Goal: Task Accomplishment & Management: Manage account settings

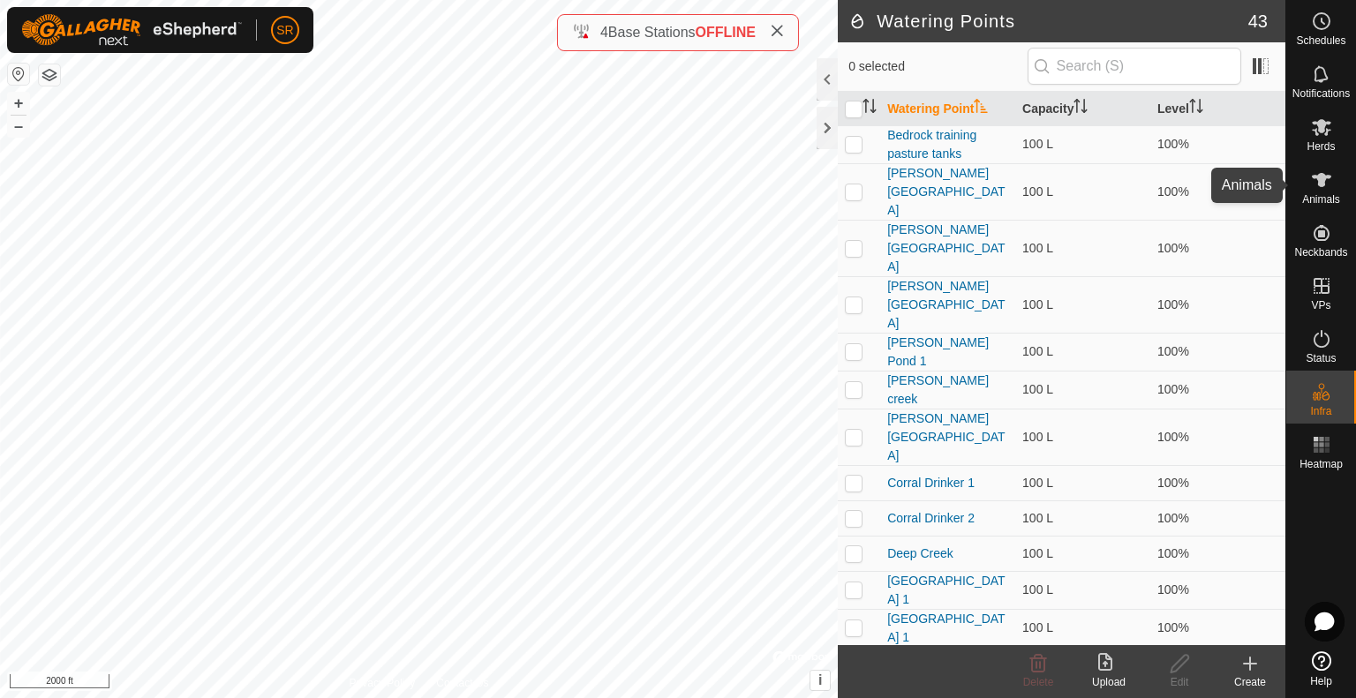
click at [1324, 192] on es-animals-svg-icon at bounding box center [1322, 180] width 32 height 28
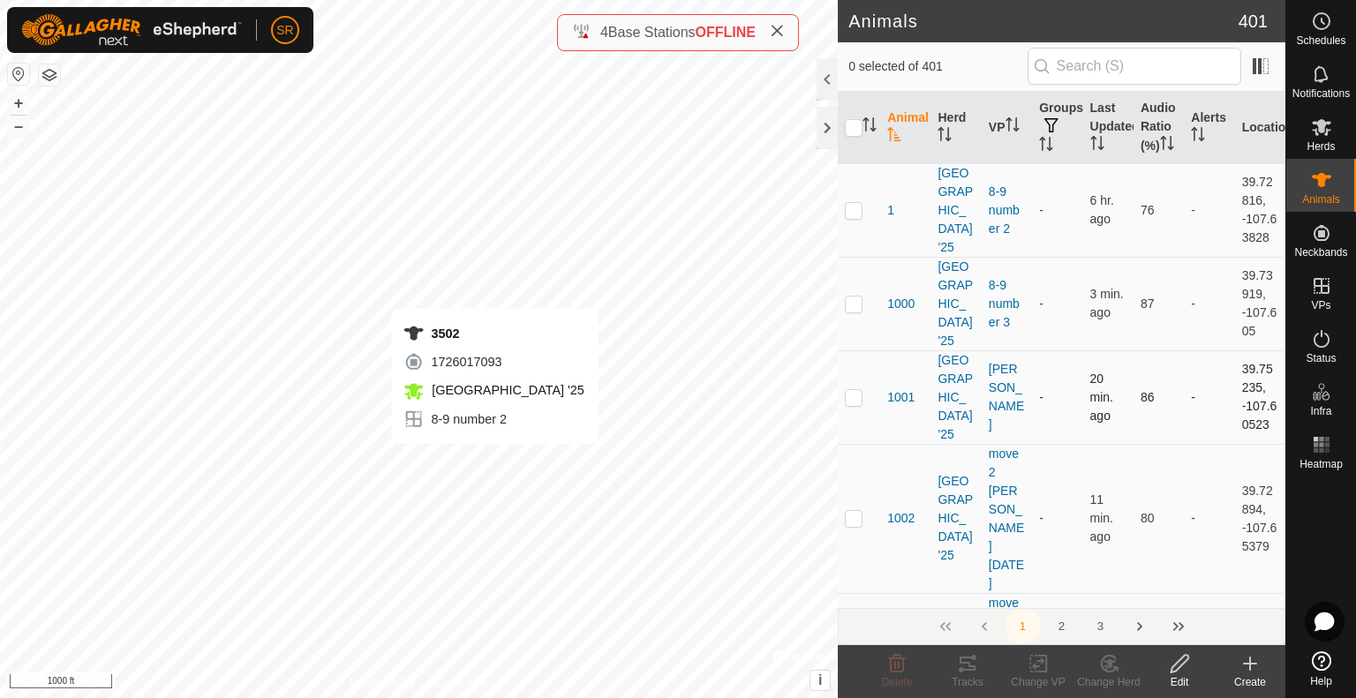
checkbox input "true"
click at [1035, 670] on icon at bounding box center [1039, 663] width 22 height 21
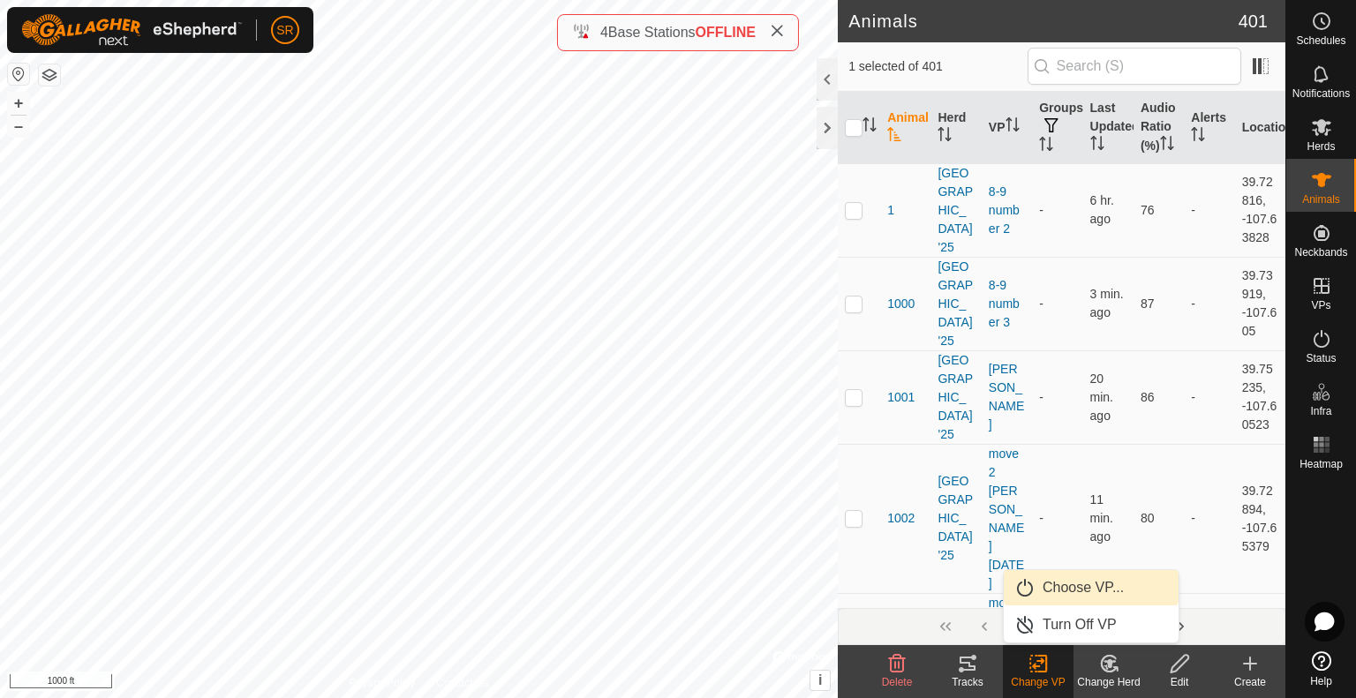
click at [1088, 592] on link "Choose VP..." at bounding box center [1091, 587] width 175 height 35
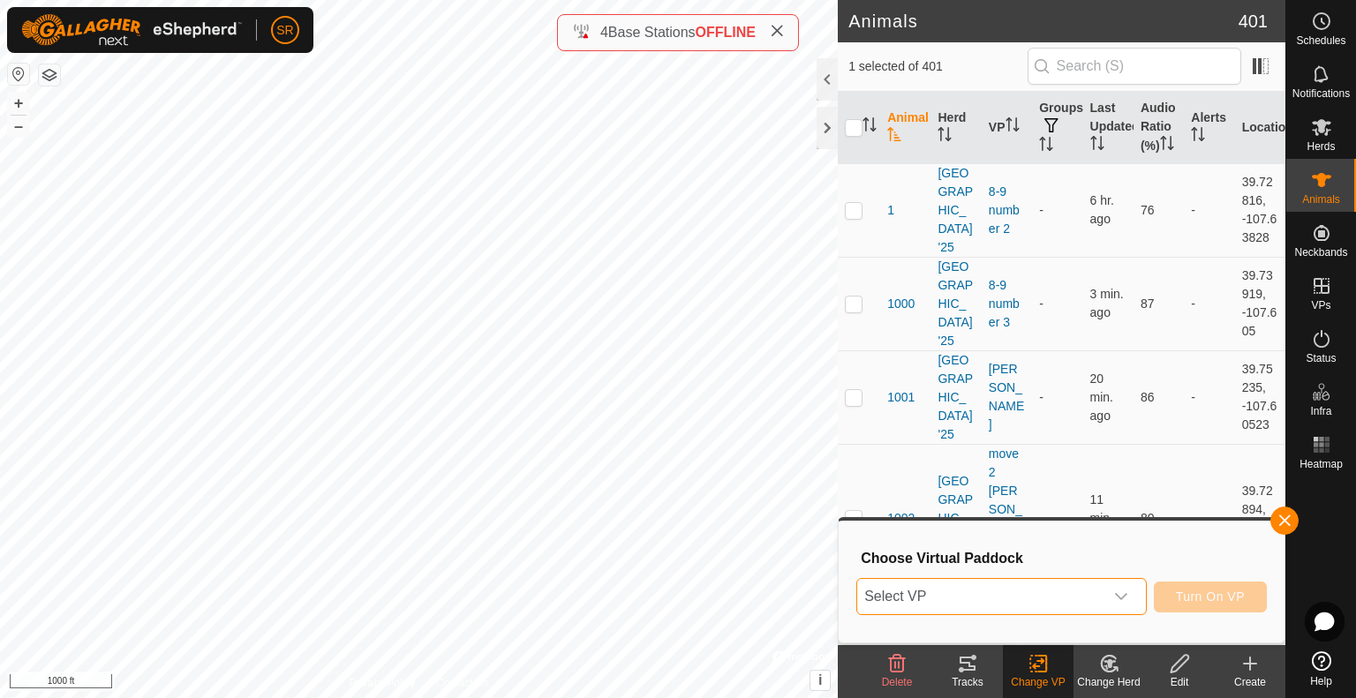
click at [1077, 589] on span "Select VP" at bounding box center [980, 596] width 246 height 35
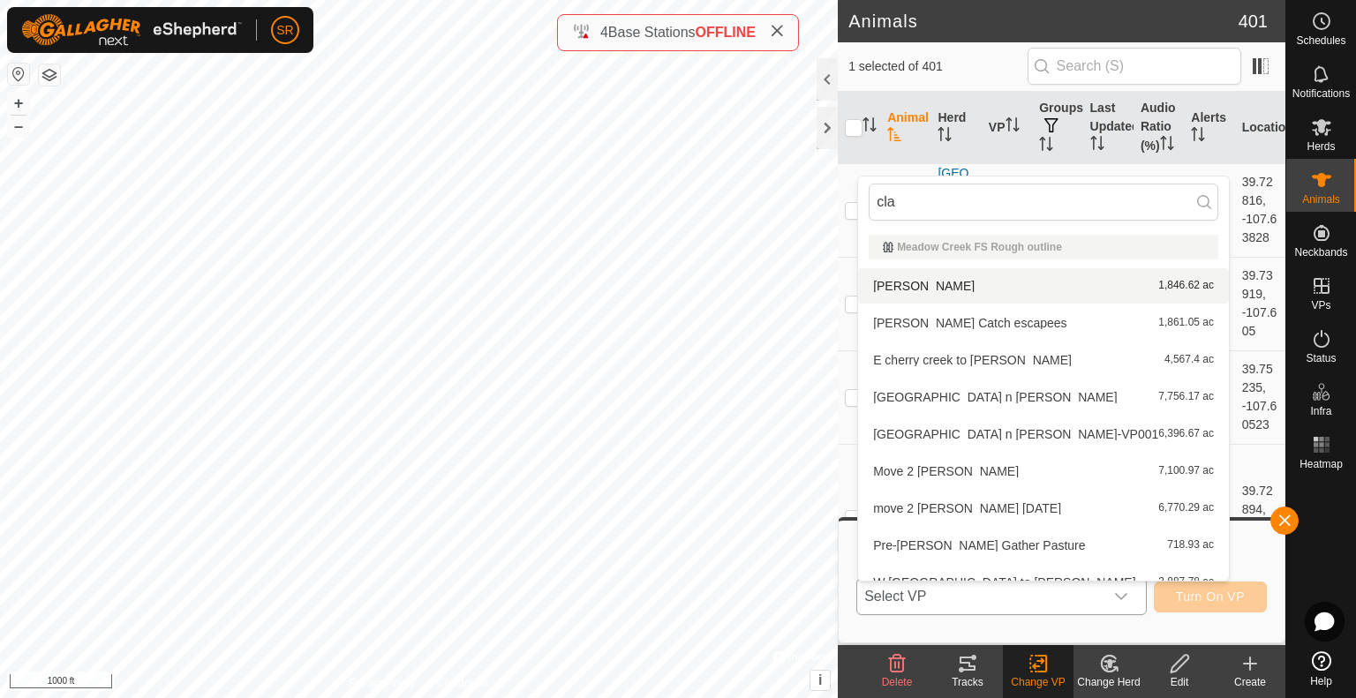
type input "cla"
click at [1006, 283] on li "[PERSON_NAME] 1,846.62 ac" at bounding box center [1043, 285] width 371 height 35
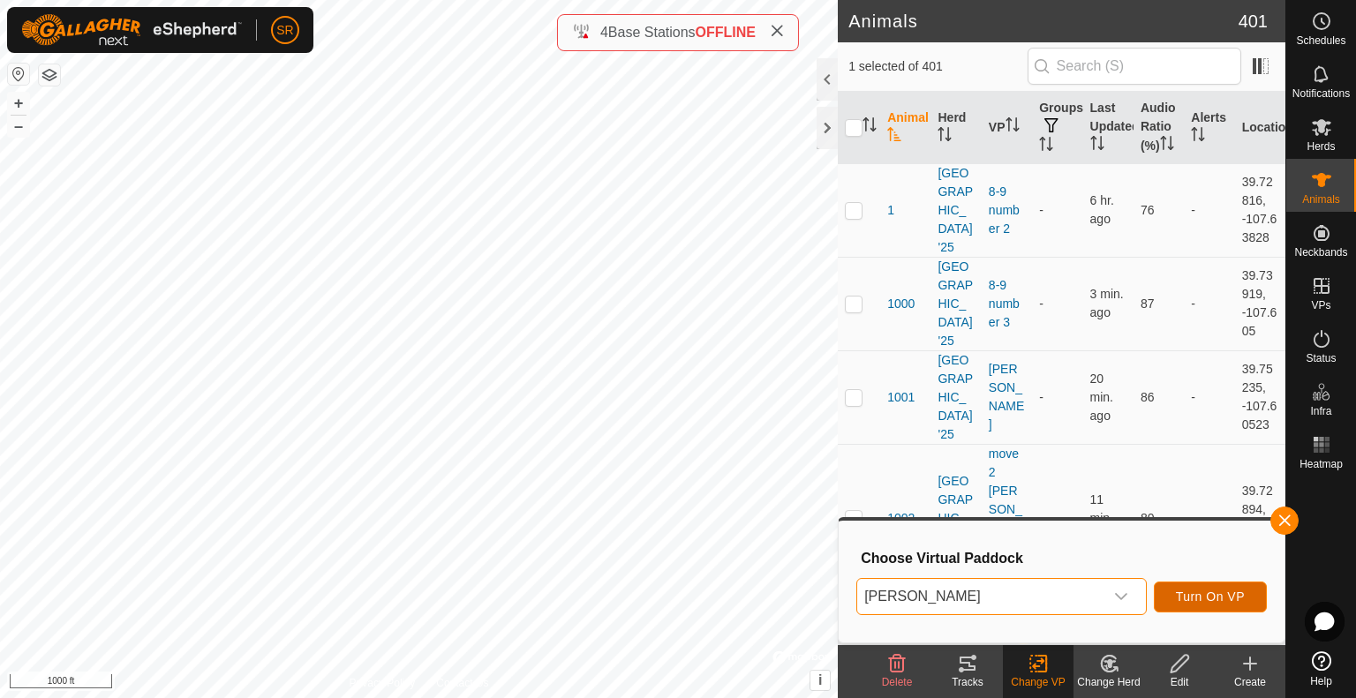
click at [1204, 590] on span "Turn On VP" at bounding box center [1210, 597] width 69 height 14
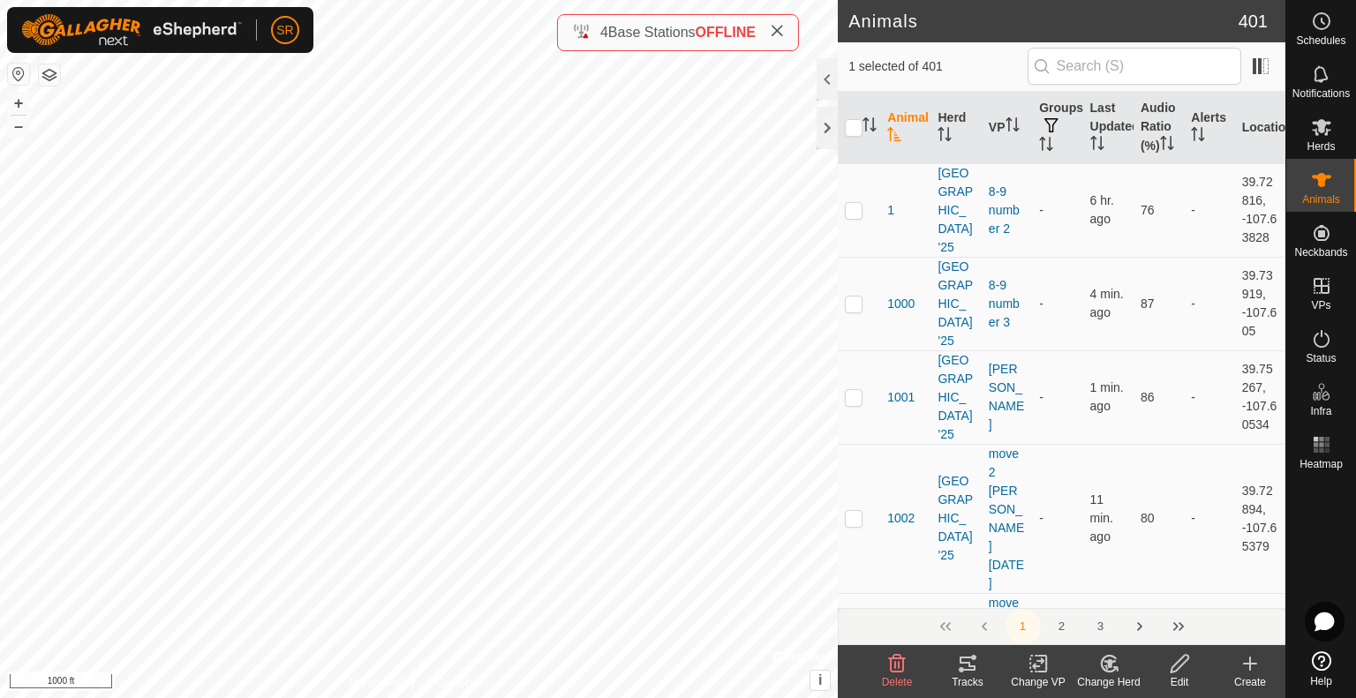
click at [971, 679] on div "Tracks" at bounding box center [967, 683] width 71 height 16
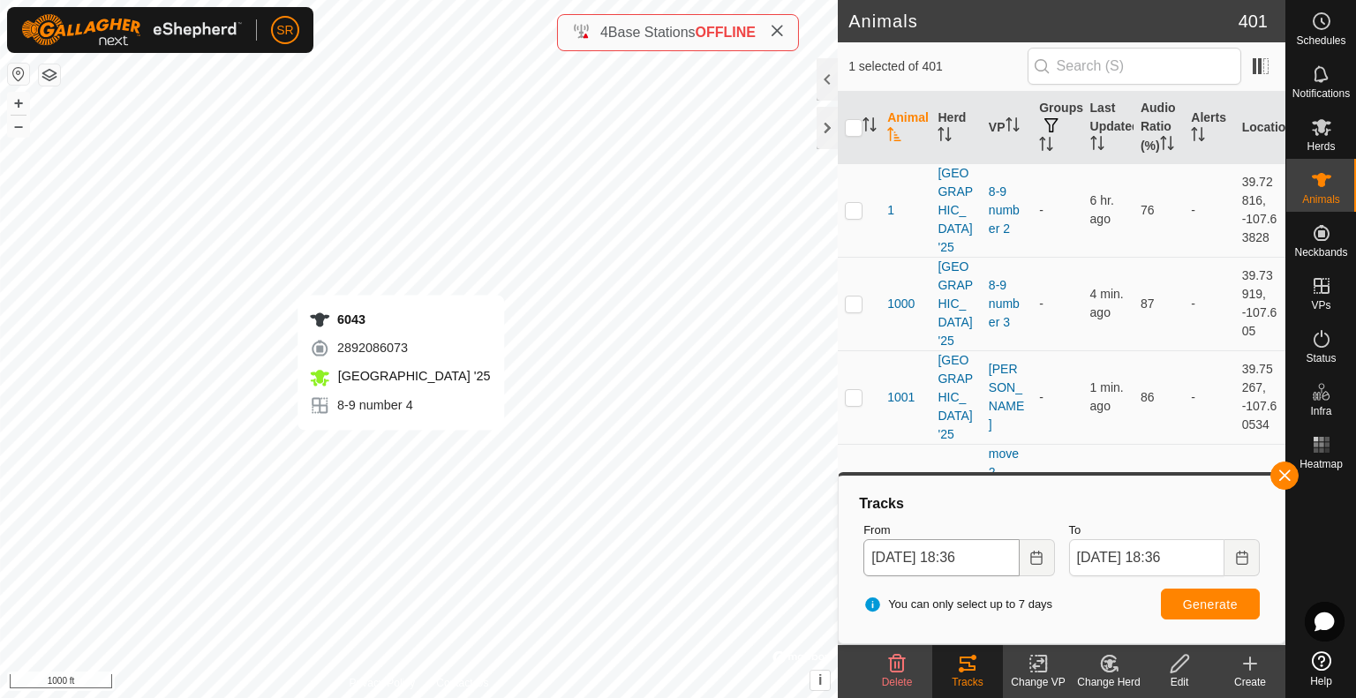
checkbox input "false"
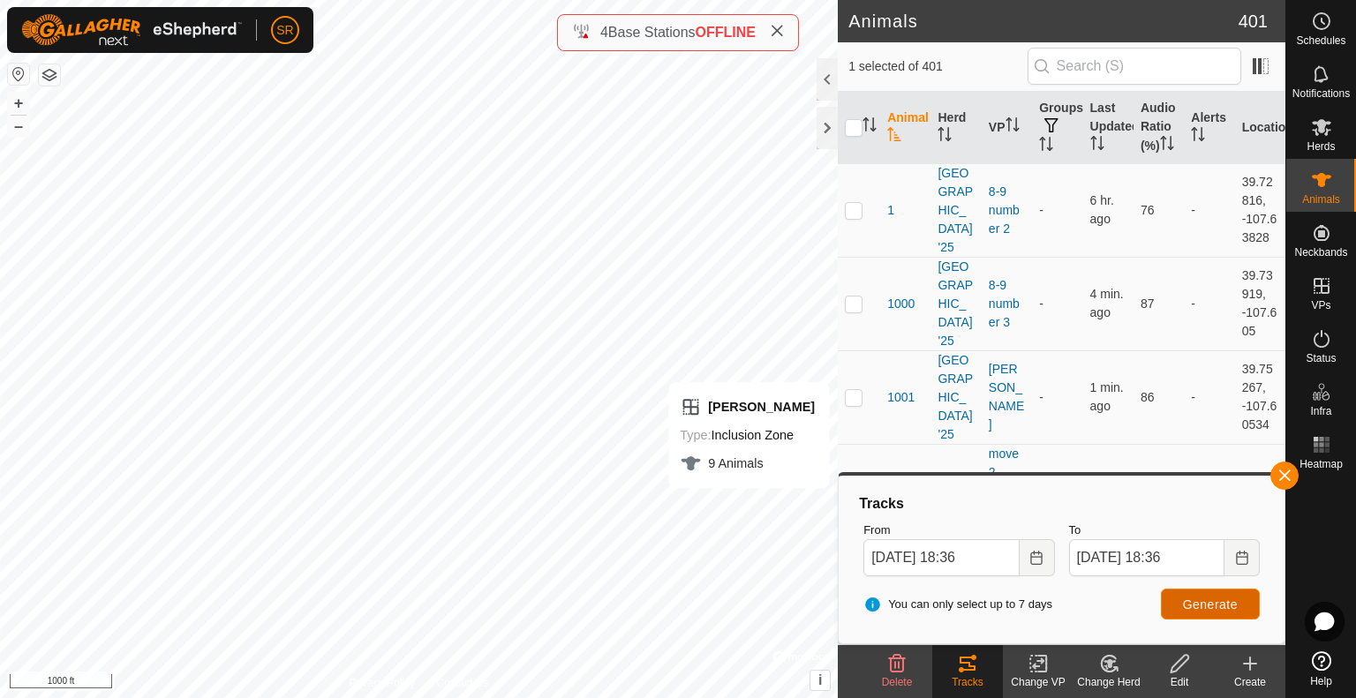
click at [1233, 604] on span "Generate" at bounding box center [1210, 605] width 55 height 14
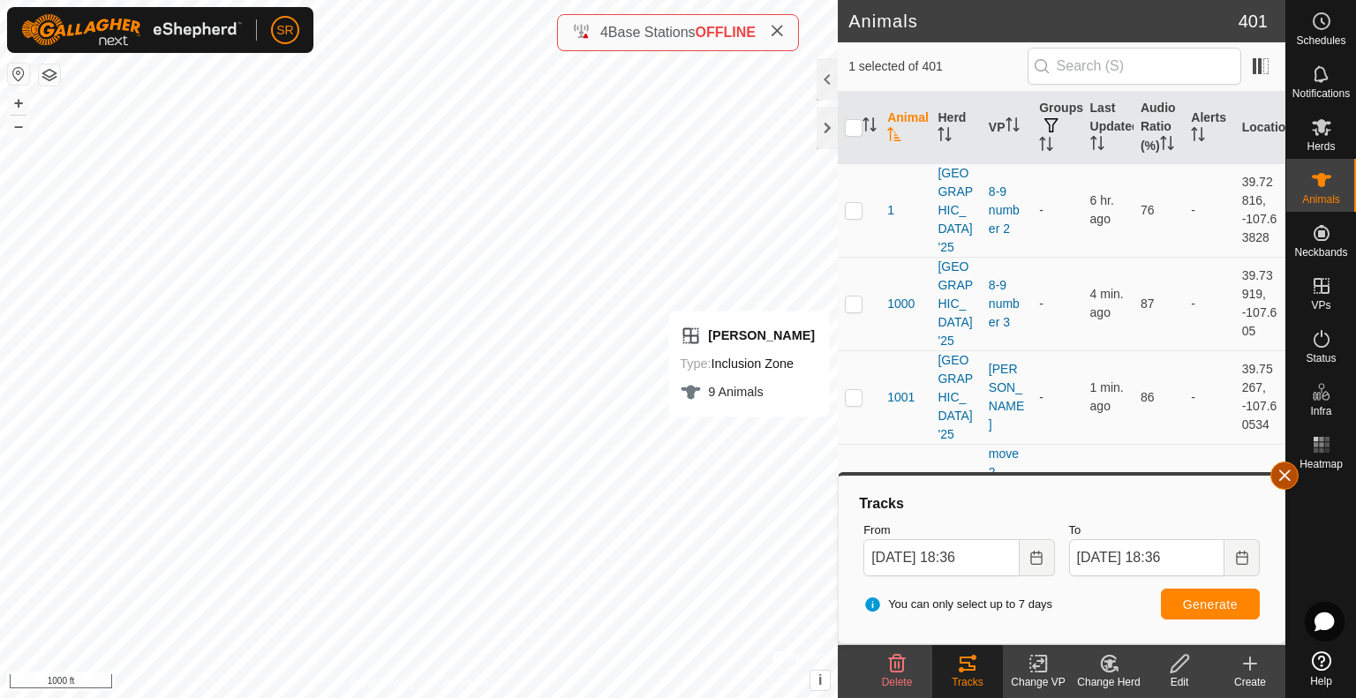
click at [1286, 483] on button "button" at bounding box center [1285, 476] width 28 height 28
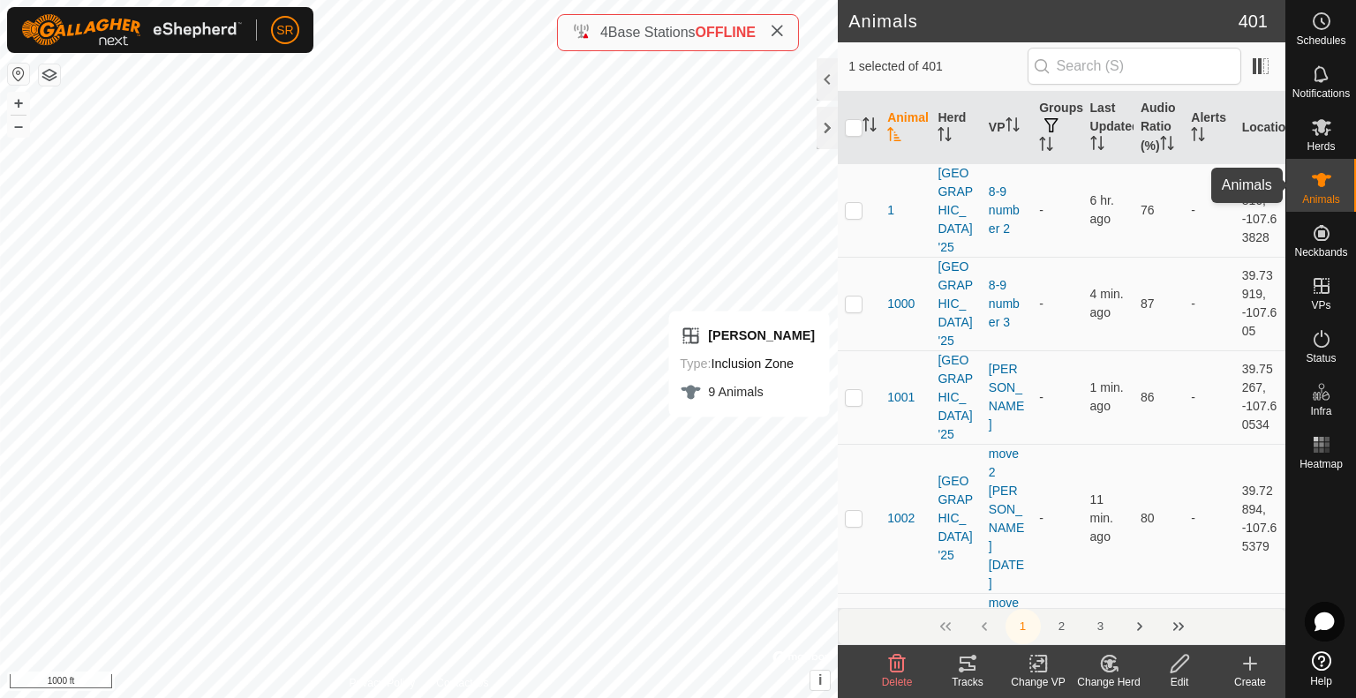
click at [1319, 177] on icon at bounding box center [1321, 180] width 19 height 14
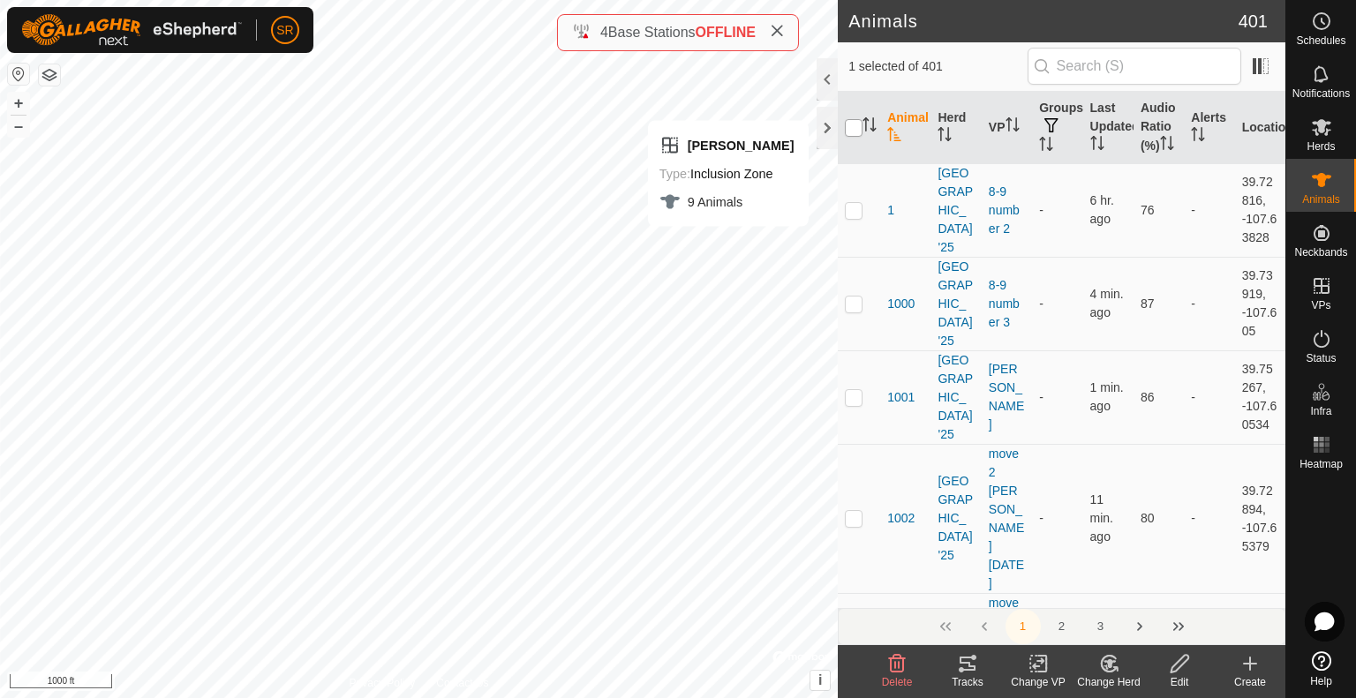
click at [856, 132] on input "checkbox" at bounding box center [854, 128] width 18 height 18
checkbox input "true"
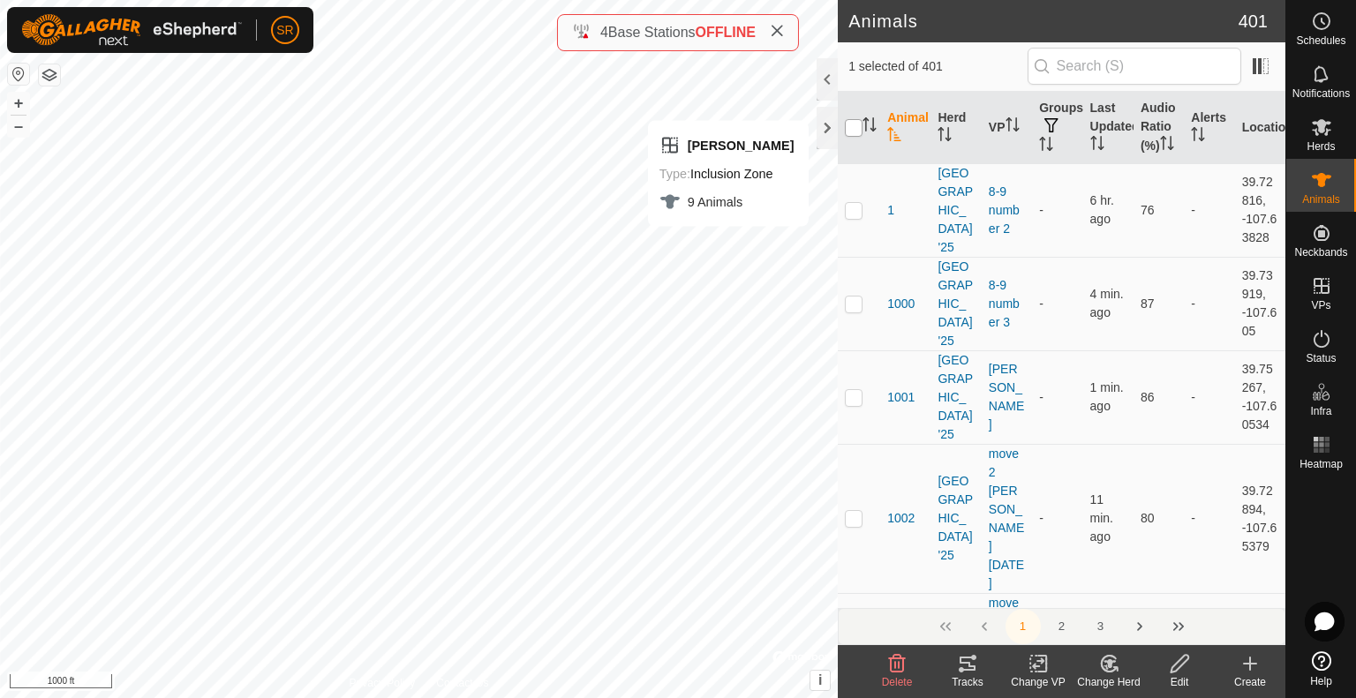
checkbox input "true"
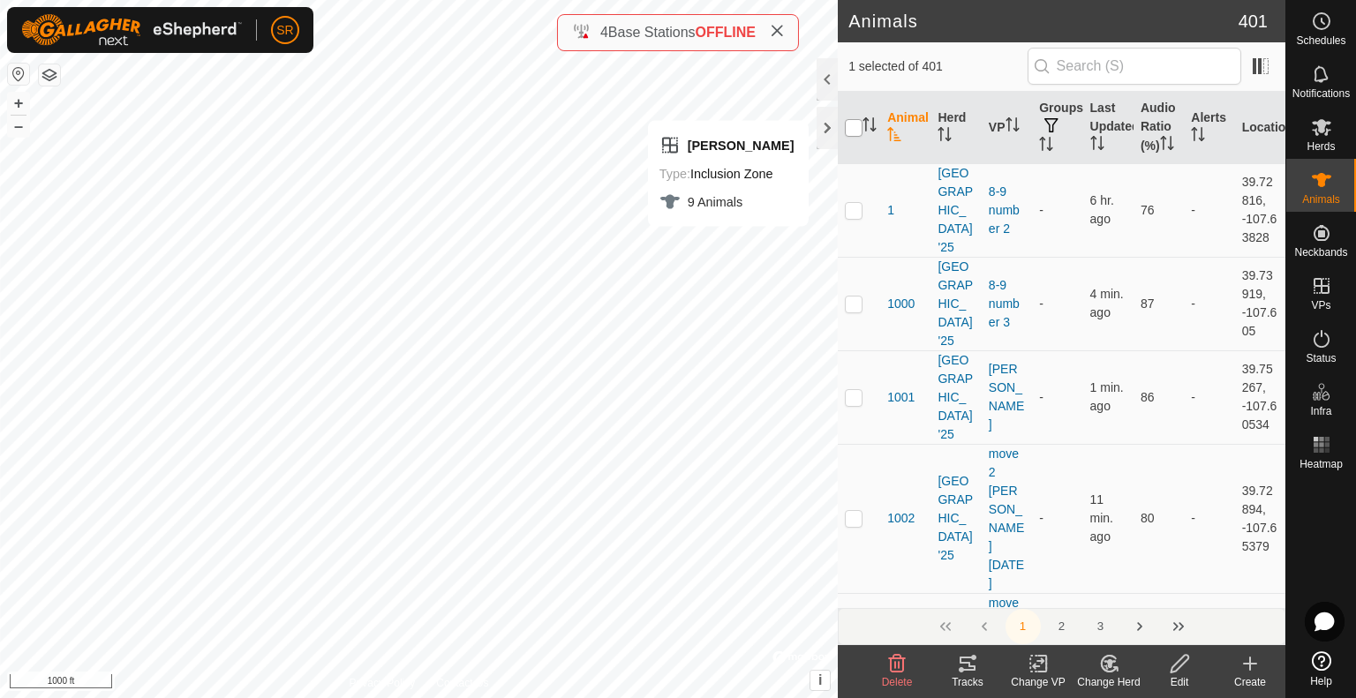
checkbox input "true"
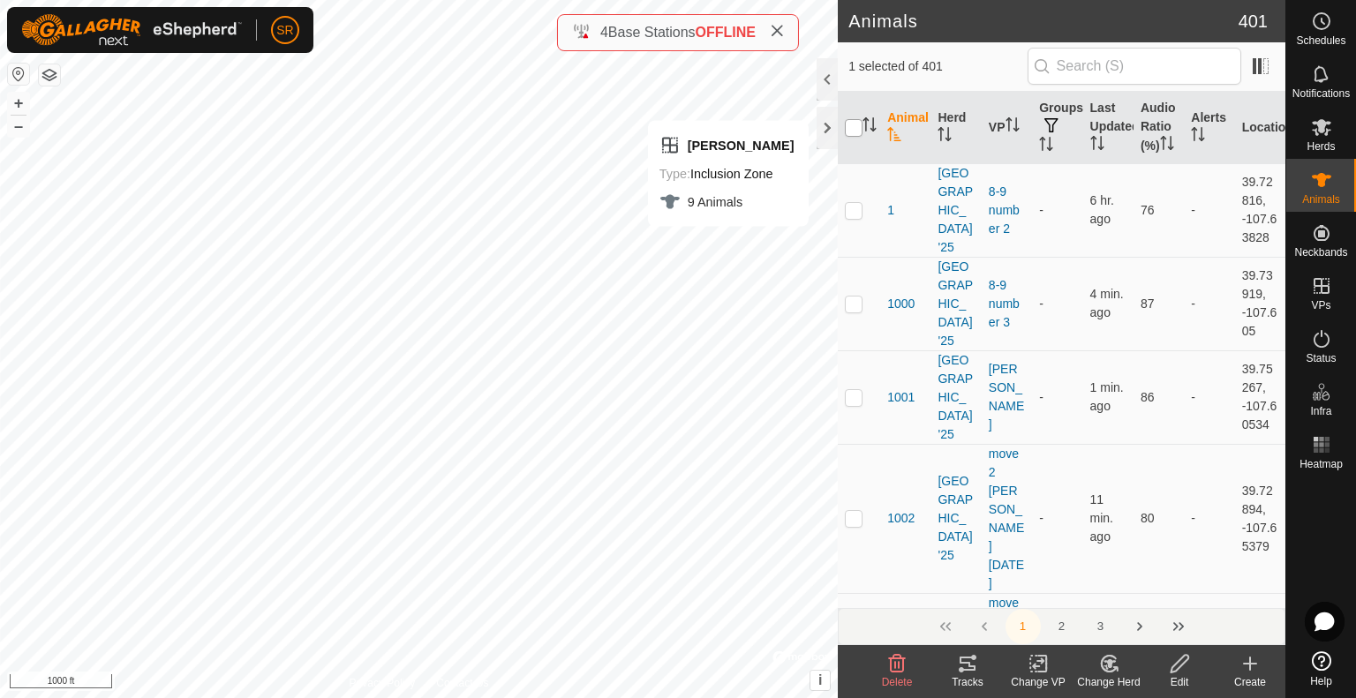
checkbox input "true"
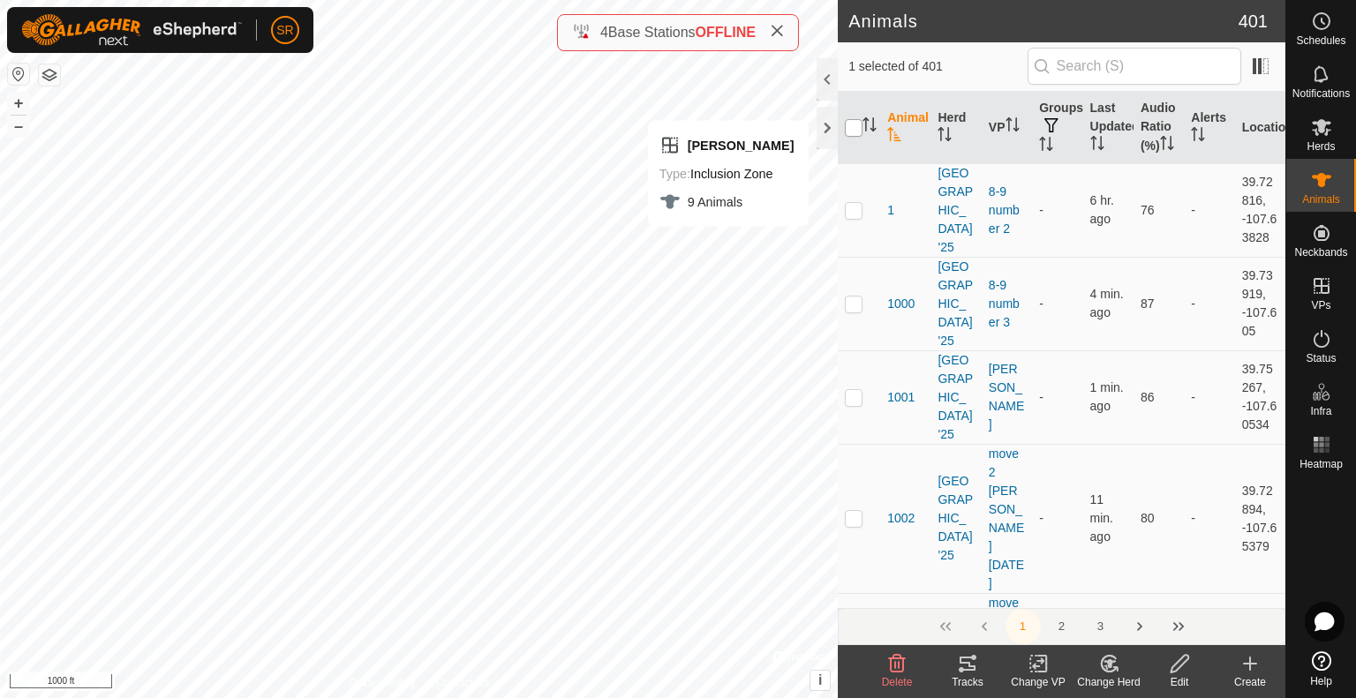
checkbox input "true"
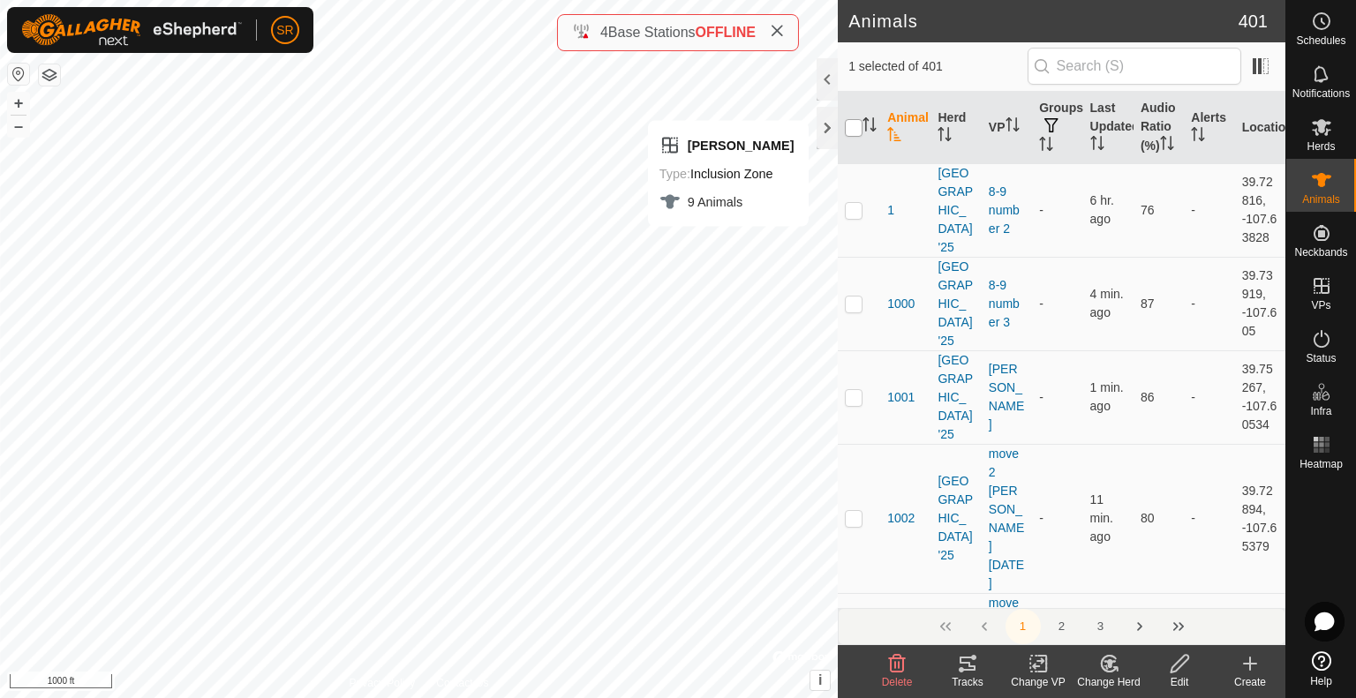
checkbox input "true"
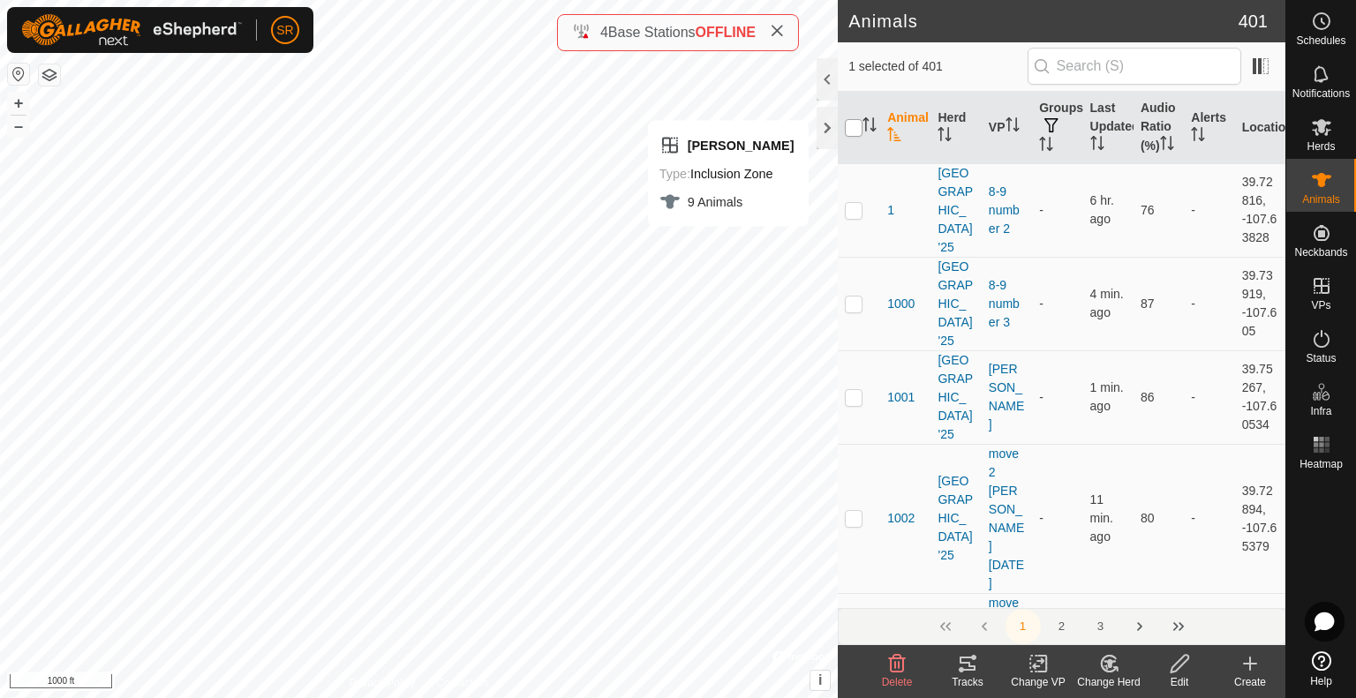
checkbox input "true"
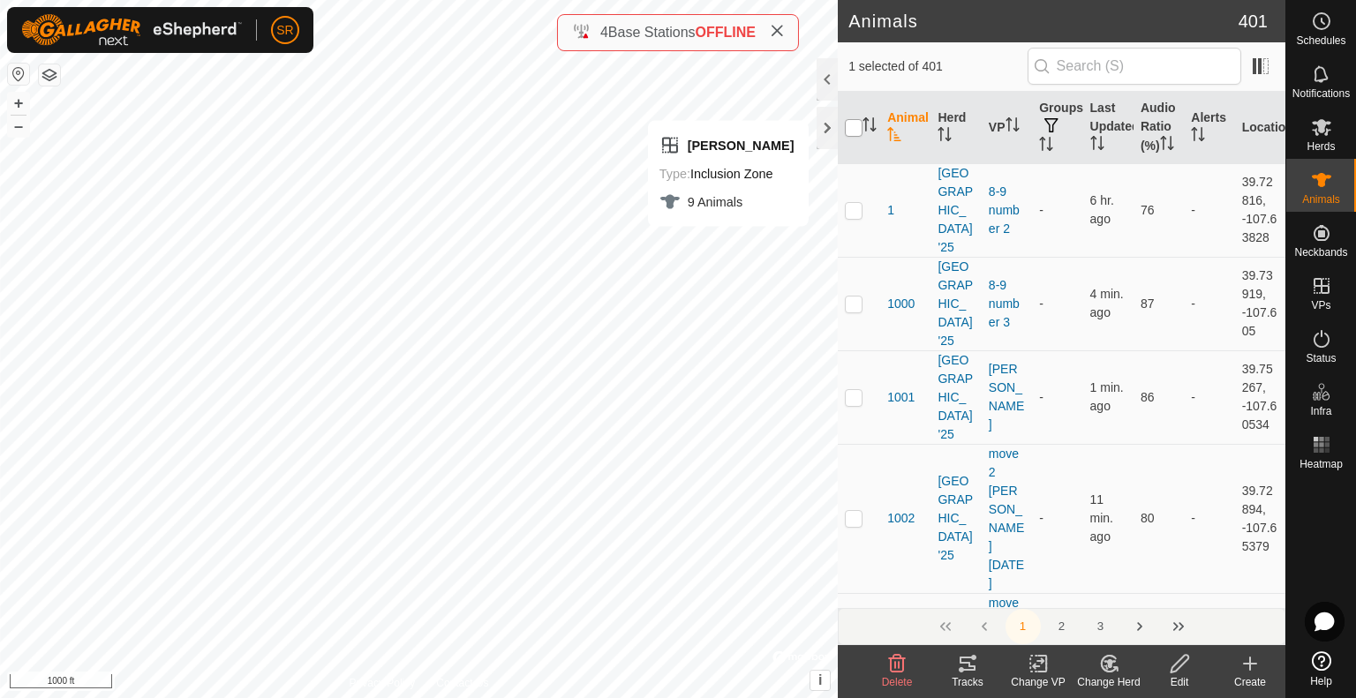
checkbox input "true"
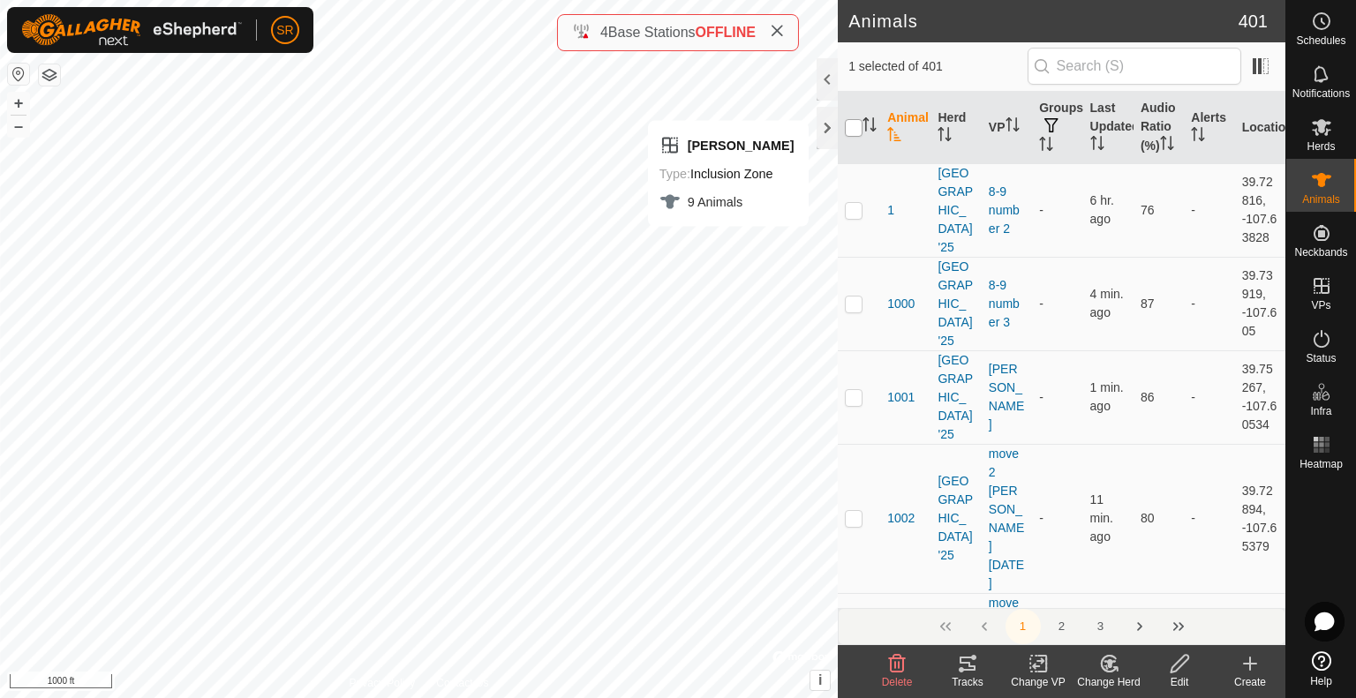
checkbox input "true"
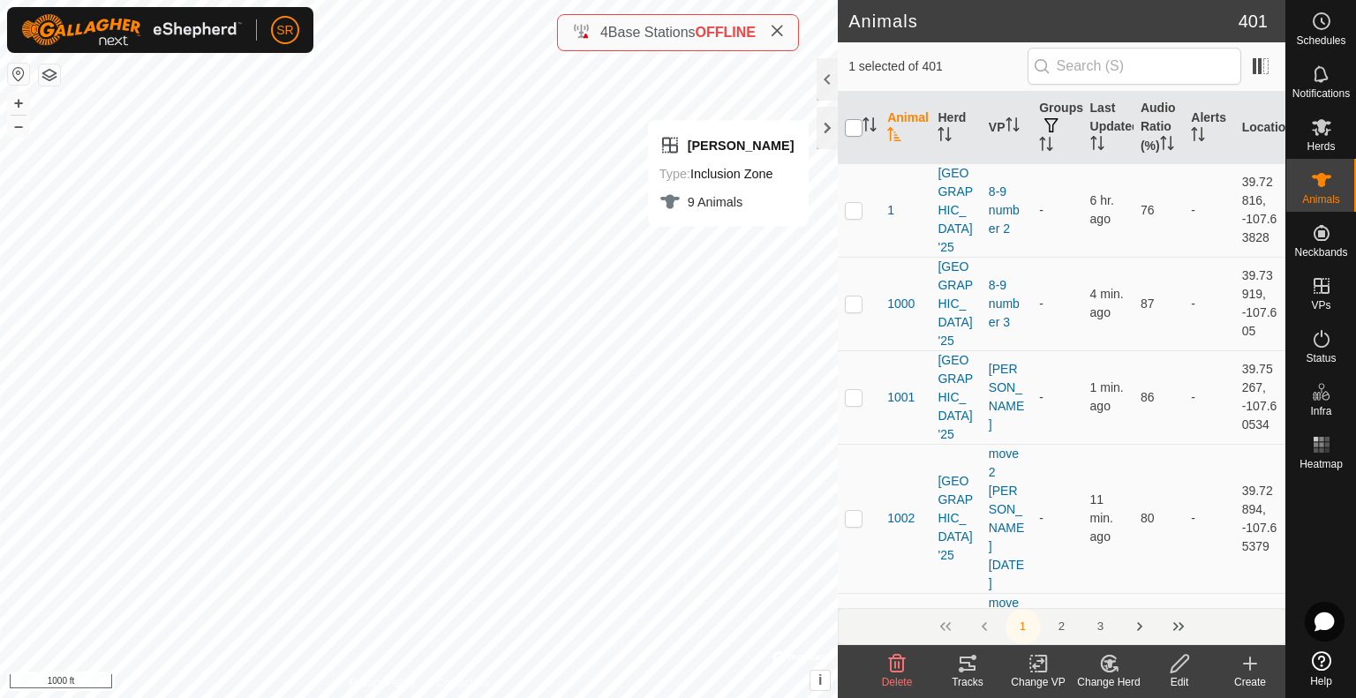
checkbox input "true"
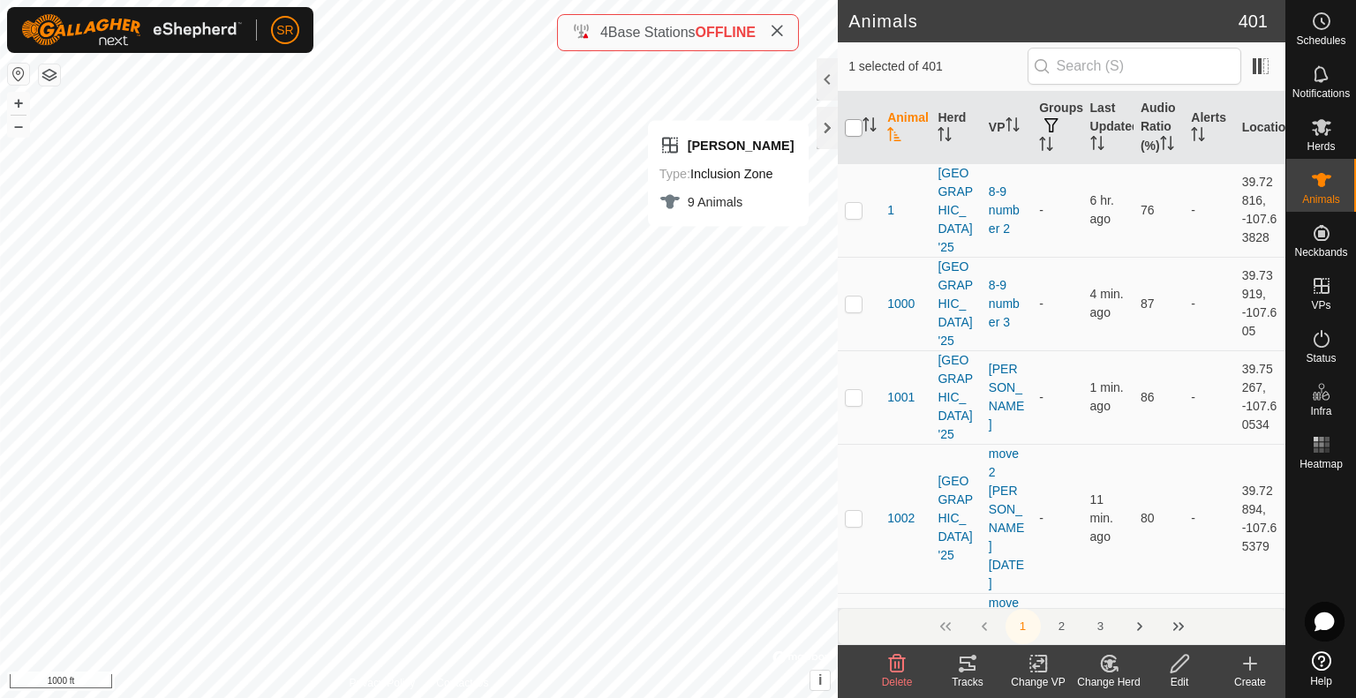
checkbox input "true"
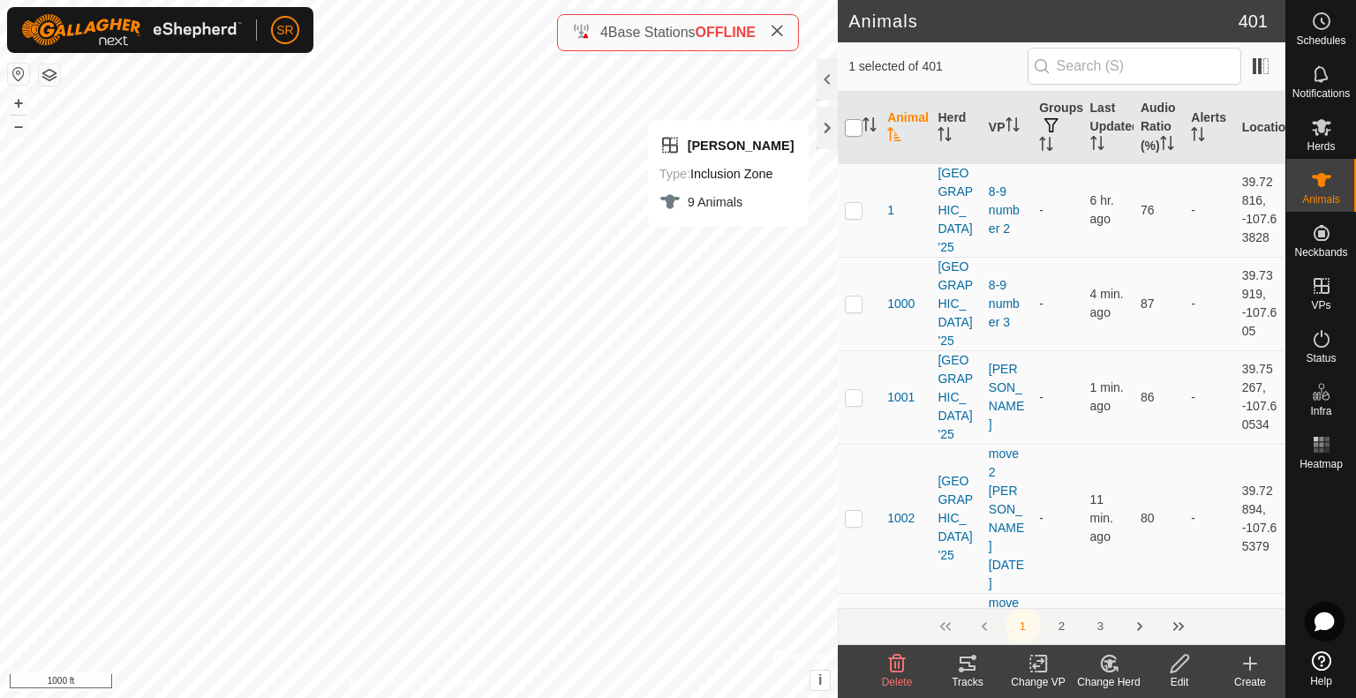
checkbox input "true"
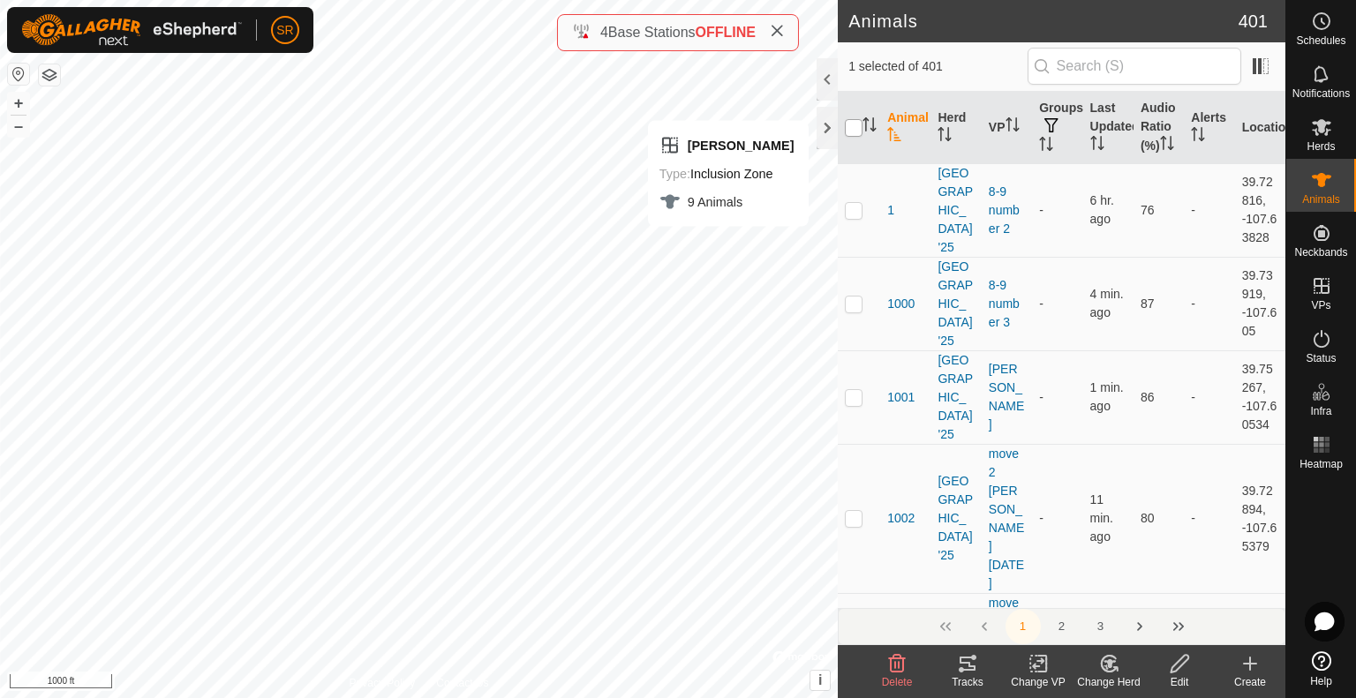
checkbox input "true"
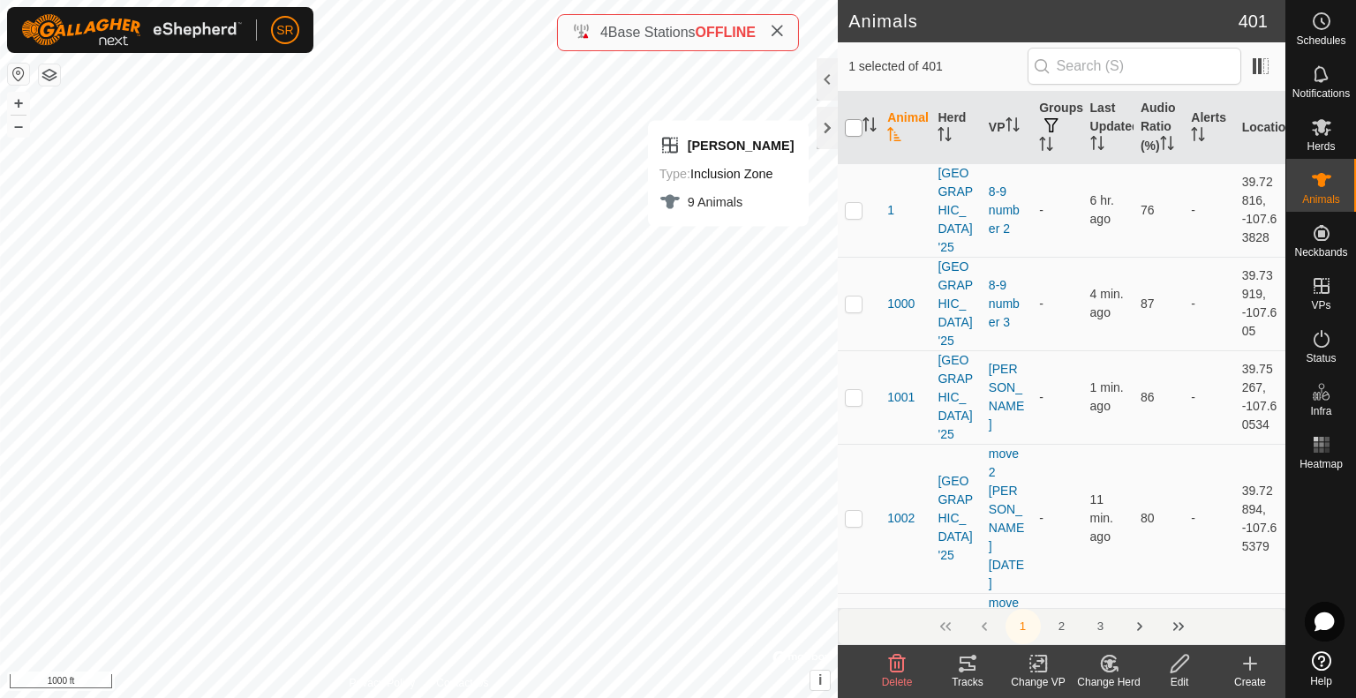
checkbox input "true"
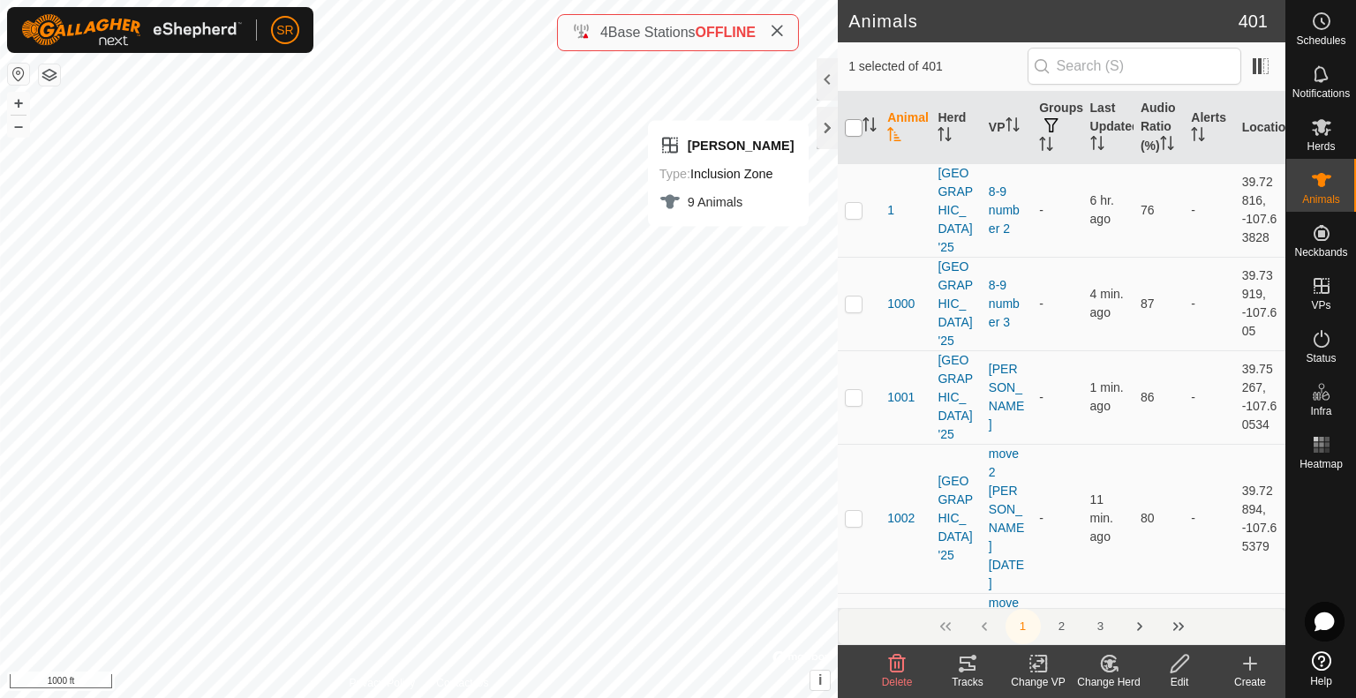
checkbox input "true"
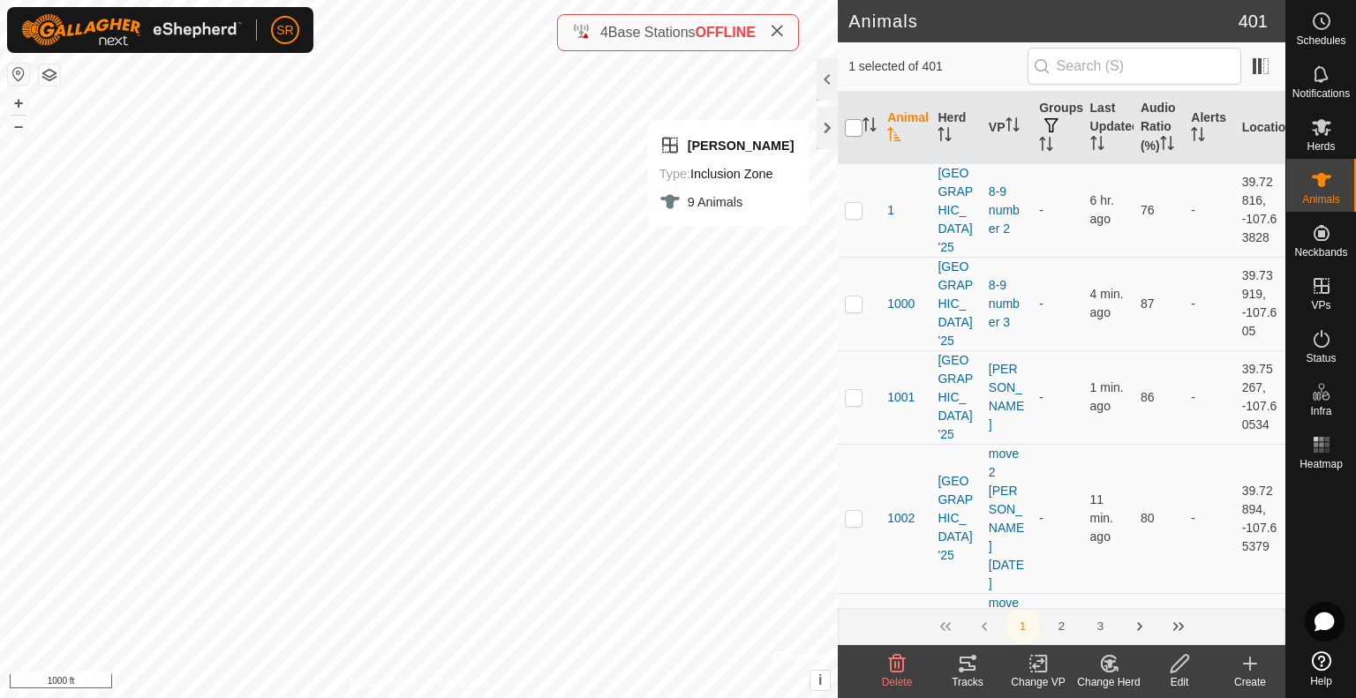
checkbox input "true"
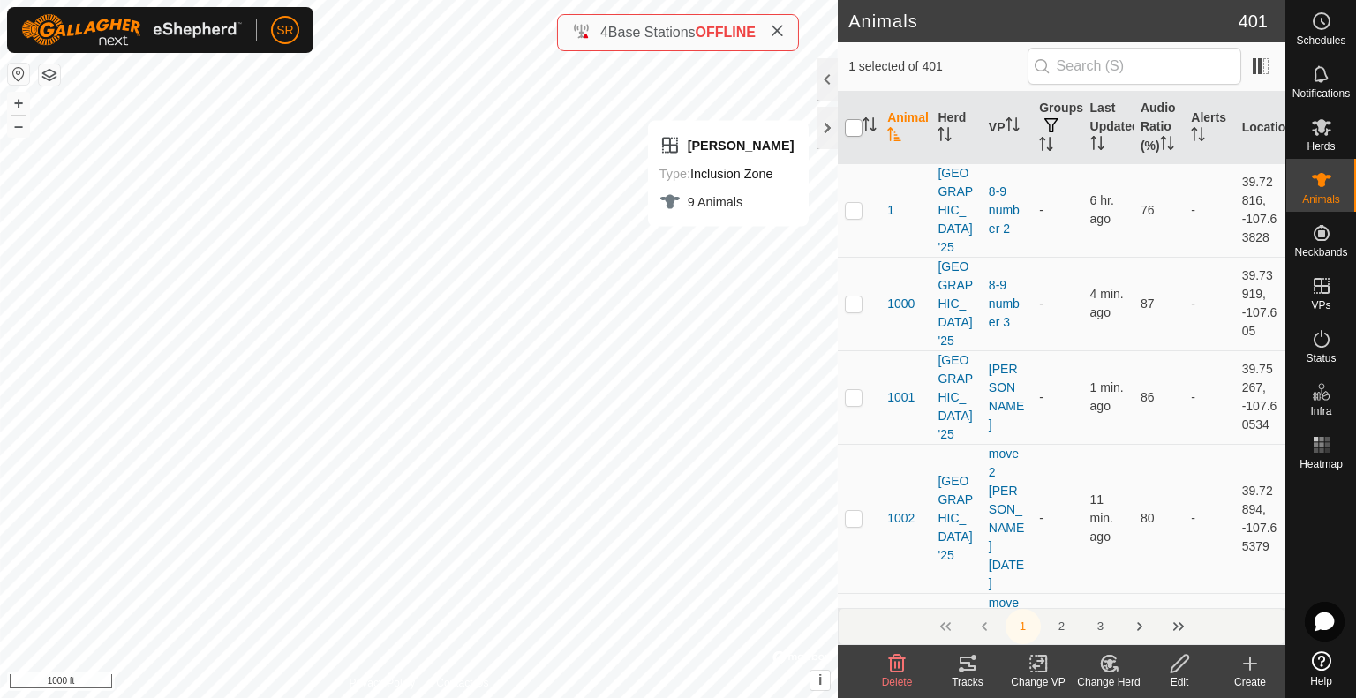
checkbox input "true"
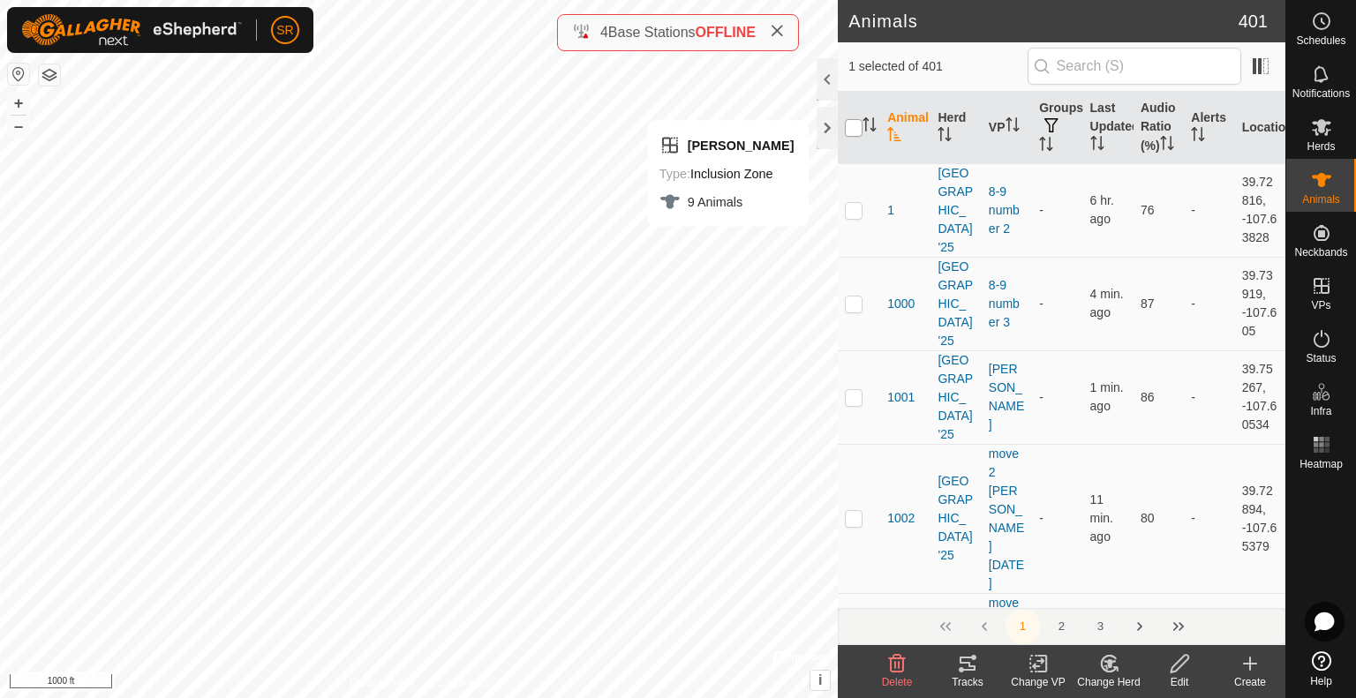
checkbox input "true"
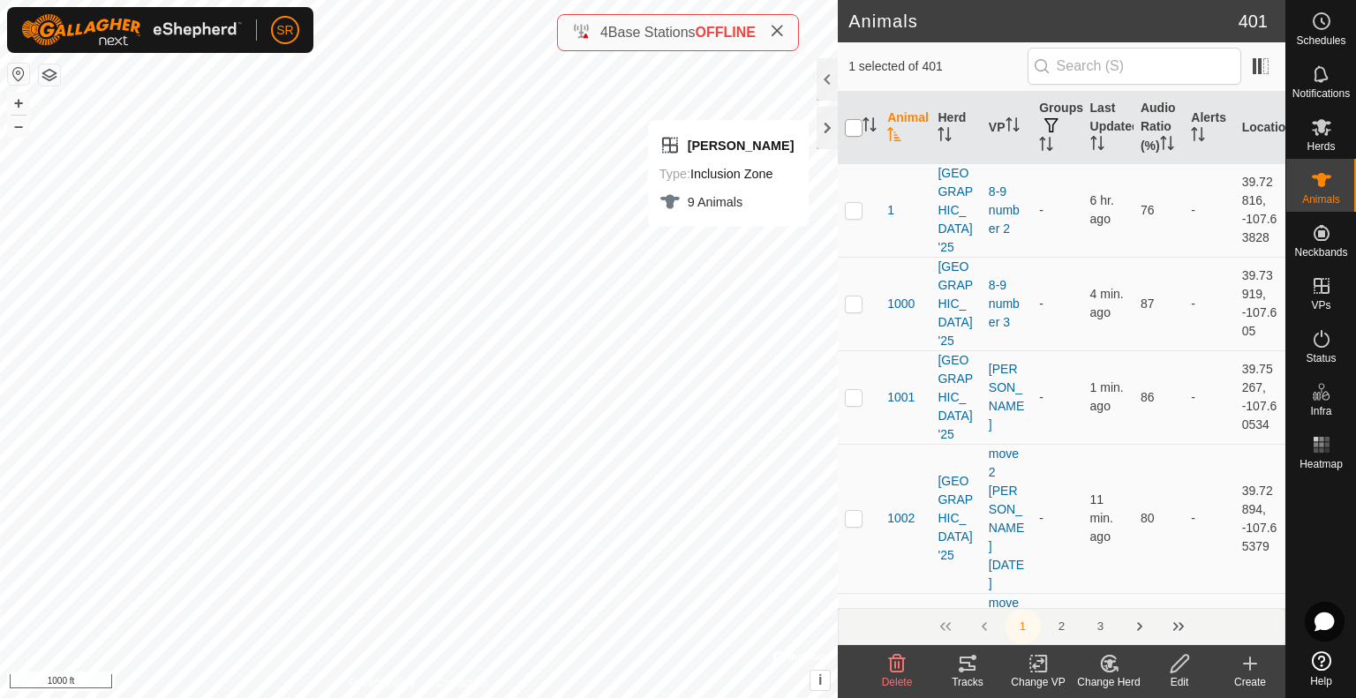
checkbox input "true"
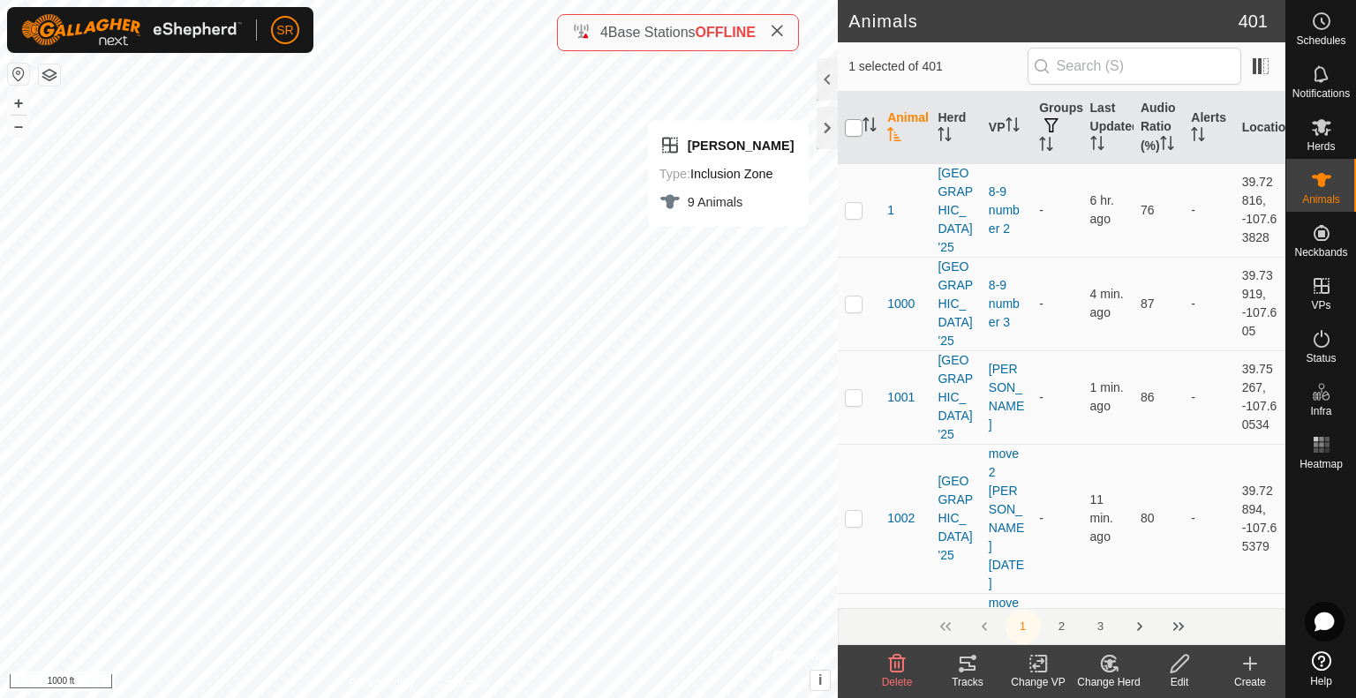
checkbox input "true"
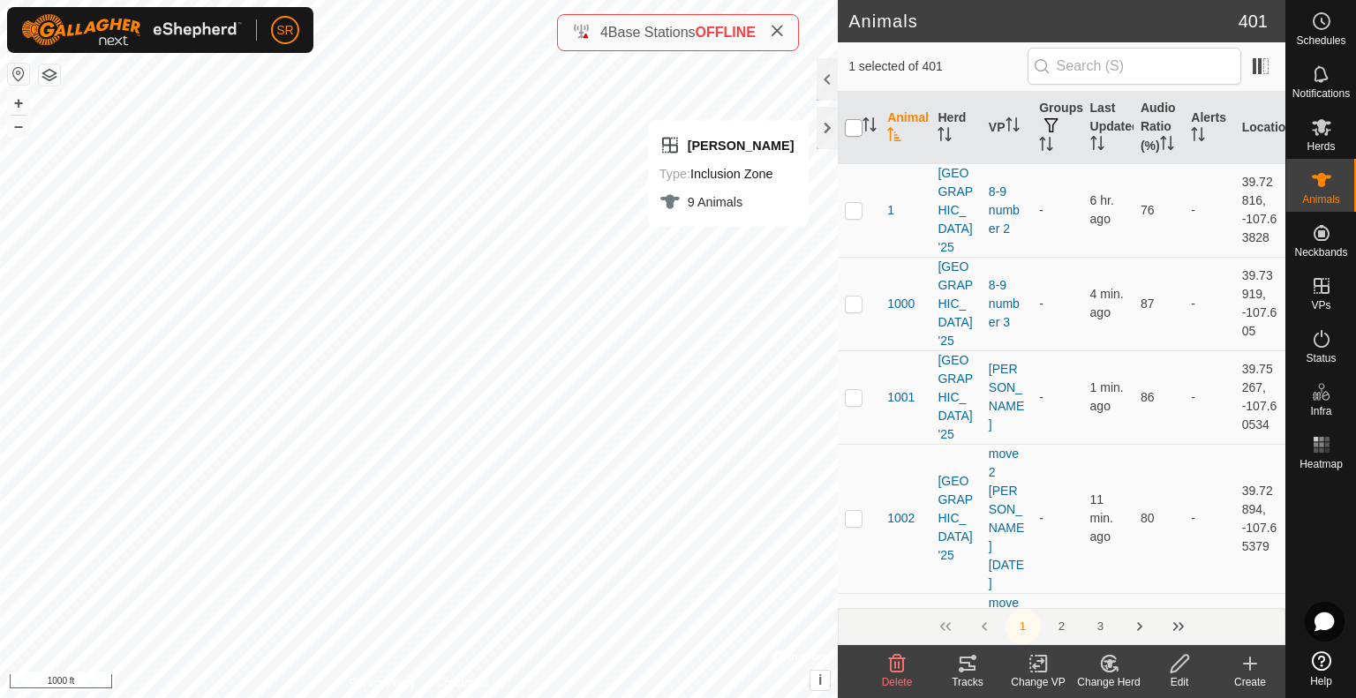
checkbox input "true"
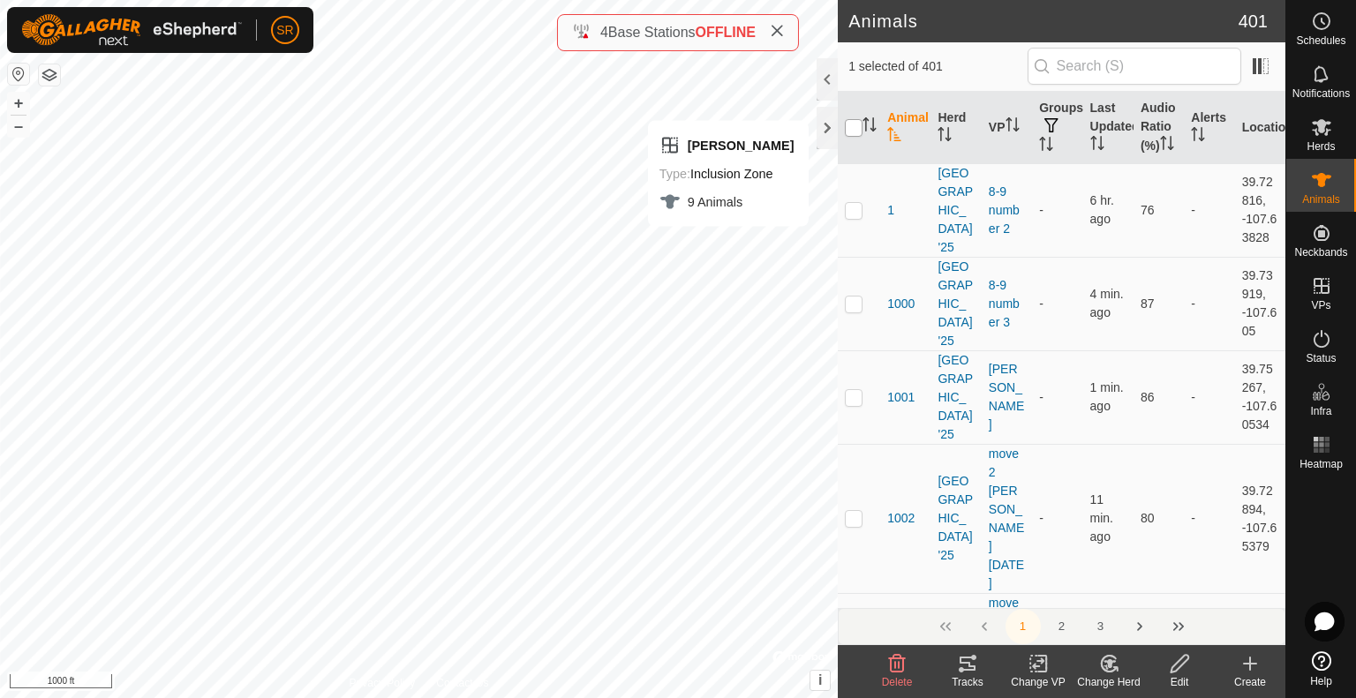
checkbox input "true"
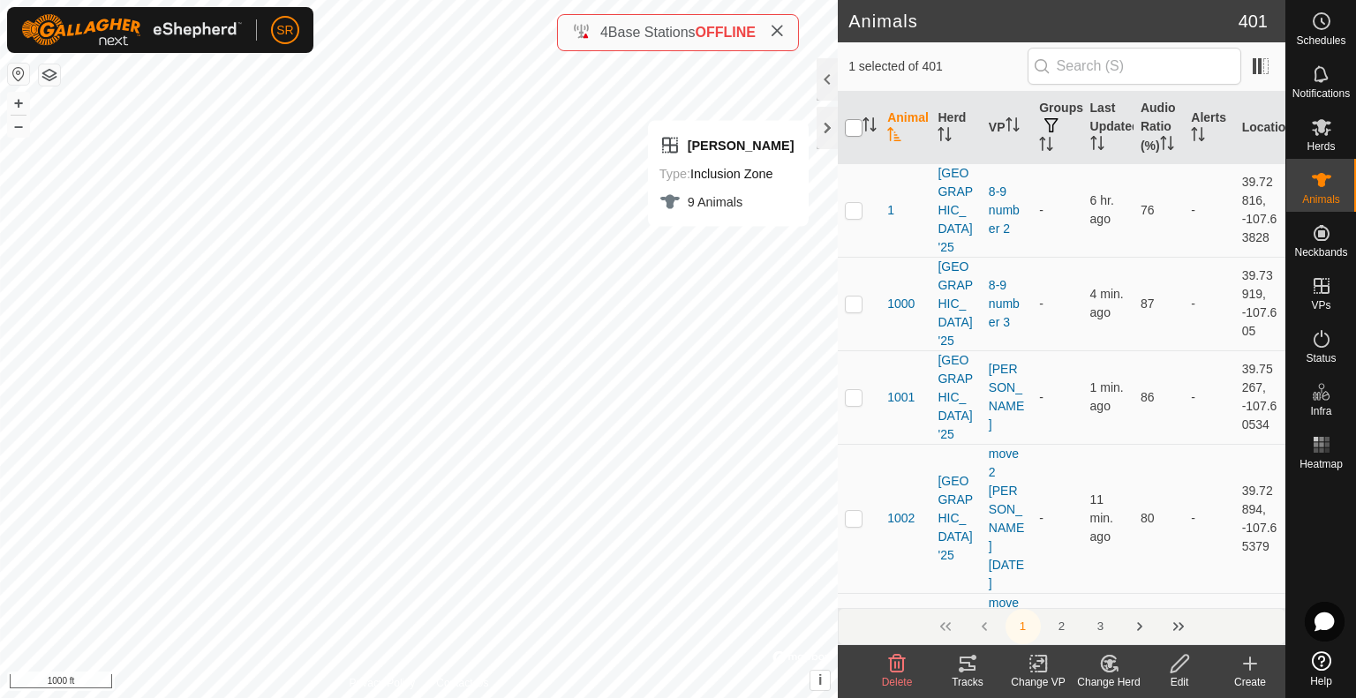
checkbox input "true"
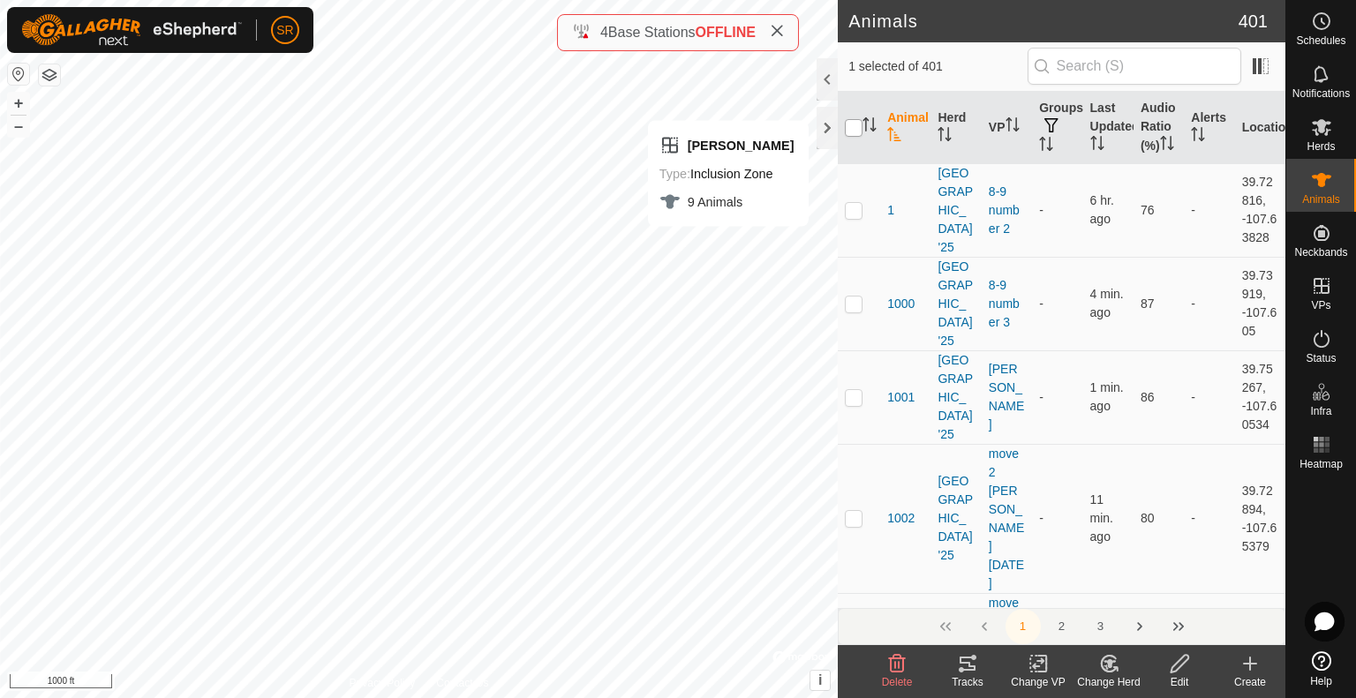
checkbox input "true"
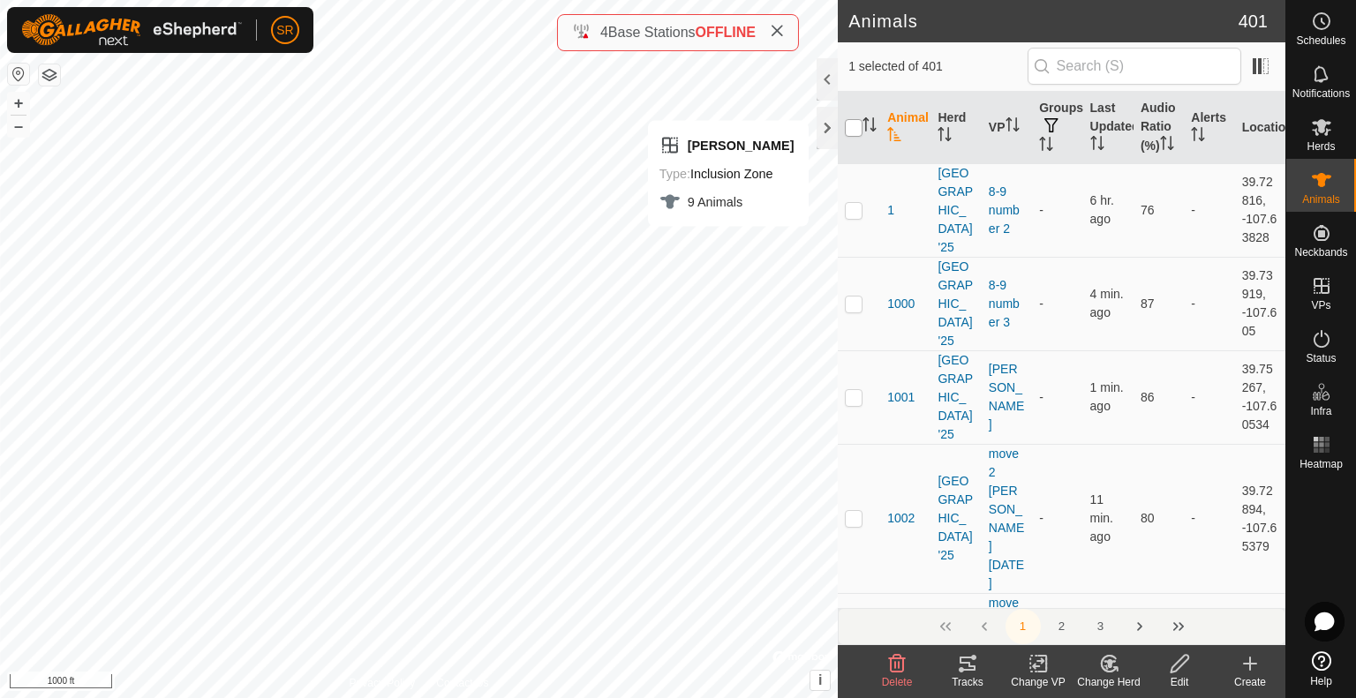
checkbox input "true"
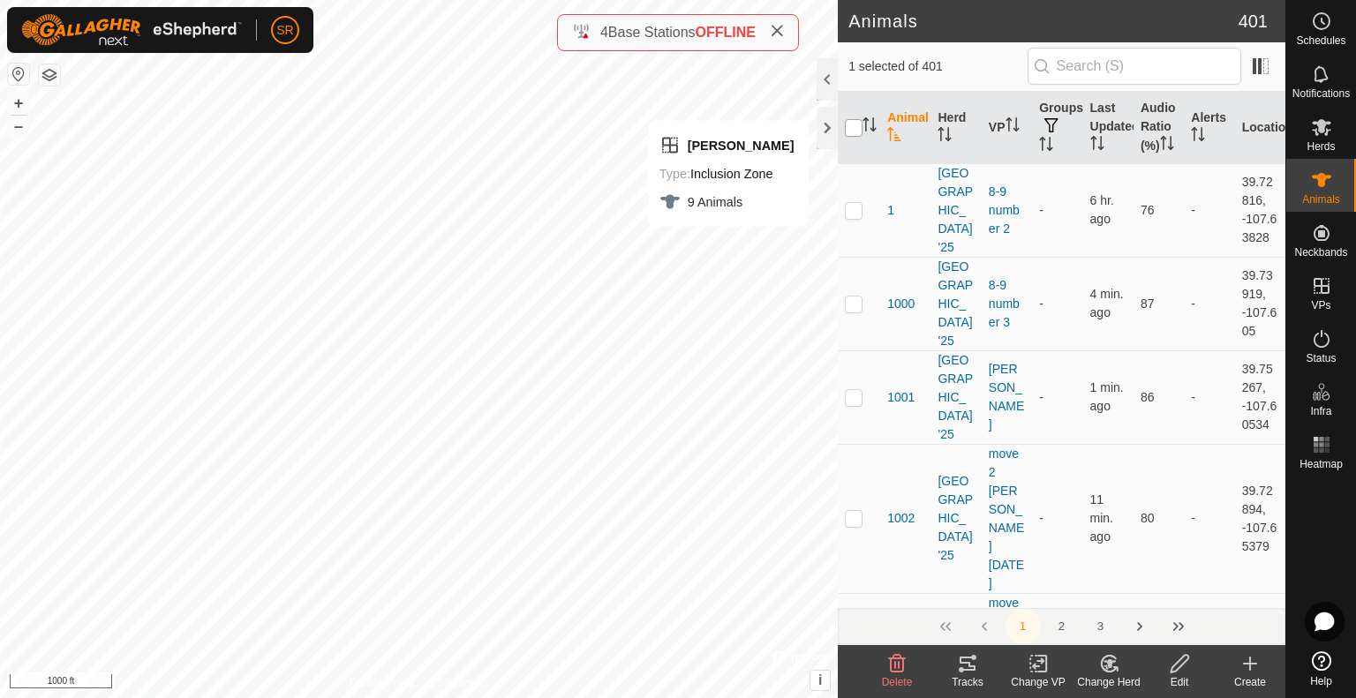
checkbox input "true"
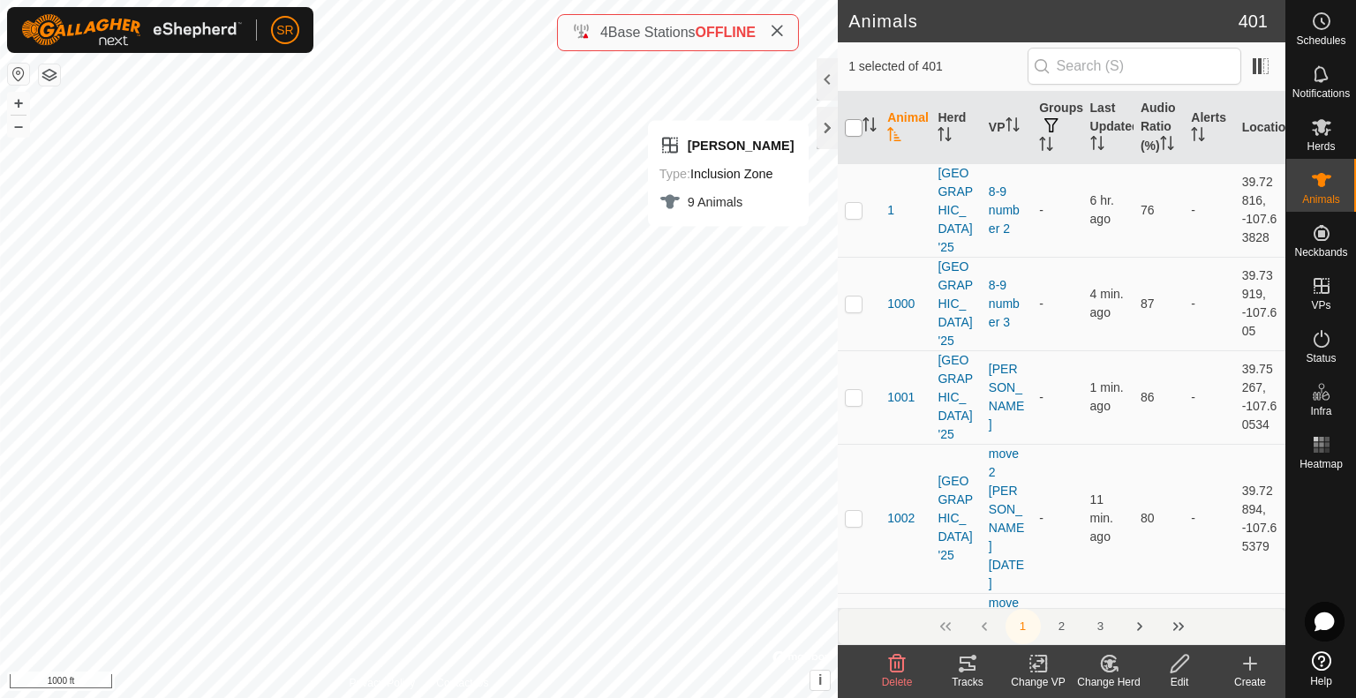
checkbox input "true"
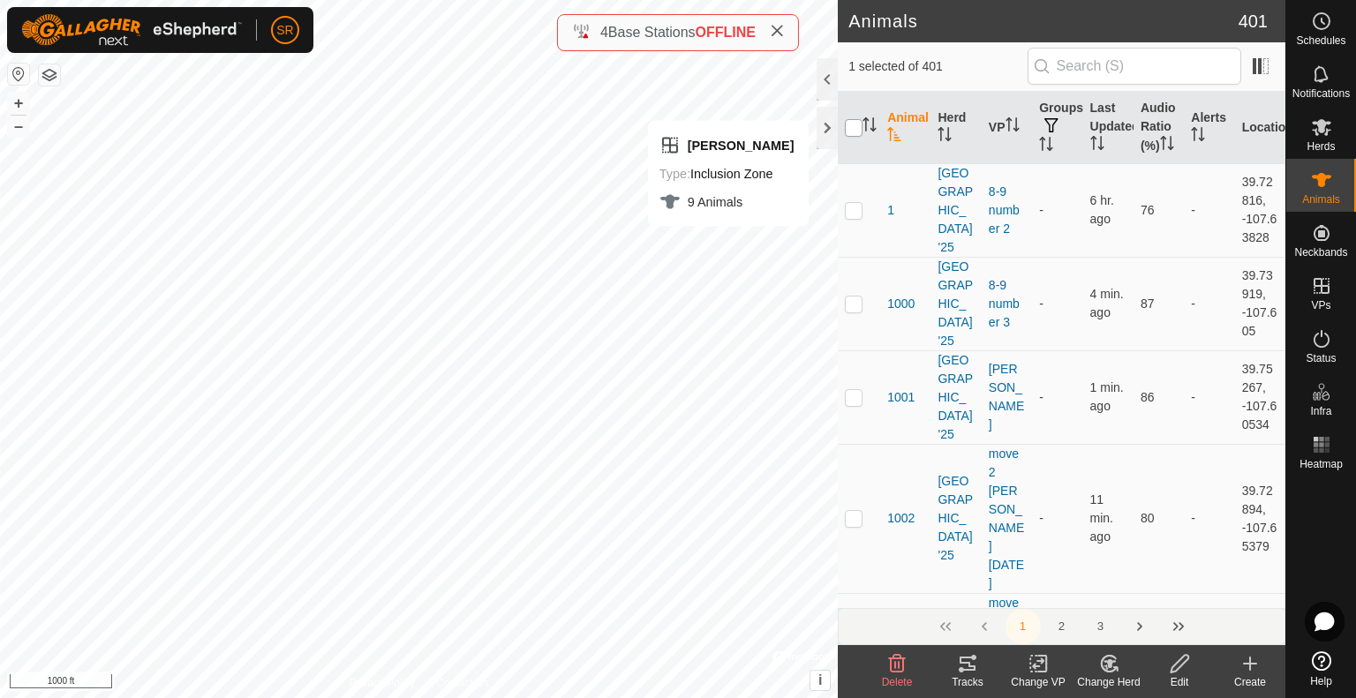
checkbox input "true"
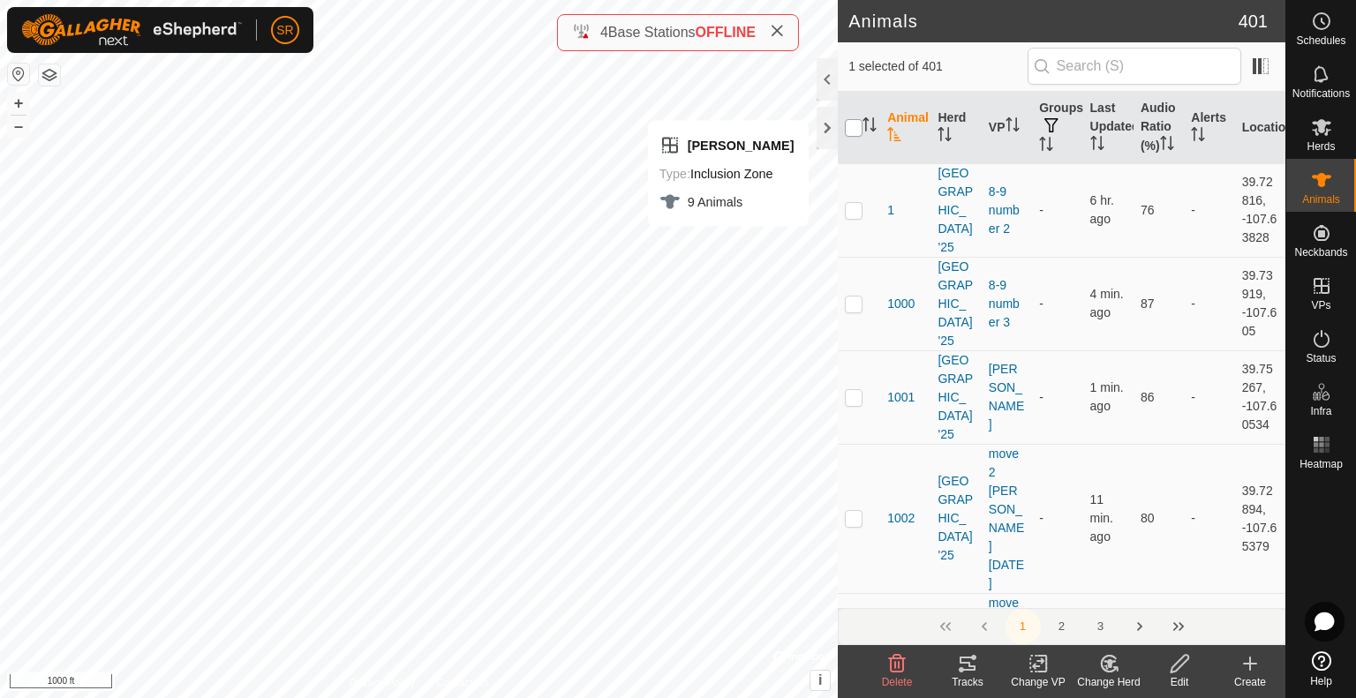
checkbox input "true"
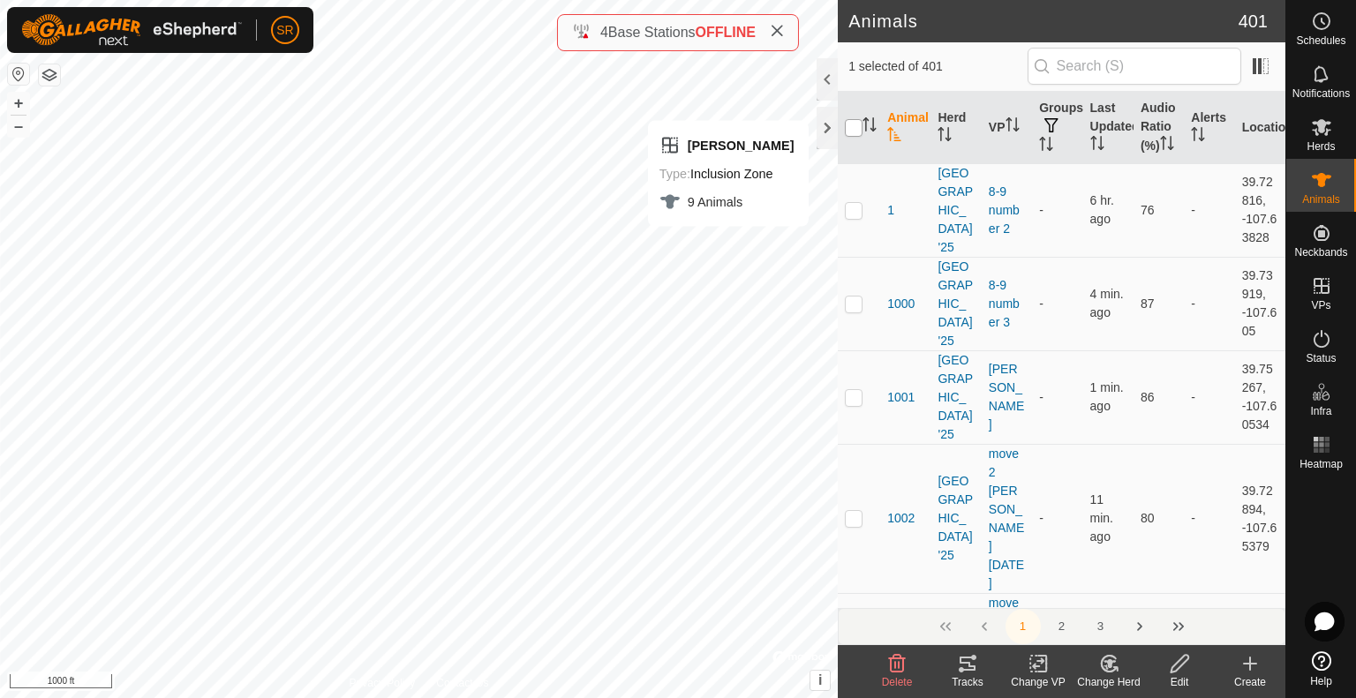
checkbox input "true"
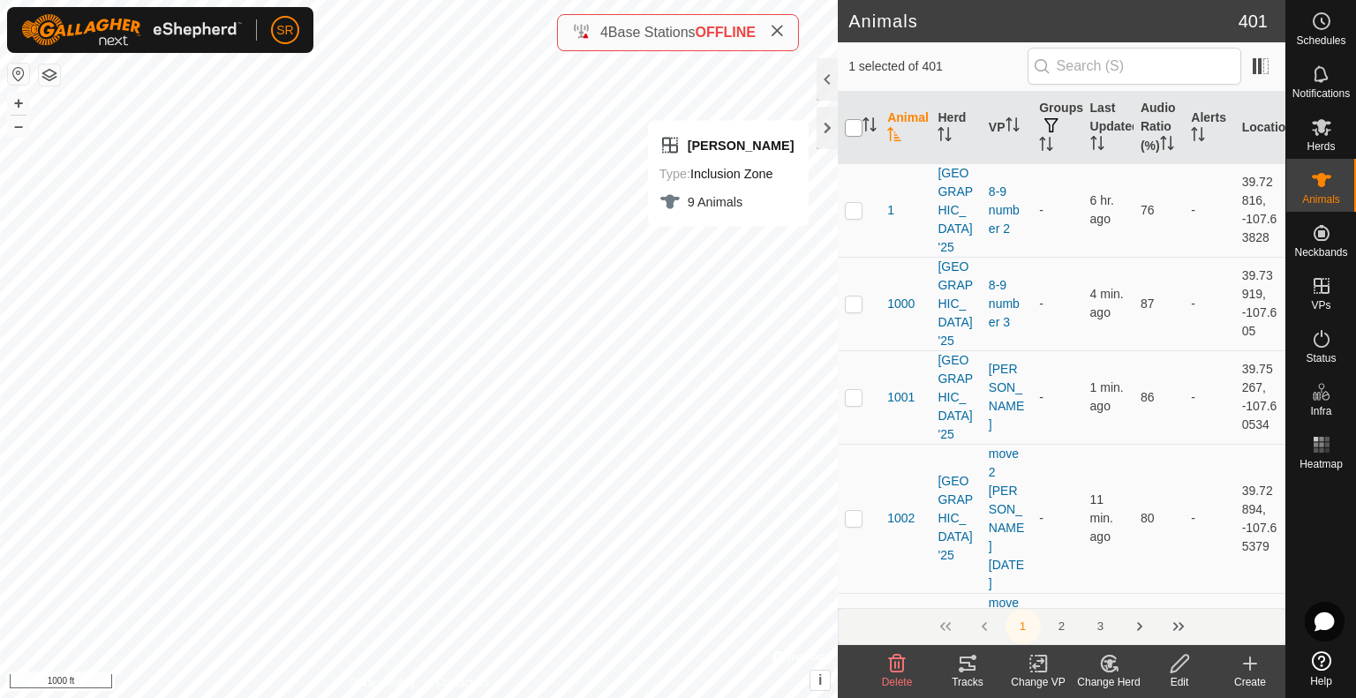
checkbox input "true"
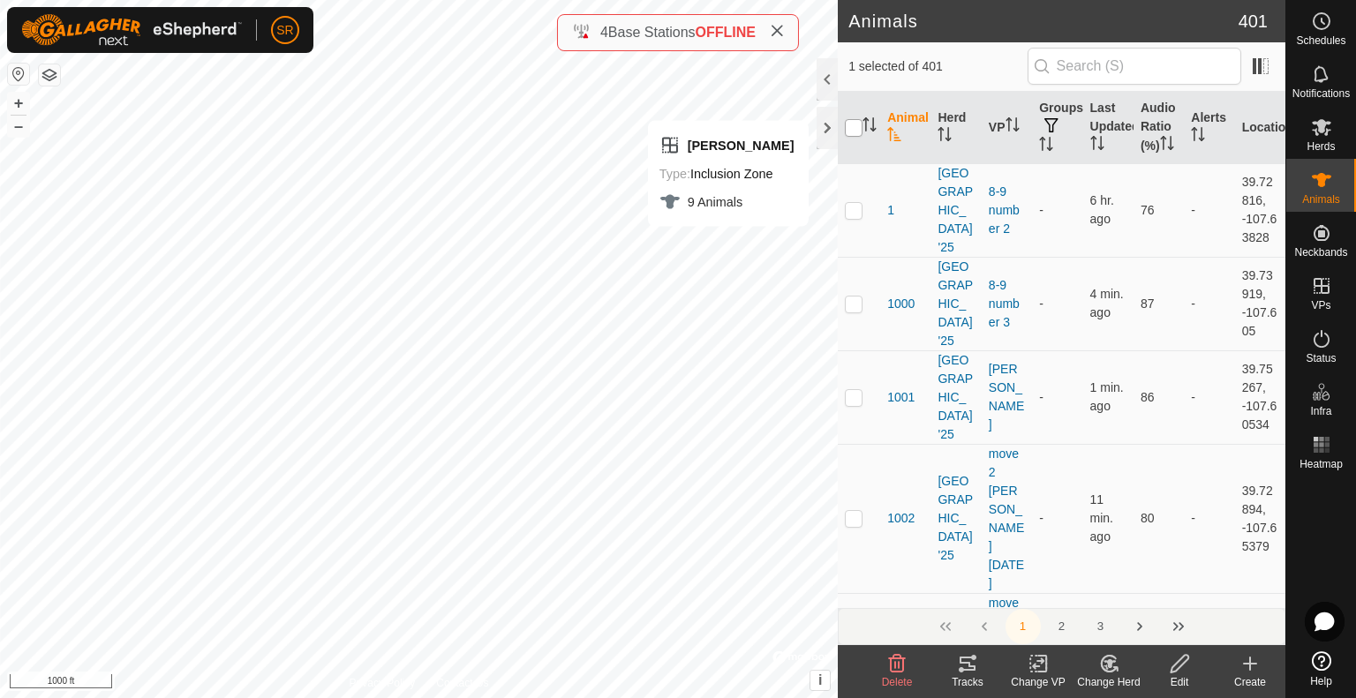
checkbox input "true"
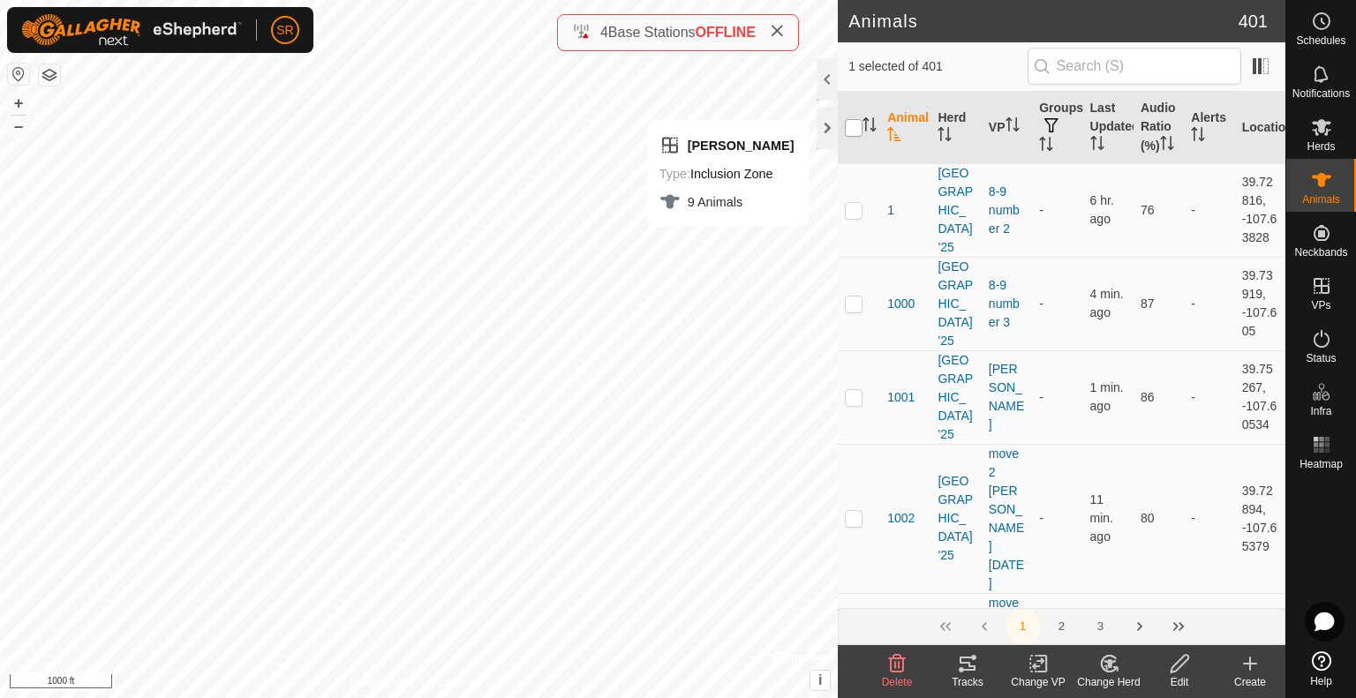
checkbox input "true"
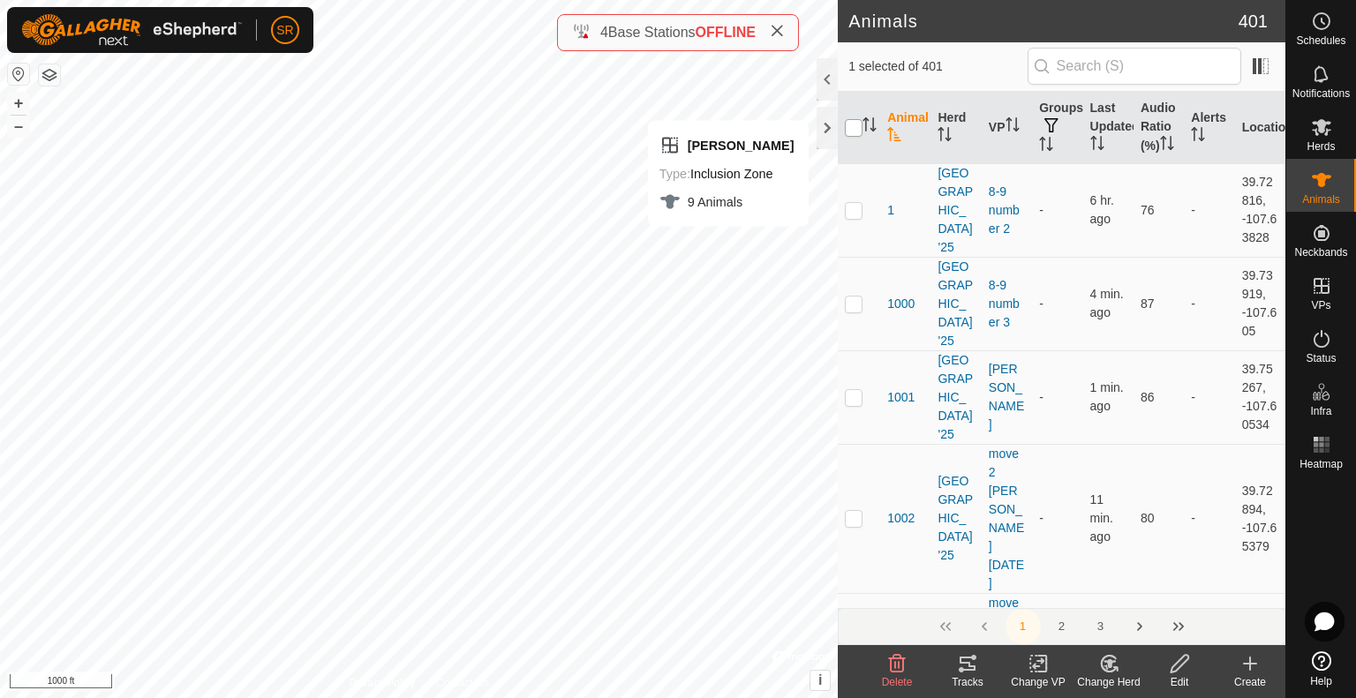
checkbox input "true"
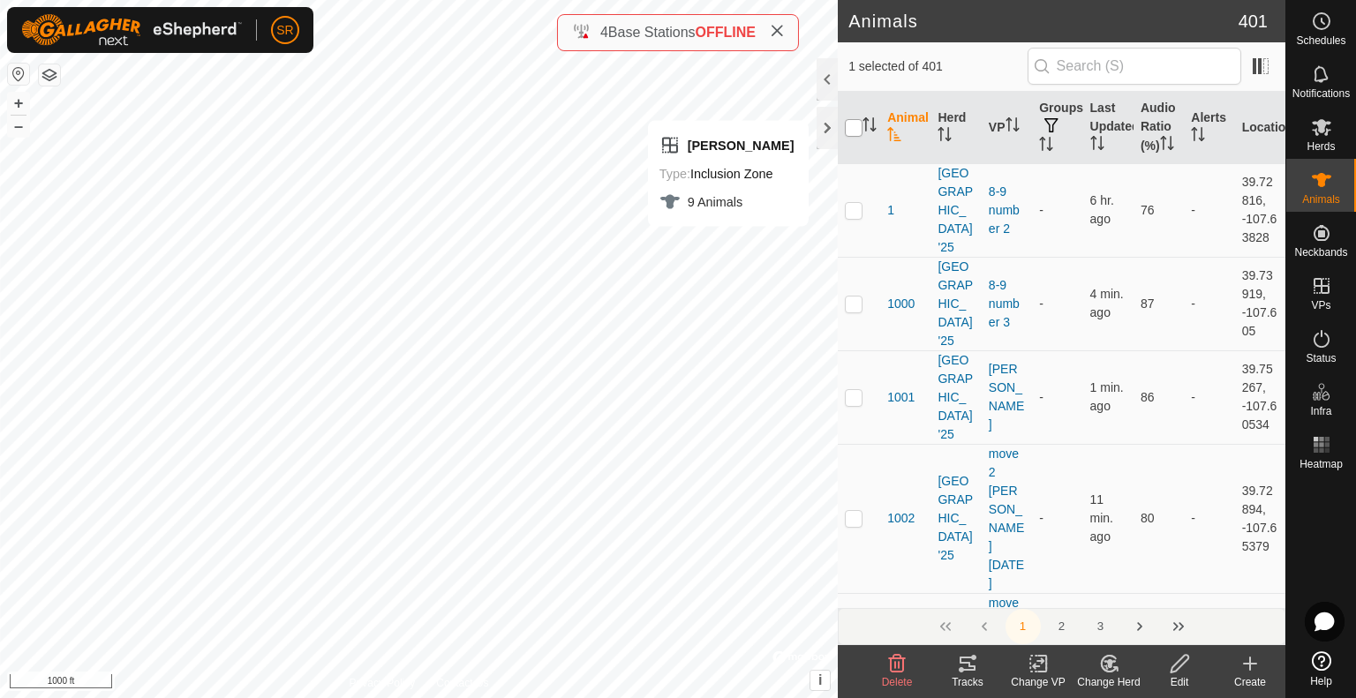
checkbox input "true"
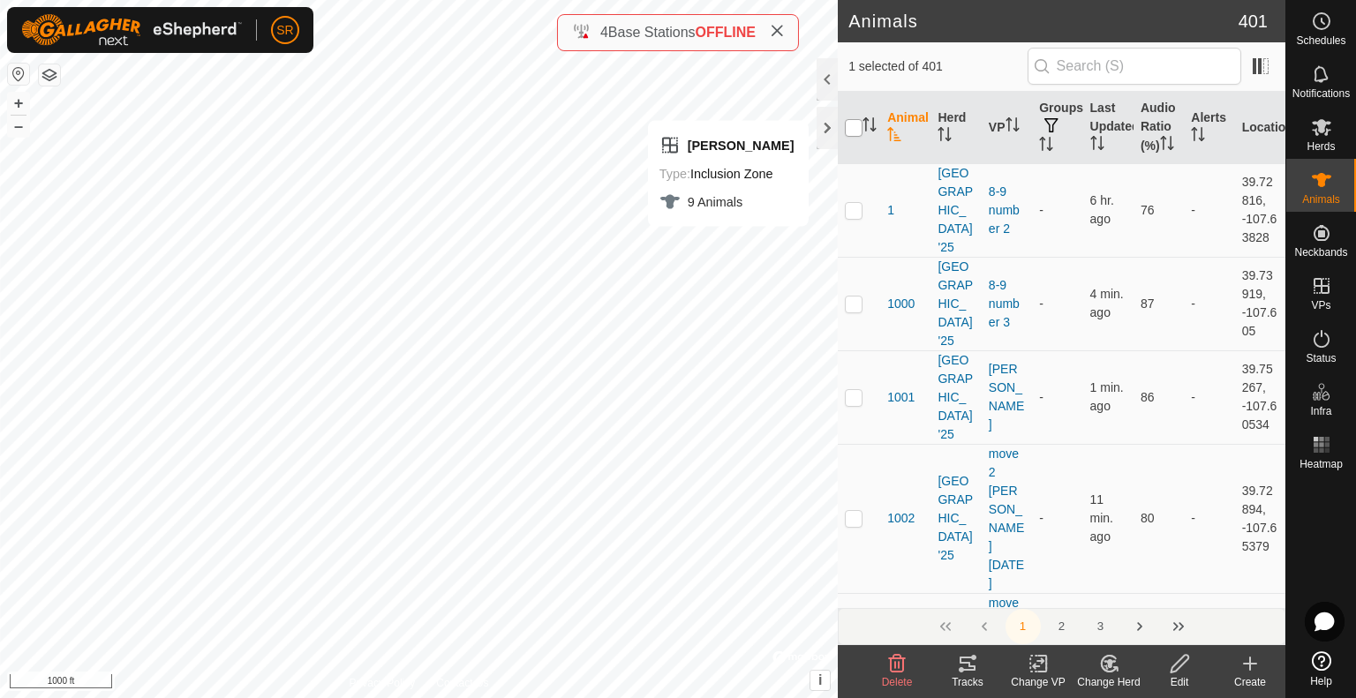
checkbox input "true"
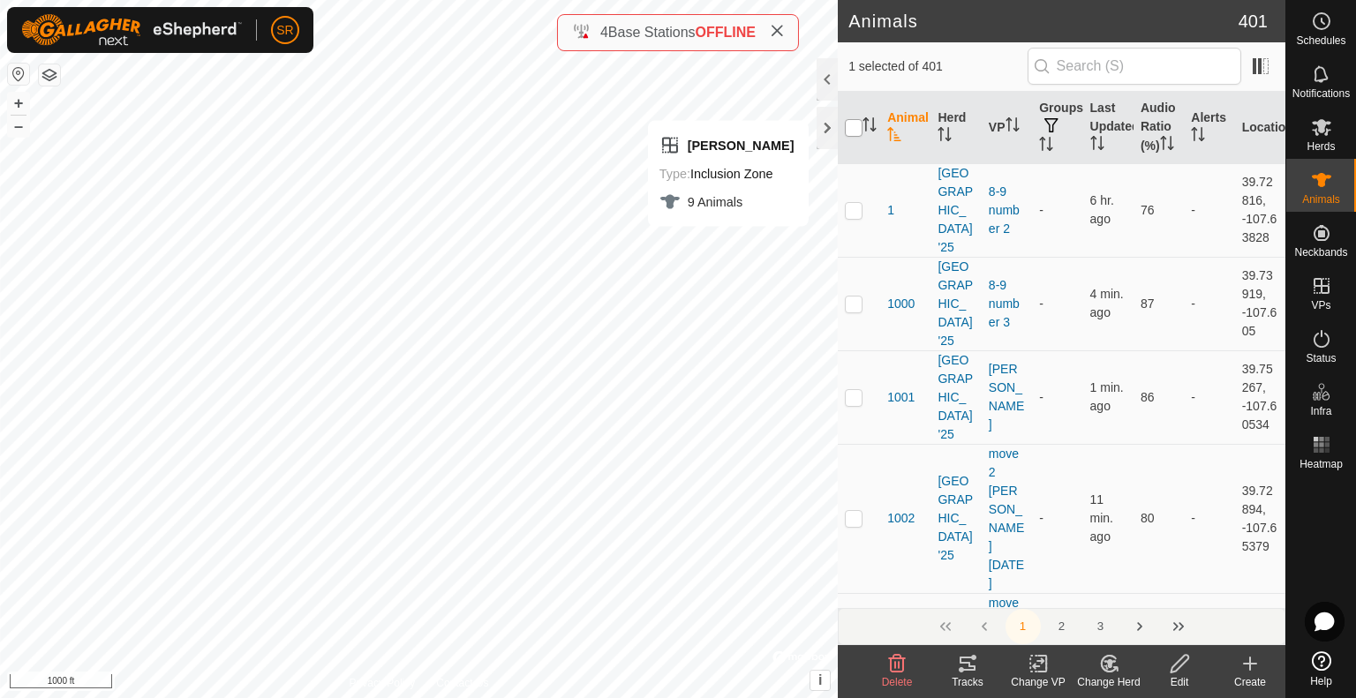
checkbox input "true"
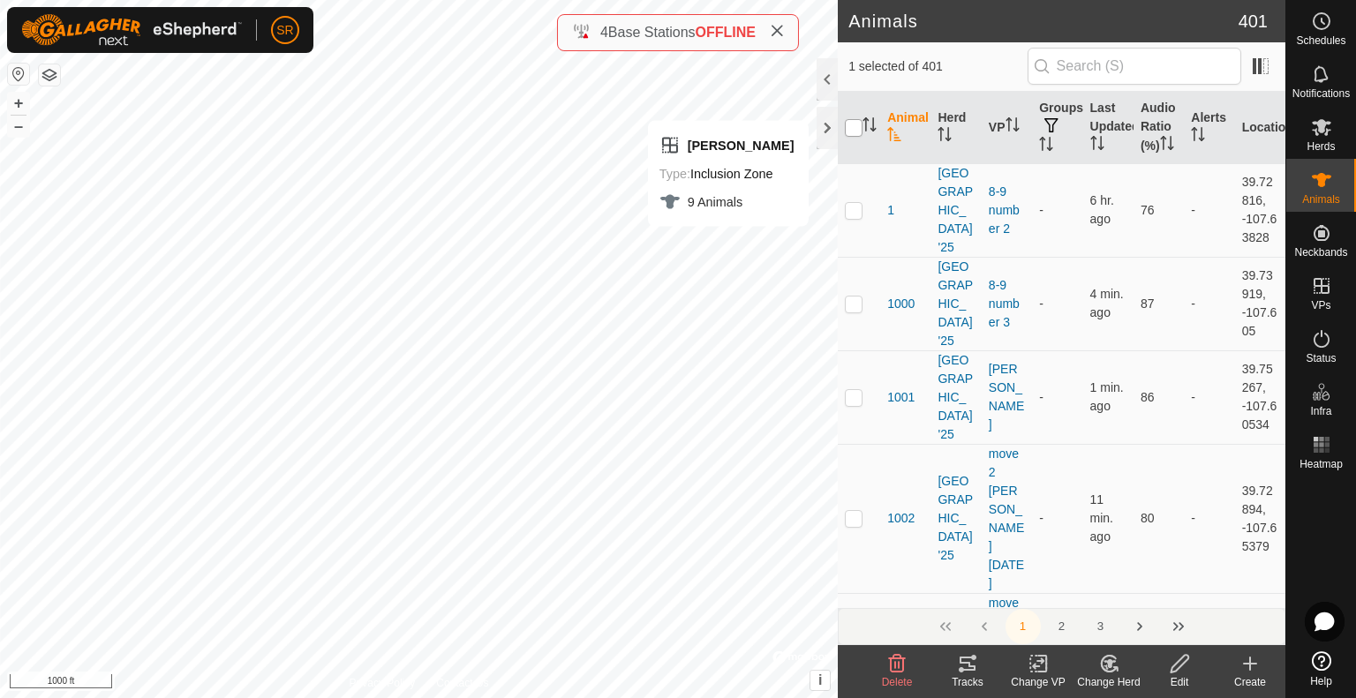
checkbox input "true"
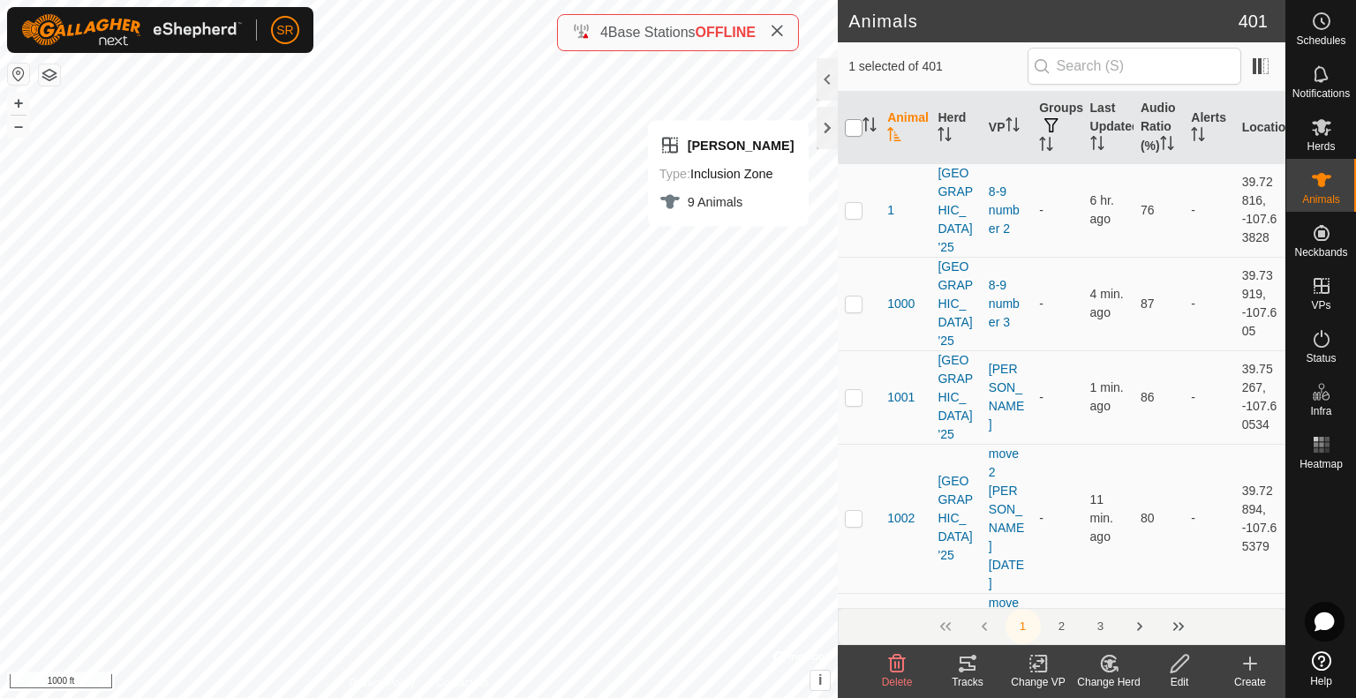
checkbox input "true"
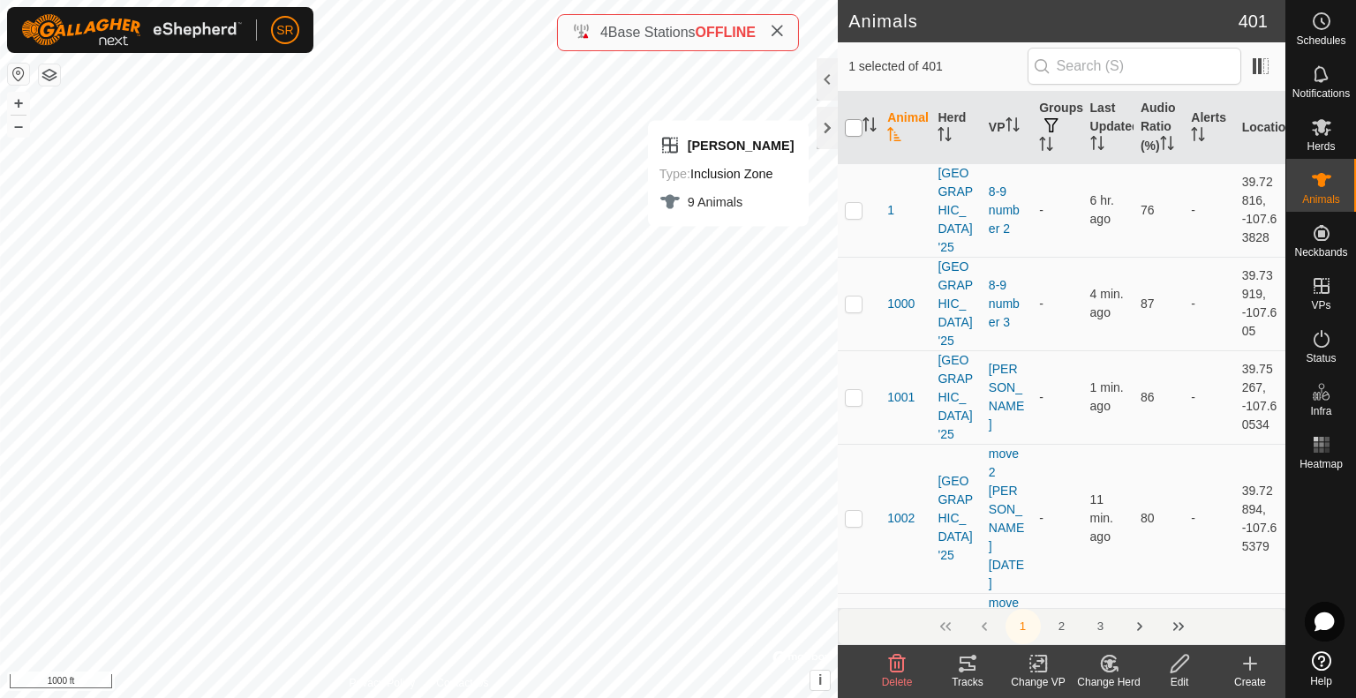
checkbox input "true"
click at [856, 132] on input "checkbox" at bounding box center [854, 128] width 18 height 18
click at [1325, 190] on icon at bounding box center [1321, 180] width 21 height 21
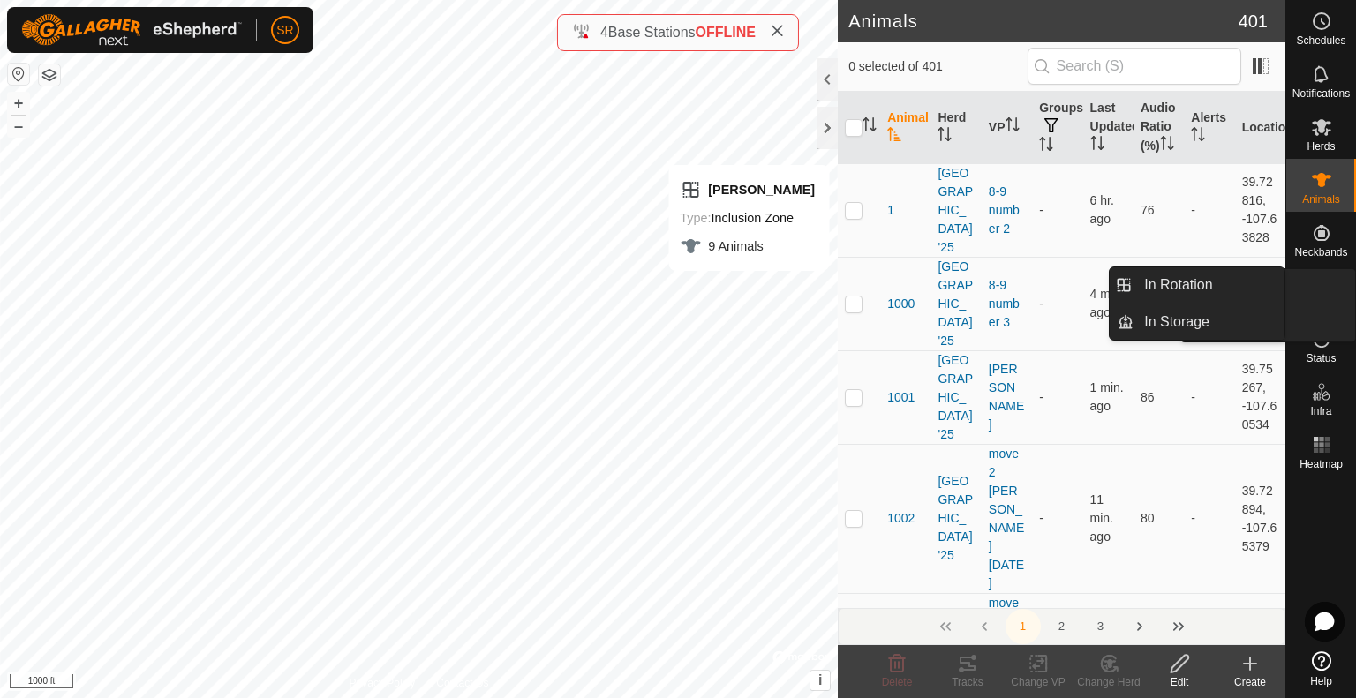
drag, startPoint x: 1295, startPoint y: 316, endPoint x: 1330, endPoint y: 293, distance: 41.4
click at [1330, 293] on icon at bounding box center [1321, 285] width 21 height 21
click at [1232, 292] on link "In Rotation" at bounding box center [1209, 285] width 151 height 35
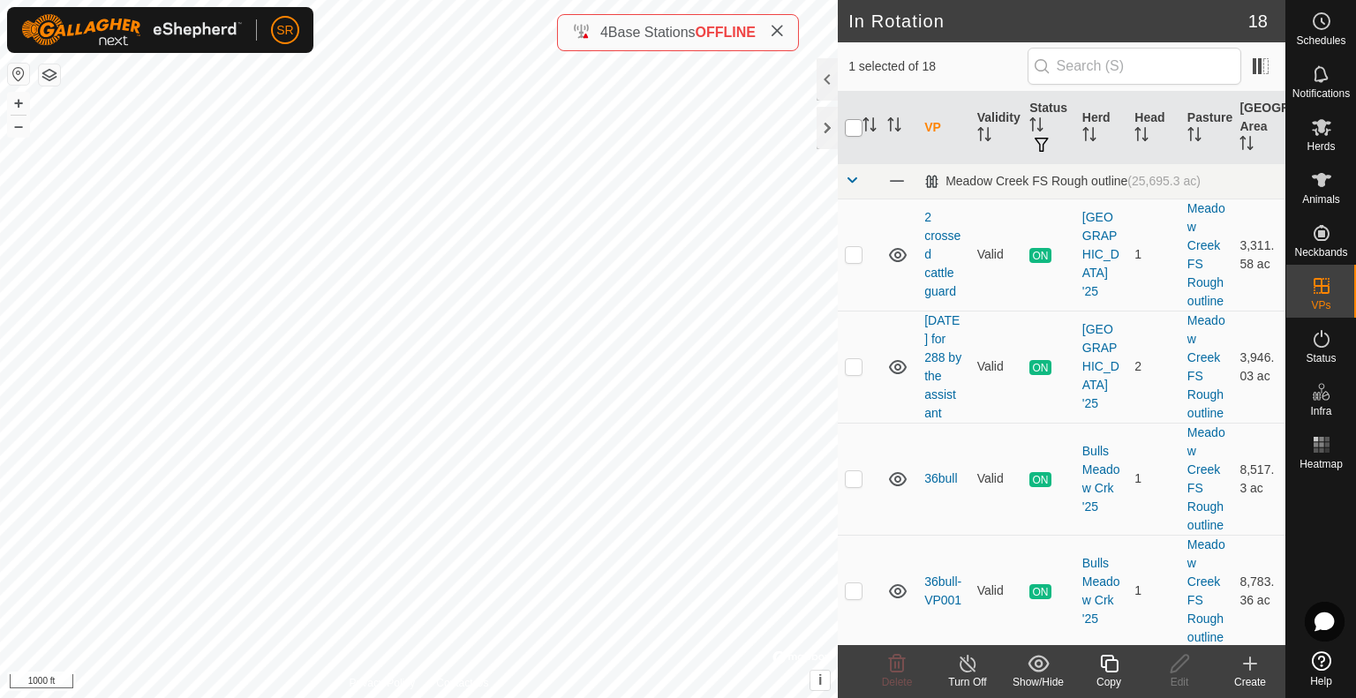
click at [856, 124] on input "checkbox" at bounding box center [854, 128] width 18 height 18
click at [1315, 189] on icon at bounding box center [1321, 180] width 21 height 21
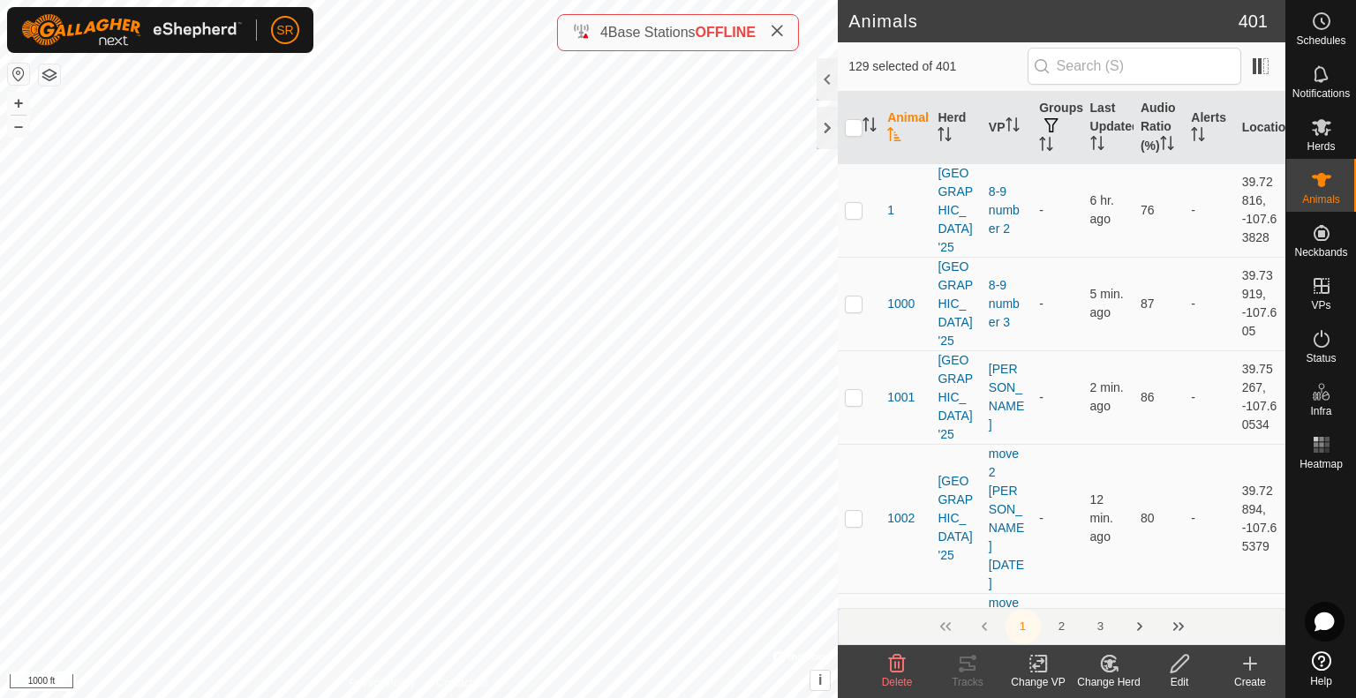
click at [1028, 674] on icon at bounding box center [1039, 663] width 22 height 21
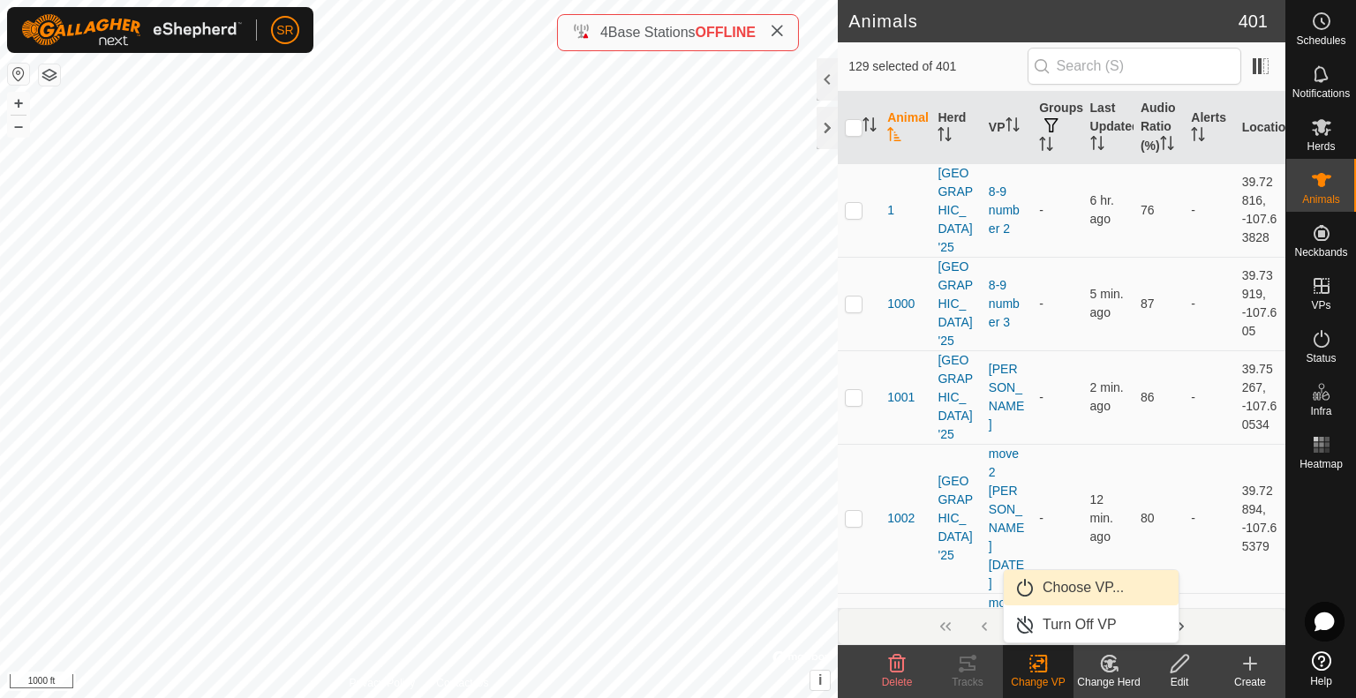
click at [1098, 583] on link "Choose VP..." at bounding box center [1091, 587] width 175 height 35
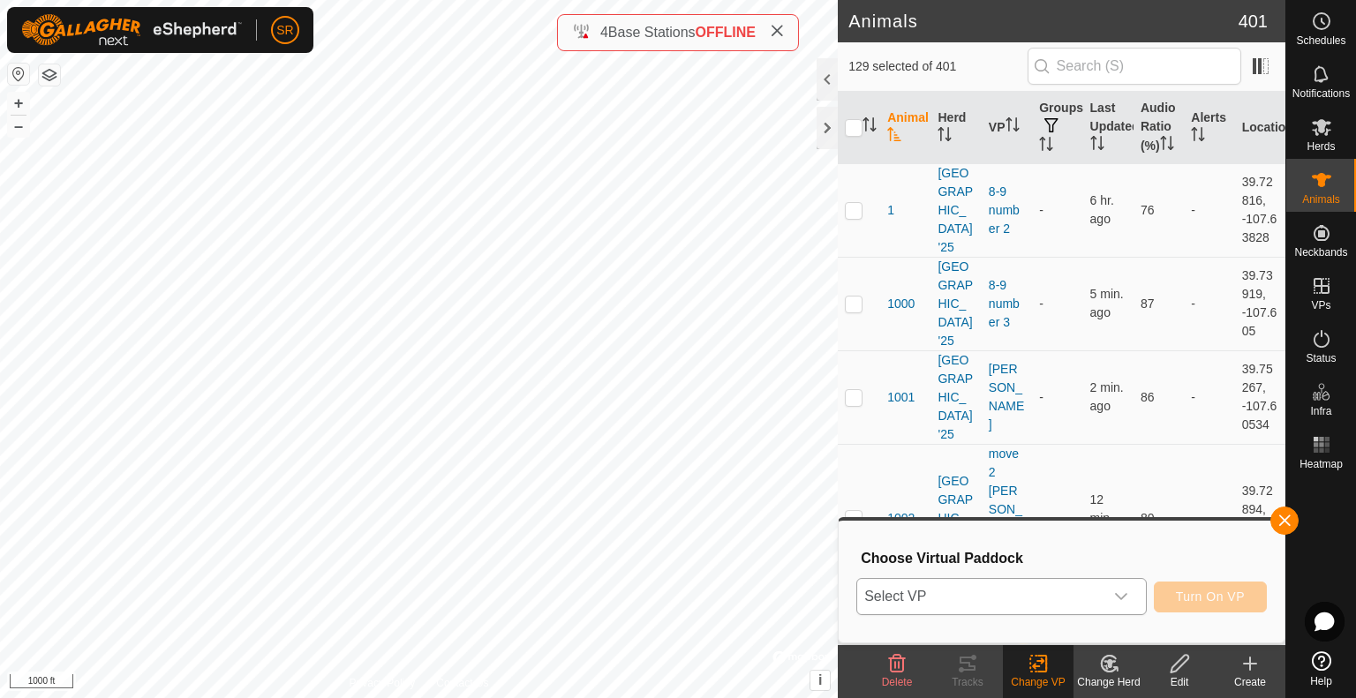
click at [1049, 605] on span "Select VP" at bounding box center [980, 596] width 246 height 35
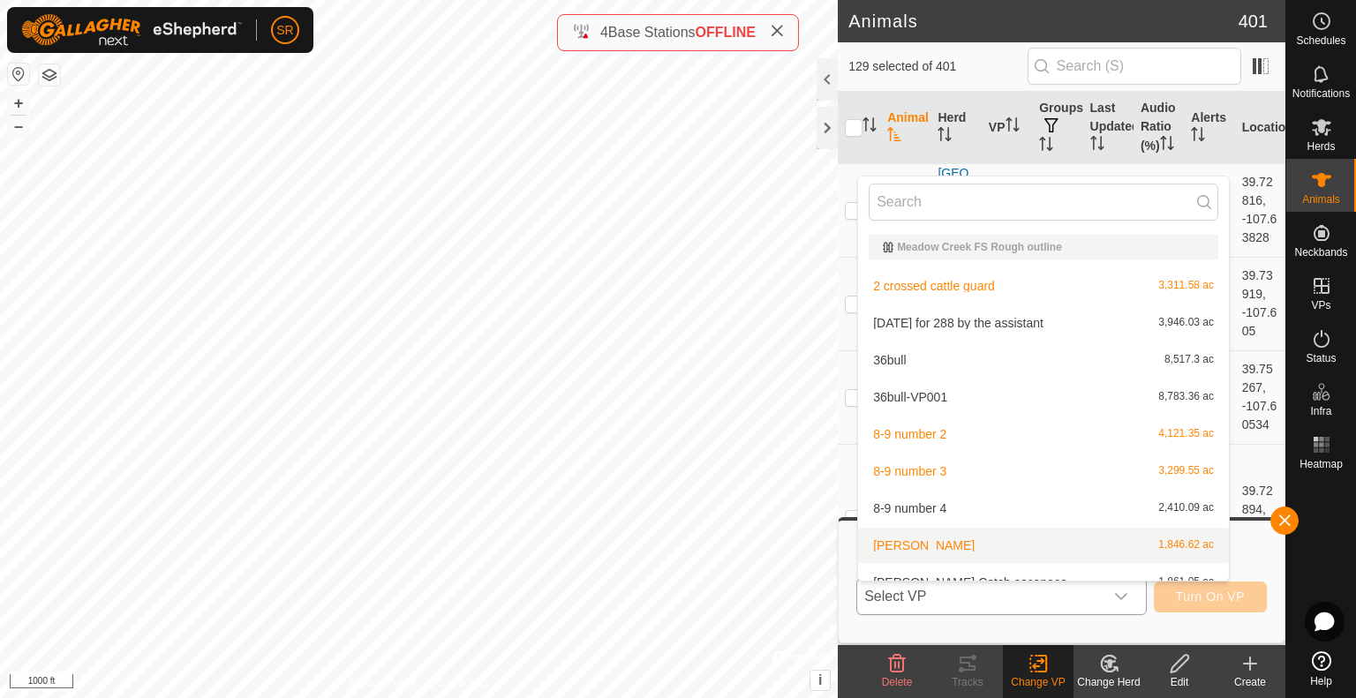
click at [943, 545] on li "[PERSON_NAME] 1,846.62 ac" at bounding box center [1043, 545] width 371 height 35
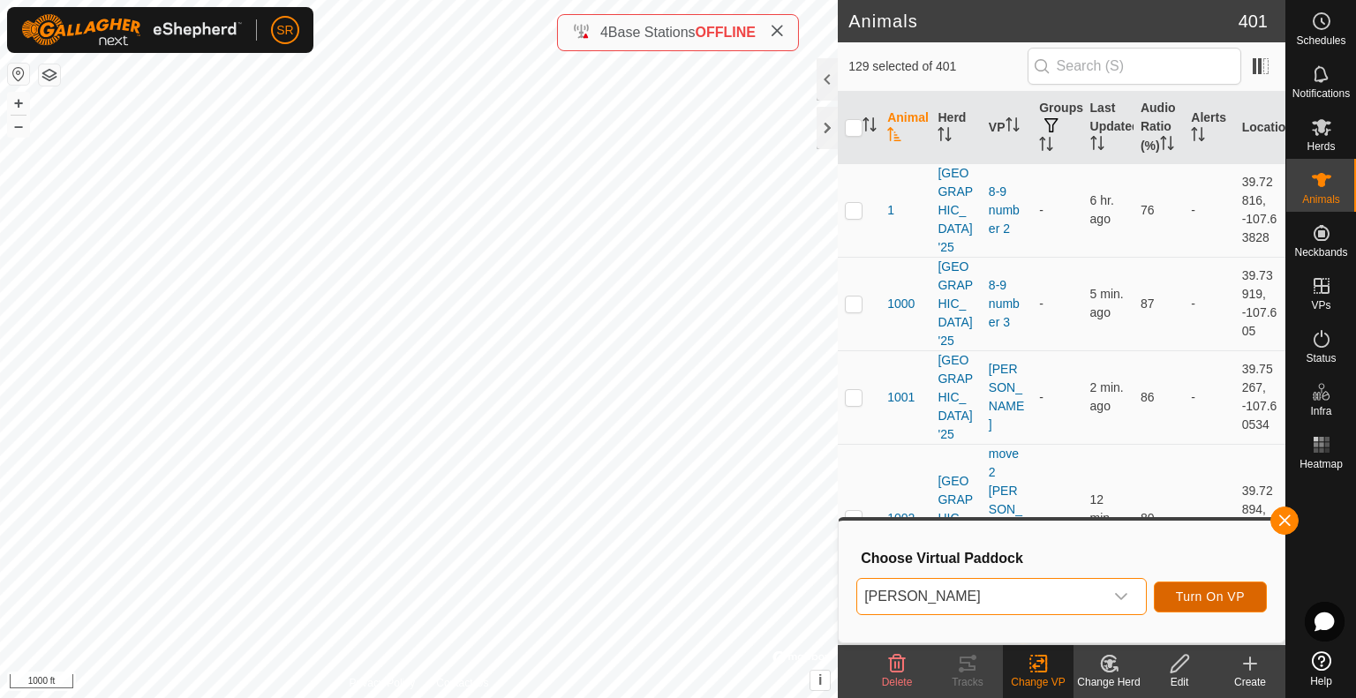
click at [1237, 592] on span "Turn On VP" at bounding box center [1210, 597] width 69 height 14
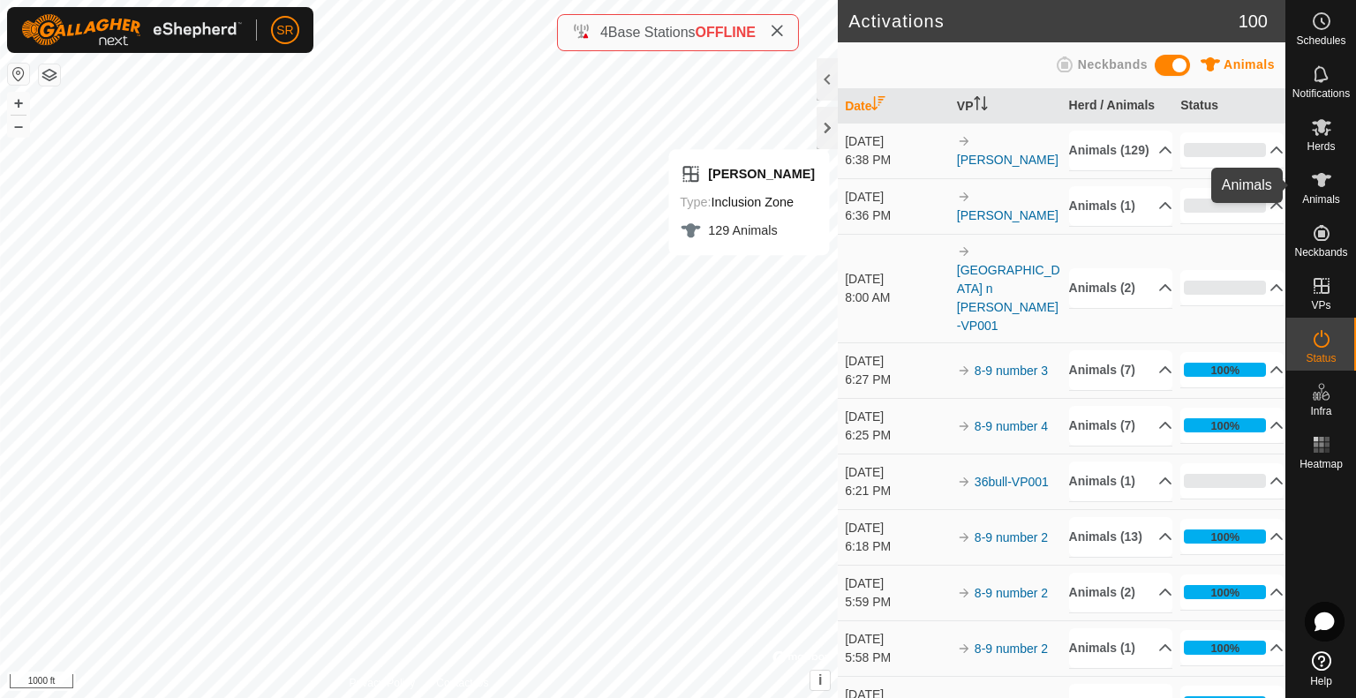
click at [1318, 192] on es-animals-svg-icon at bounding box center [1322, 180] width 32 height 28
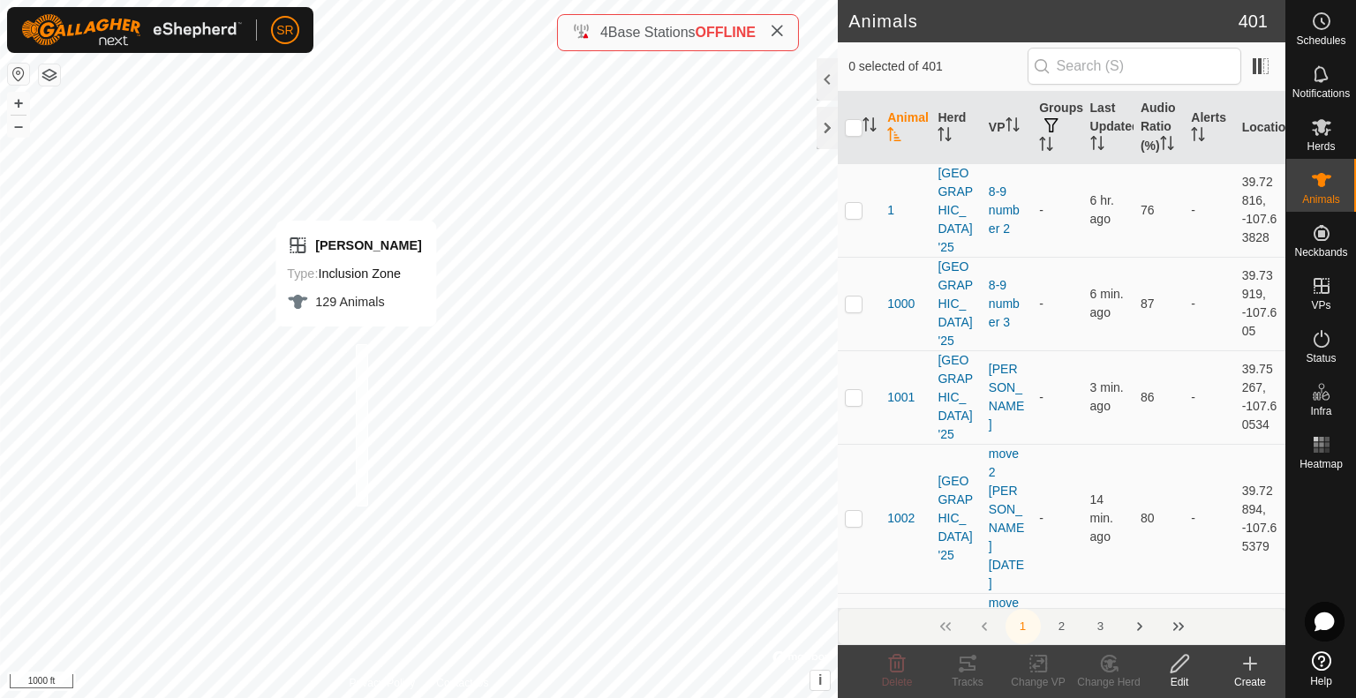
click at [356, 344] on div "[PERSON_NAME] Type: Inclusion Zone 129 Animals + – ⇧ i © Mapbox , © OpenStreetM…" at bounding box center [419, 349] width 838 height 698
click at [1039, 662] on icon at bounding box center [1038, 664] width 12 height 11
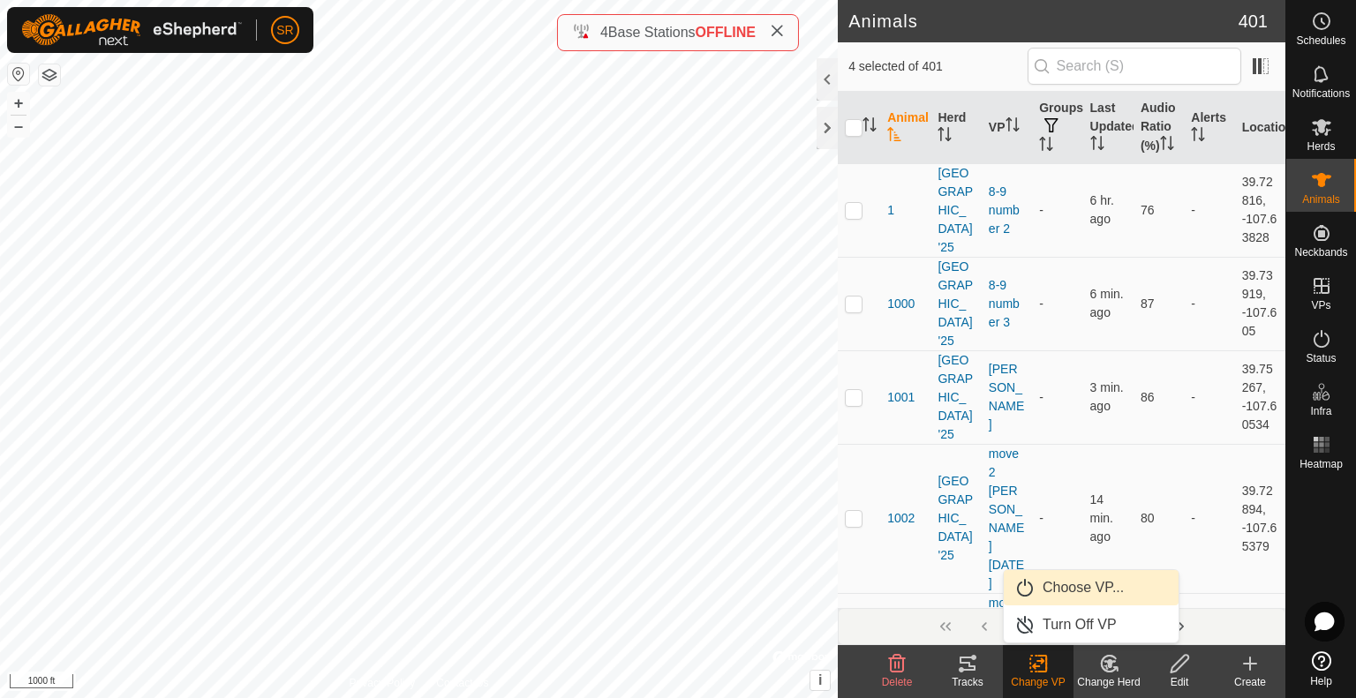
click at [1065, 587] on link "Choose VP..." at bounding box center [1091, 587] width 175 height 35
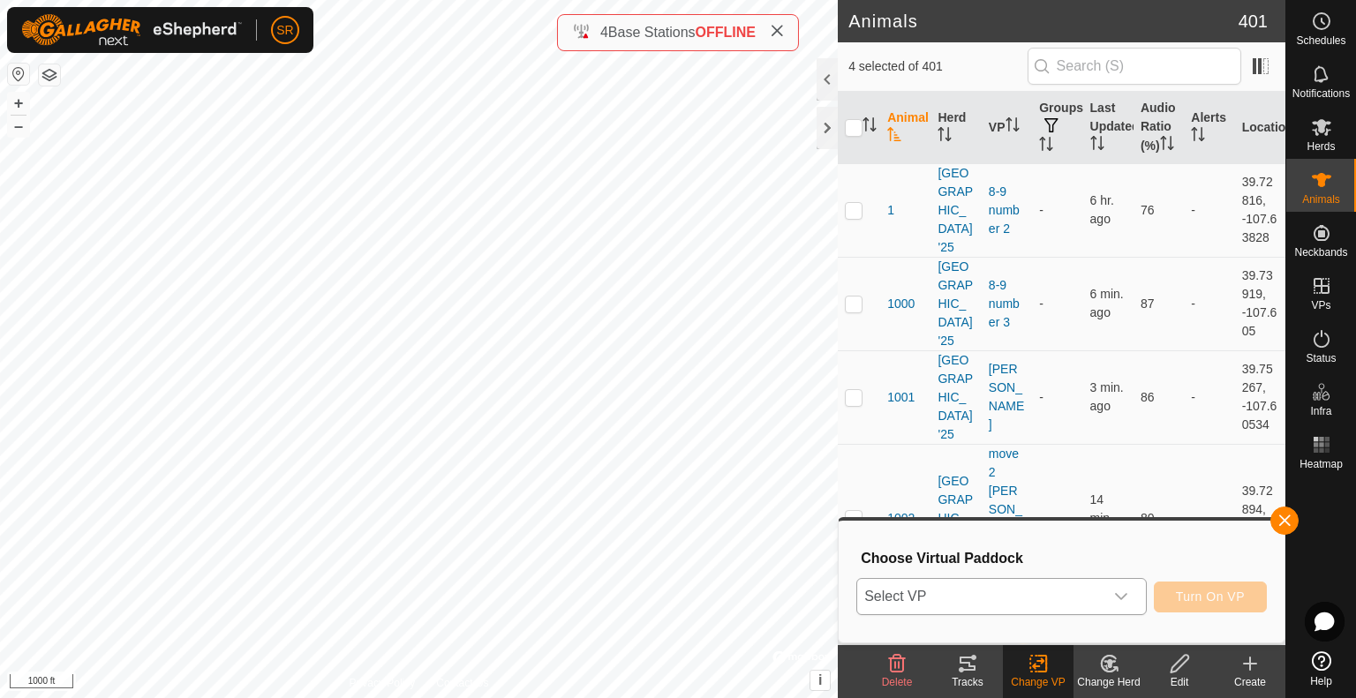
click at [998, 588] on span "Select VP" at bounding box center [980, 596] width 246 height 35
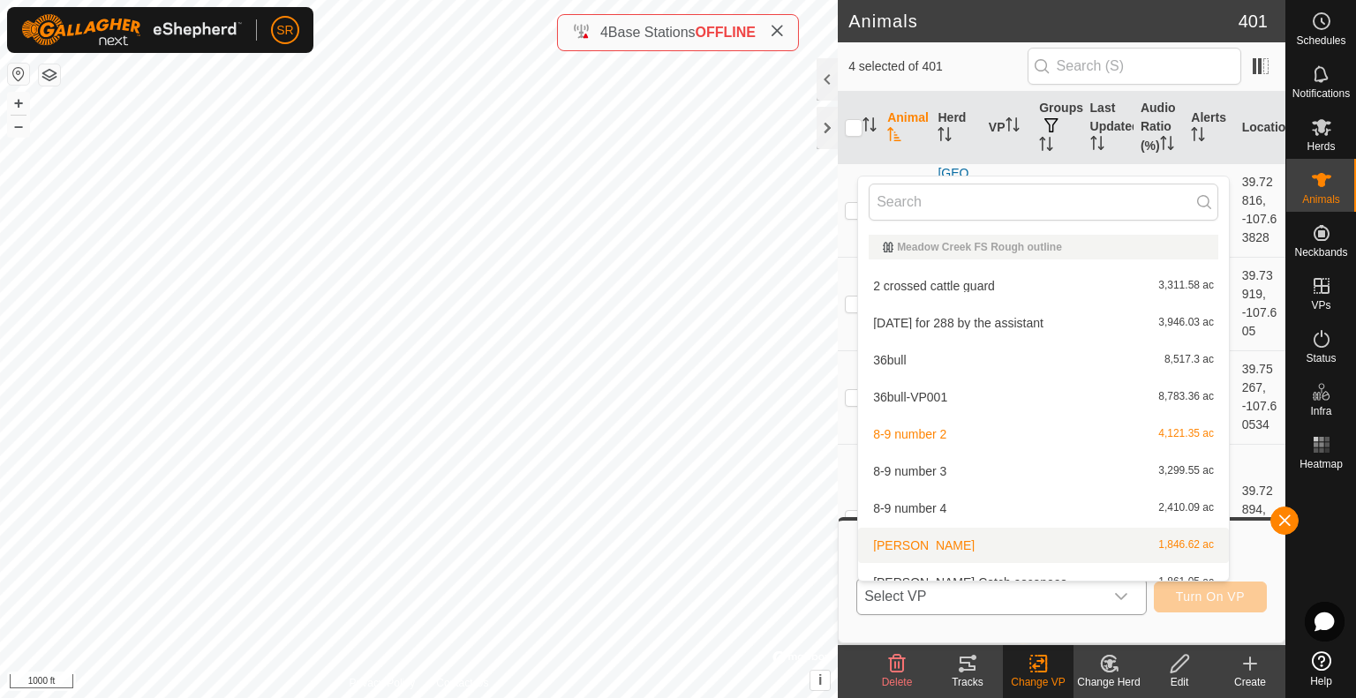
click at [965, 537] on li "[PERSON_NAME] 1,846.62 ac" at bounding box center [1043, 545] width 371 height 35
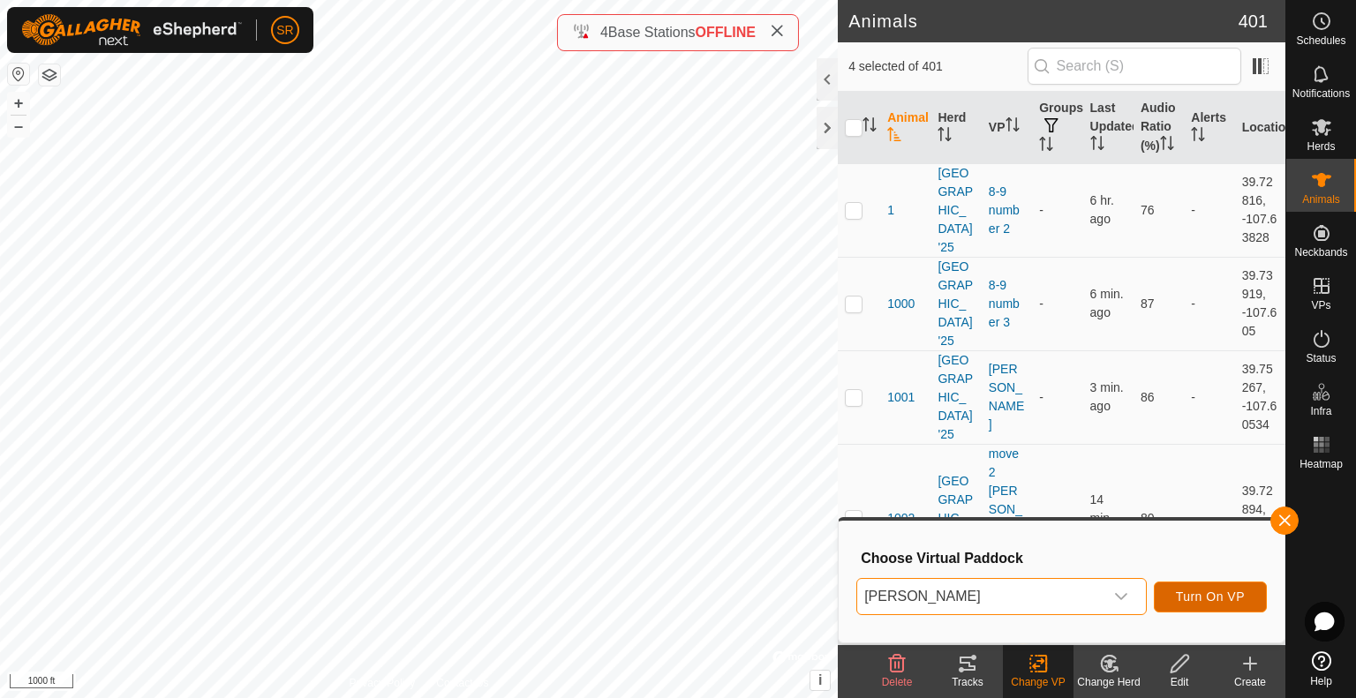
click at [1218, 593] on span "Turn On VP" at bounding box center [1210, 597] width 69 height 14
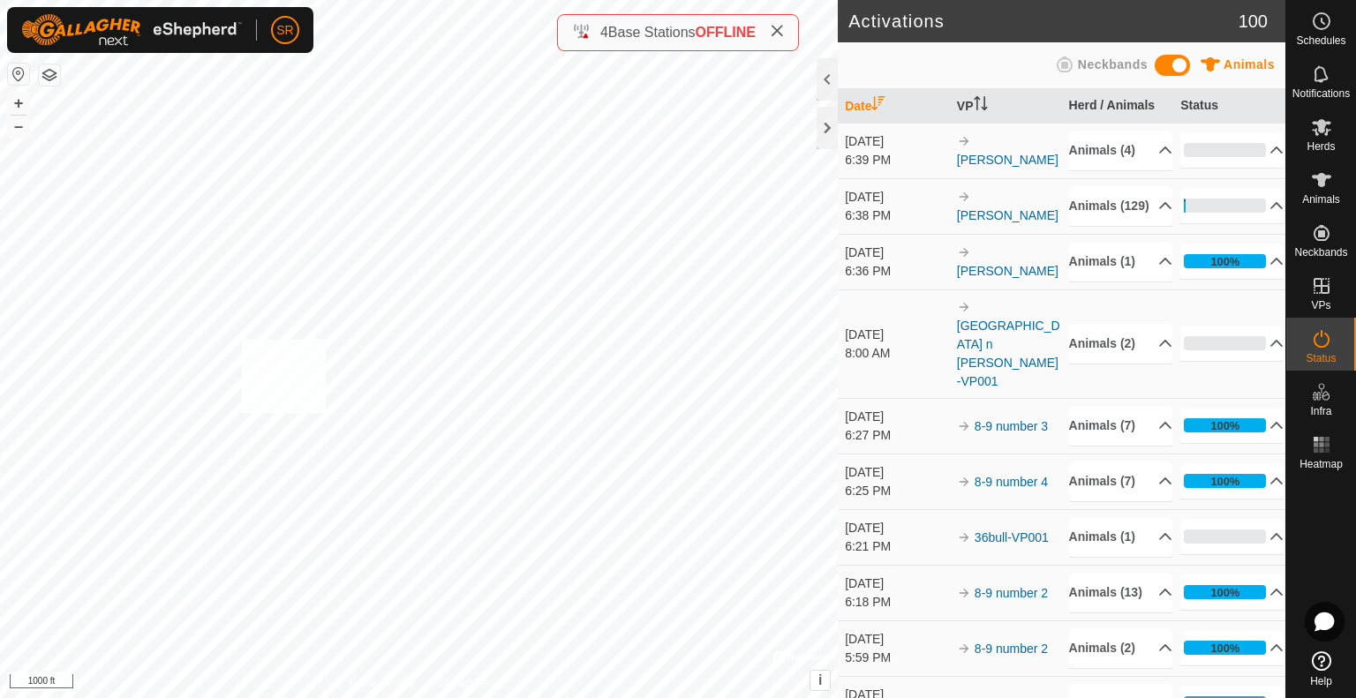
click at [242, 340] on div "1431 2126817060 [GEOGRAPHIC_DATA] '25 [PERSON_NAME] + – ⇧ i © Mapbox , © OpenSt…" at bounding box center [419, 349] width 838 height 698
click at [1331, 186] on icon at bounding box center [1321, 180] width 21 height 21
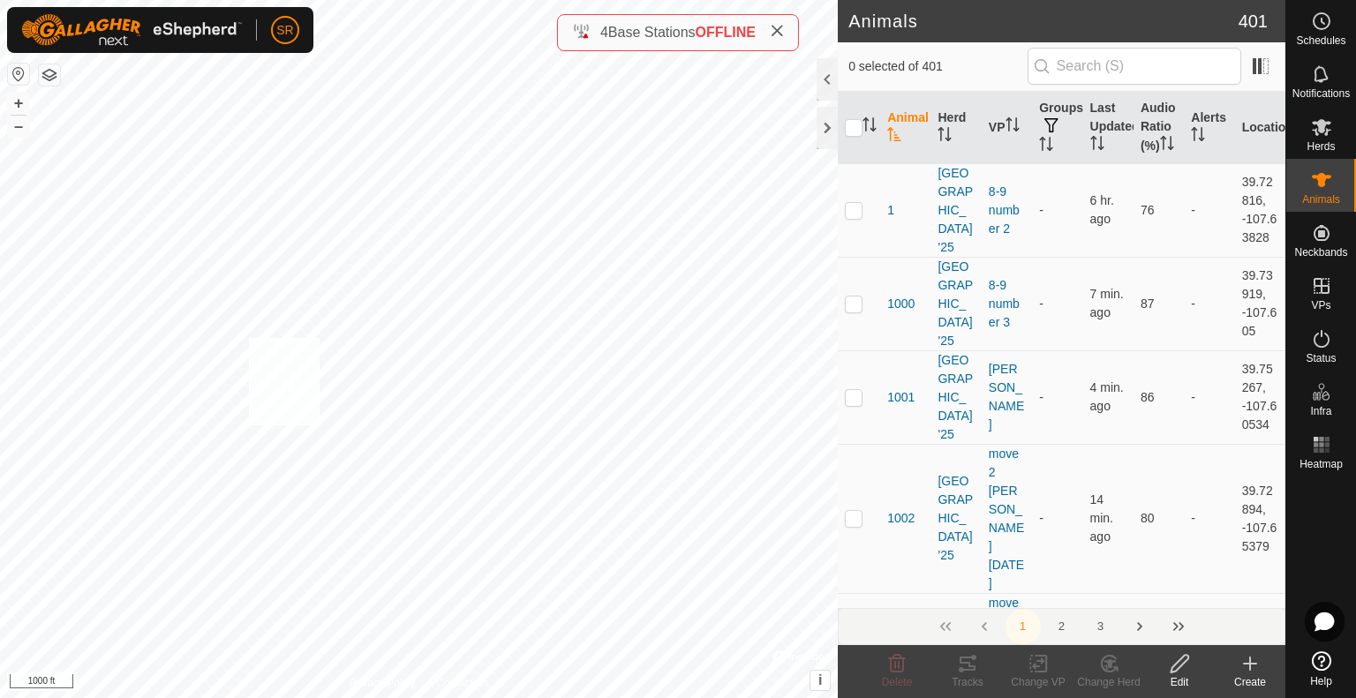
click at [248, 338] on div "[PERSON_NAME] Type: Inclusion Zone 10 Animals + – ⇧ i © Mapbox , © OpenStreetMa…" at bounding box center [419, 349] width 838 height 698
click at [1035, 665] on icon at bounding box center [1038, 664] width 12 height 11
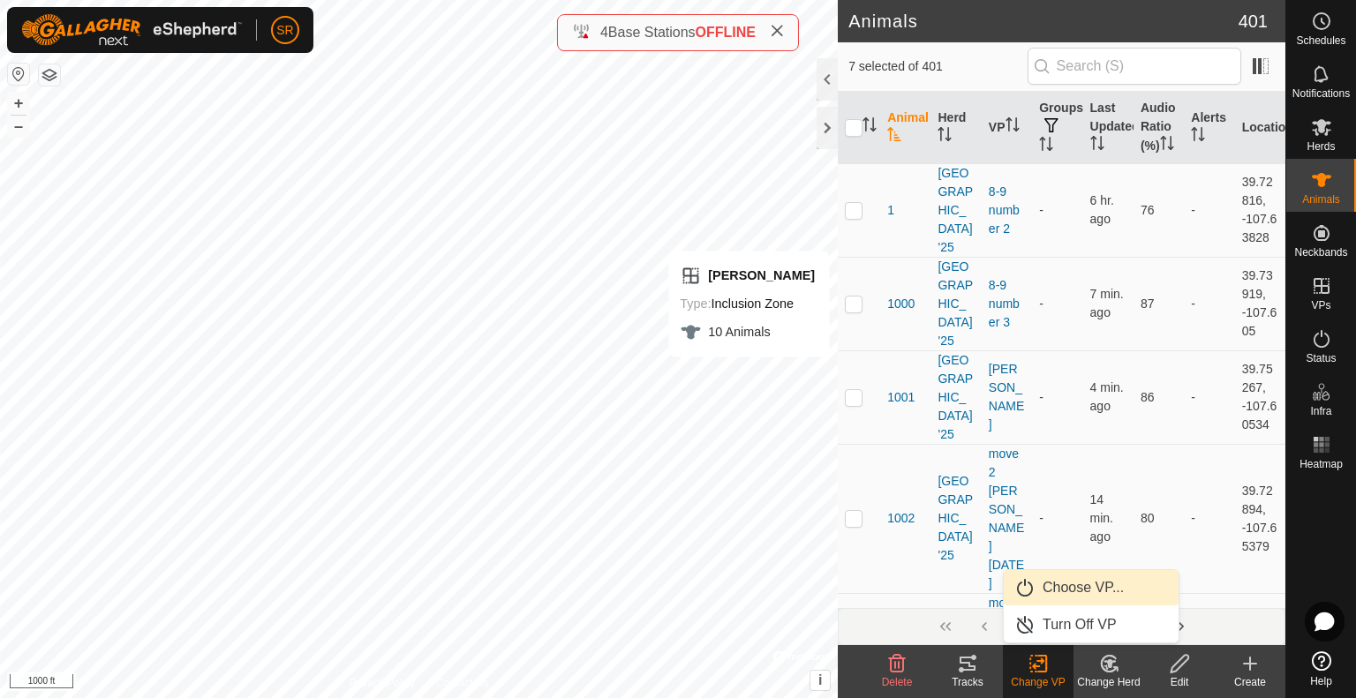
click at [1058, 600] on link "Choose VP..." at bounding box center [1091, 587] width 175 height 35
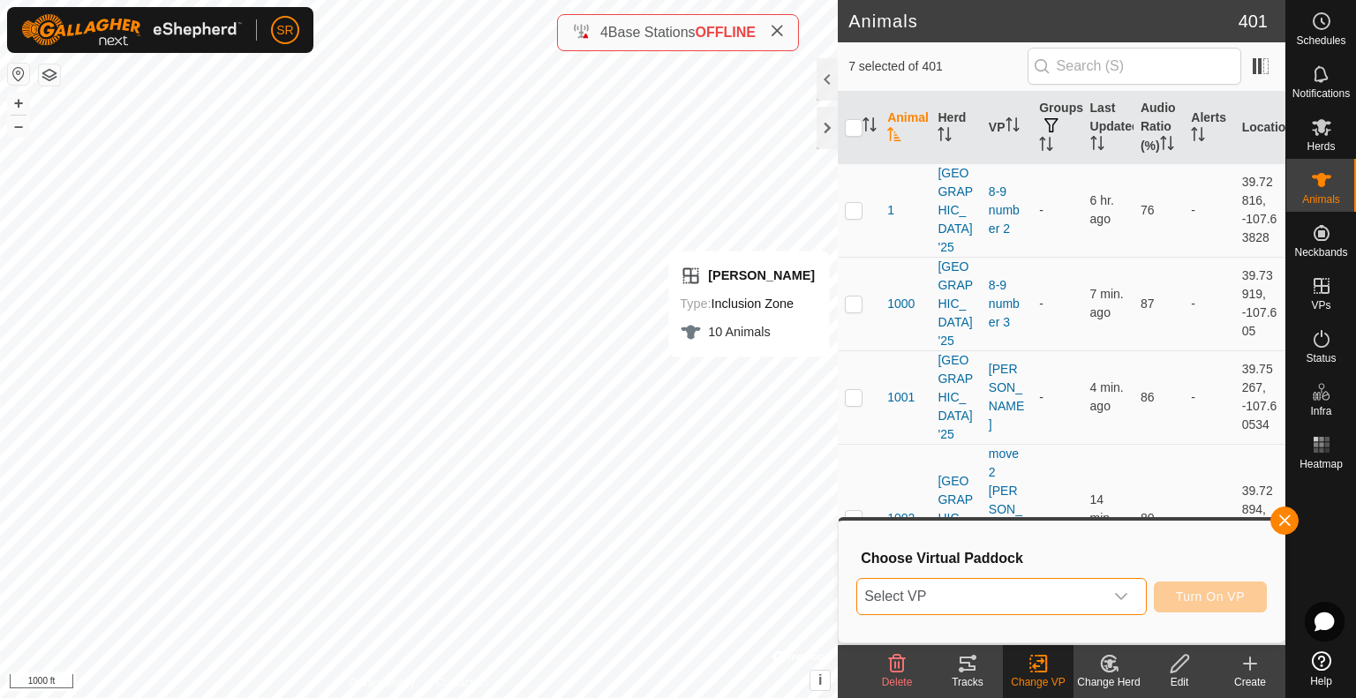
click at [1061, 603] on span "Select VP" at bounding box center [980, 596] width 246 height 35
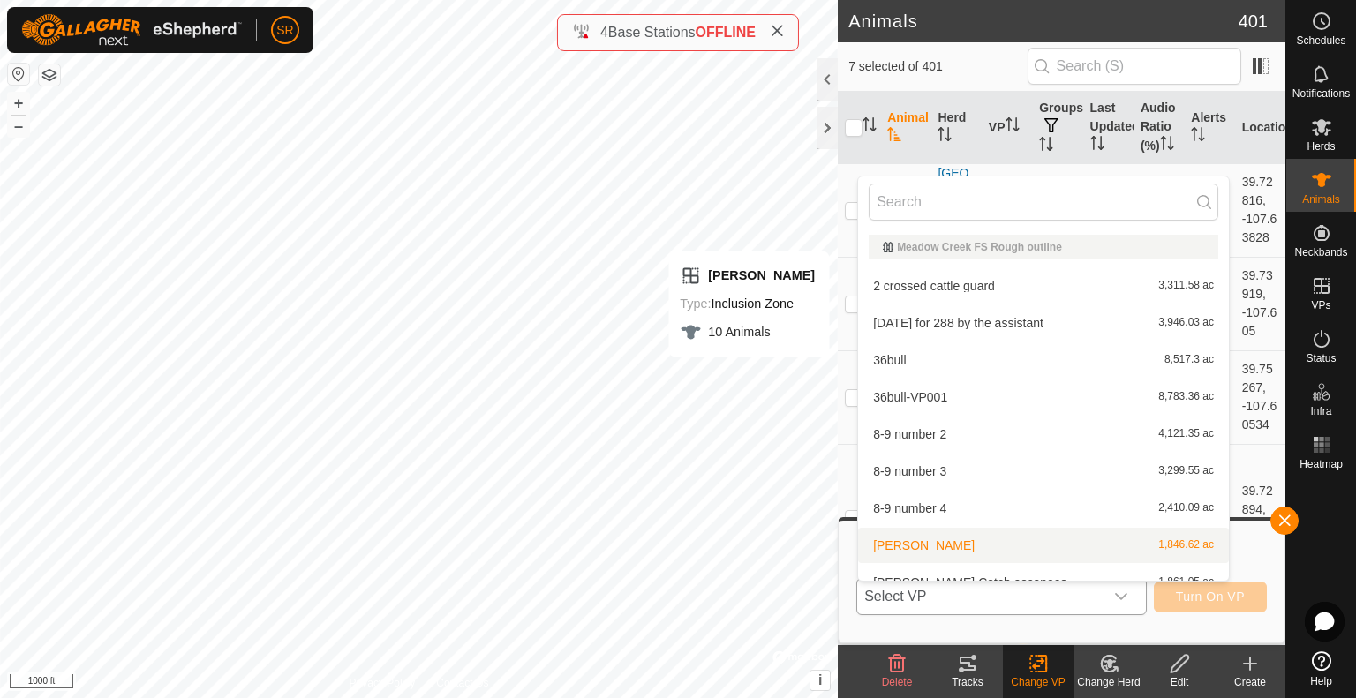
scroll to position [19, 0]
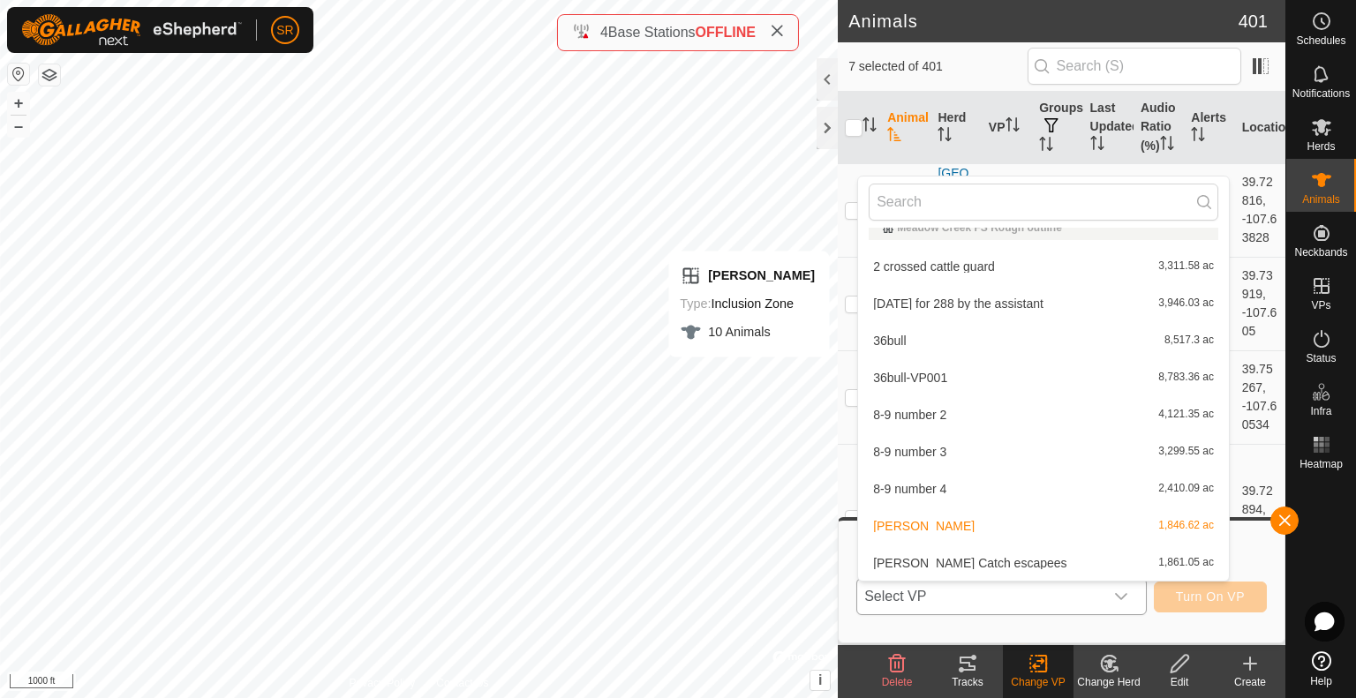
click at [999, 543] on ul "Meadow Creek FS Rough outline 2 crossed cattle guard 3,311.58 ac [DATE] for 288…" at bounding box center [1043, 561] width 371 height 706
click at [1014, 532] on li "[PERSON_NAME] 1,846.62 ac" at bounding box center [1043, 526] width 371 height 35
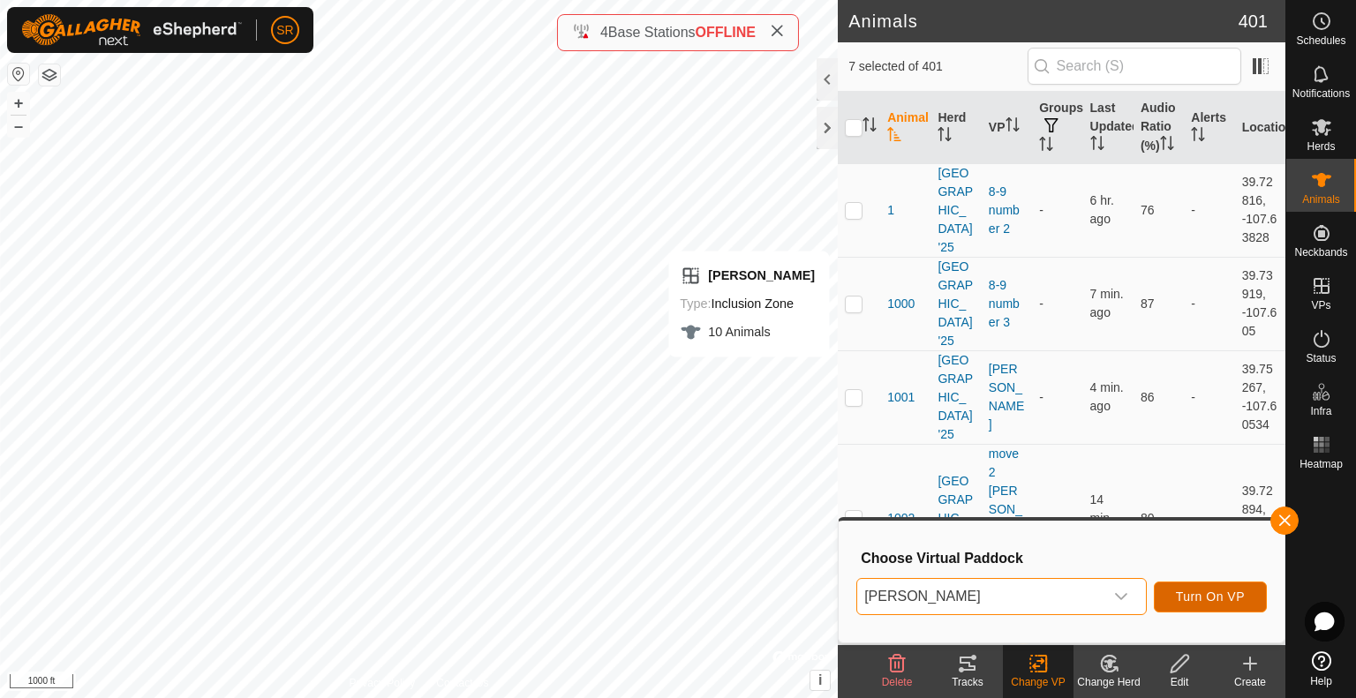
click at [1197, 596] on span "Turn On VP" at bounding box center [1210, 597] width 69 height 14
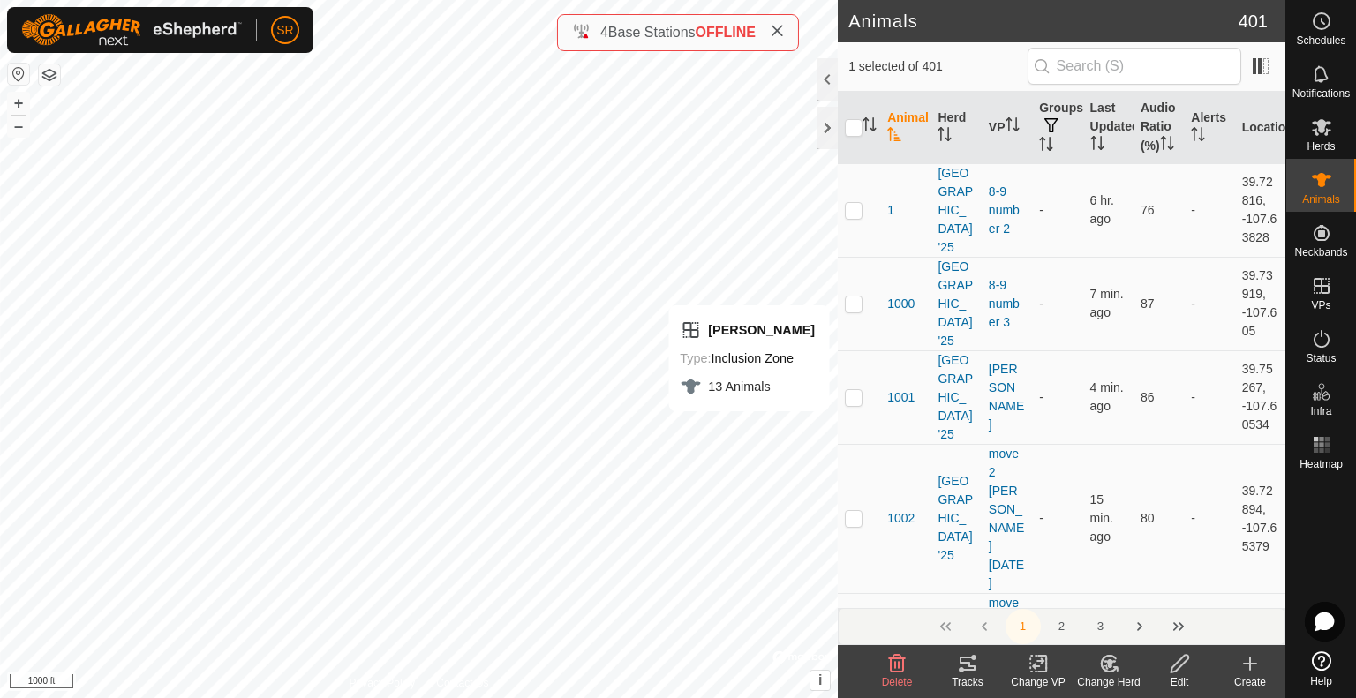
click at [975, 672] on icon at bounding box center [967, 663] width 21 height 21
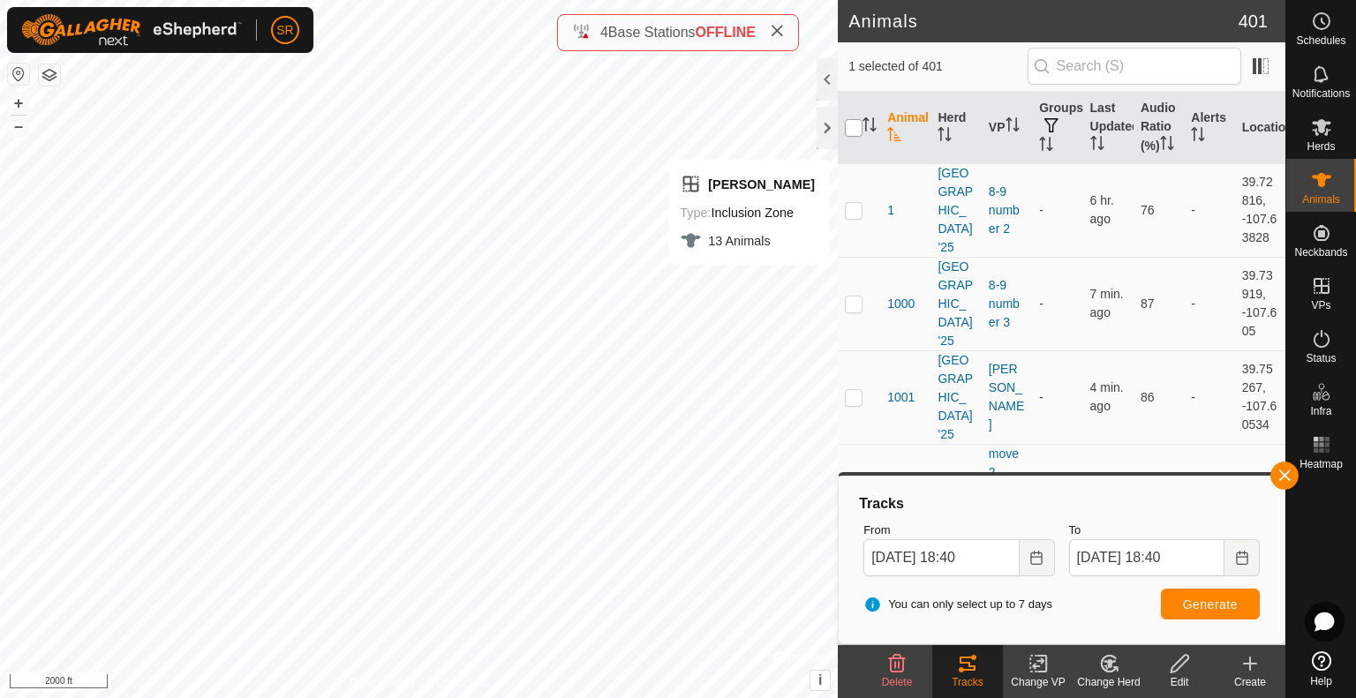
click at [855, 137] on input "checkbox" at bounding box center [854, 128] width 18 height 18
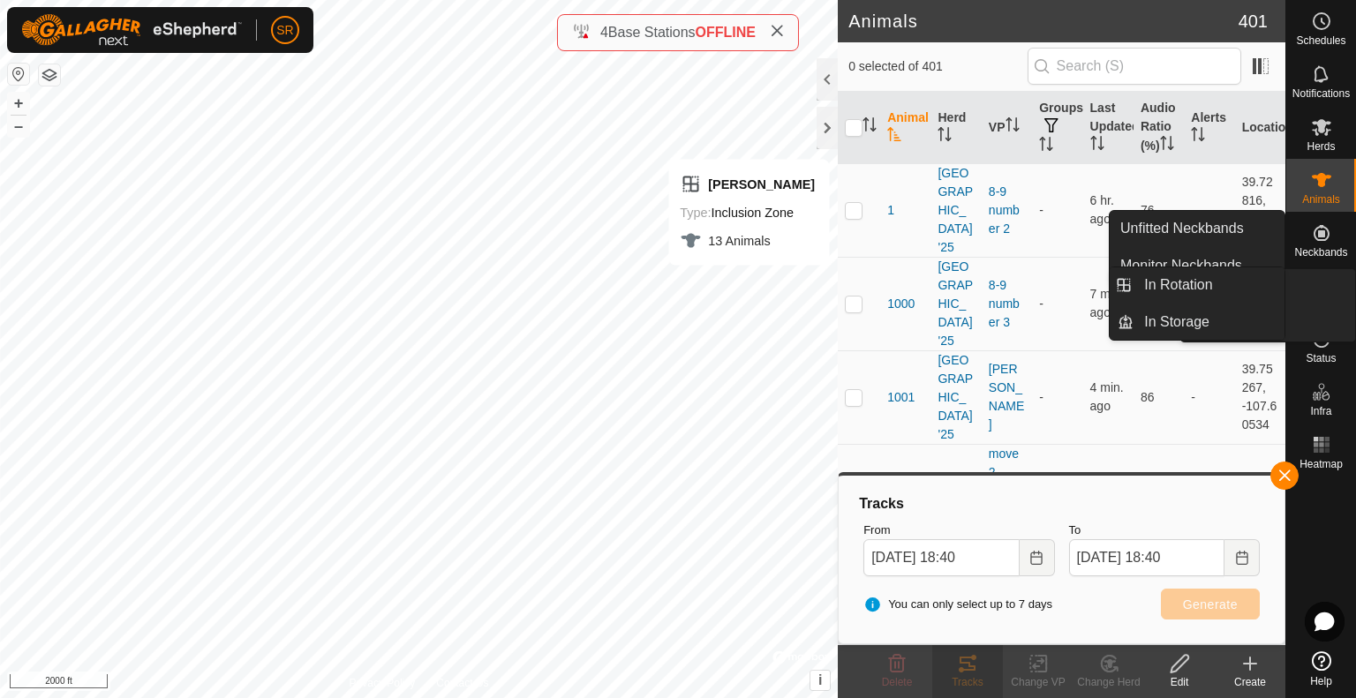
drag, startPoint x: 1312, startPoint y: 269, endPoint x: 1323, endPoint y: 299, distance: 31.8
click at [1323, 300] on span "VPs" at bounding box center [1320, 305] width 19 height 11
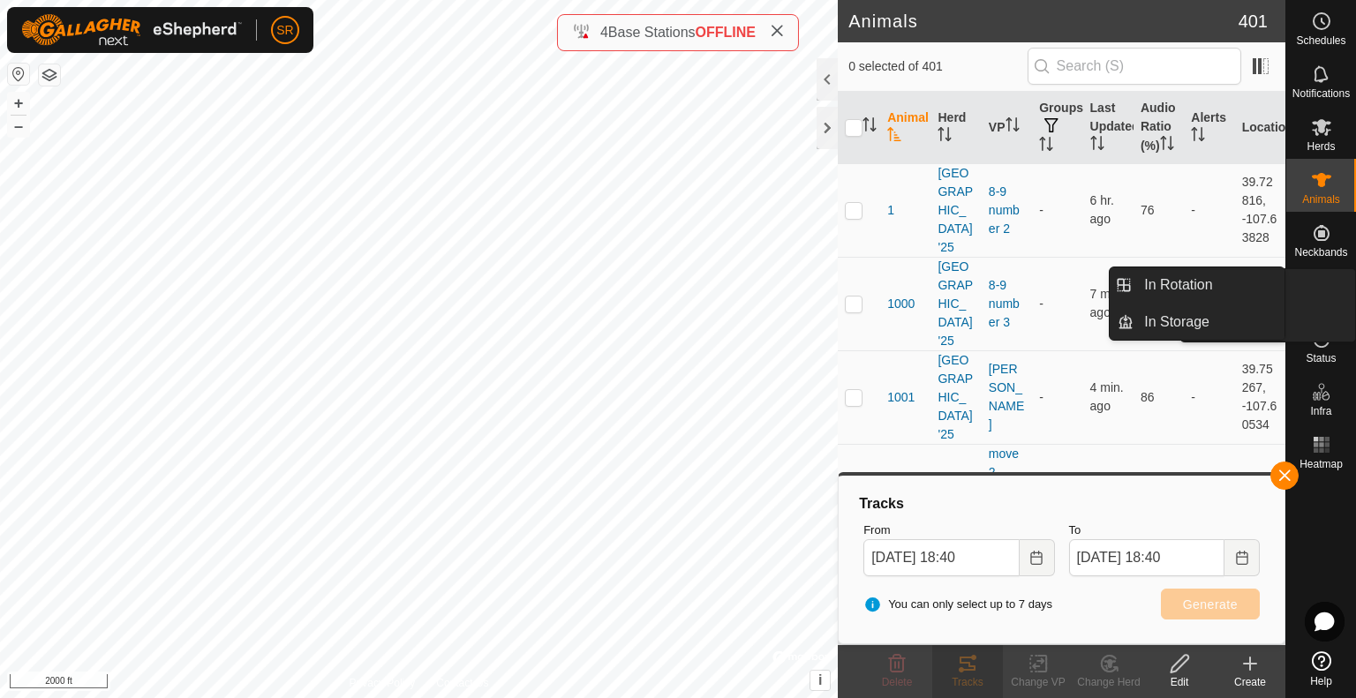
click at [1326, 283] on icon at bounding box center [1321, 285] width 21 height 21
click at [1243, 278] on link "In Rotation" at bounding box center [1209, 285] width 151 height 35
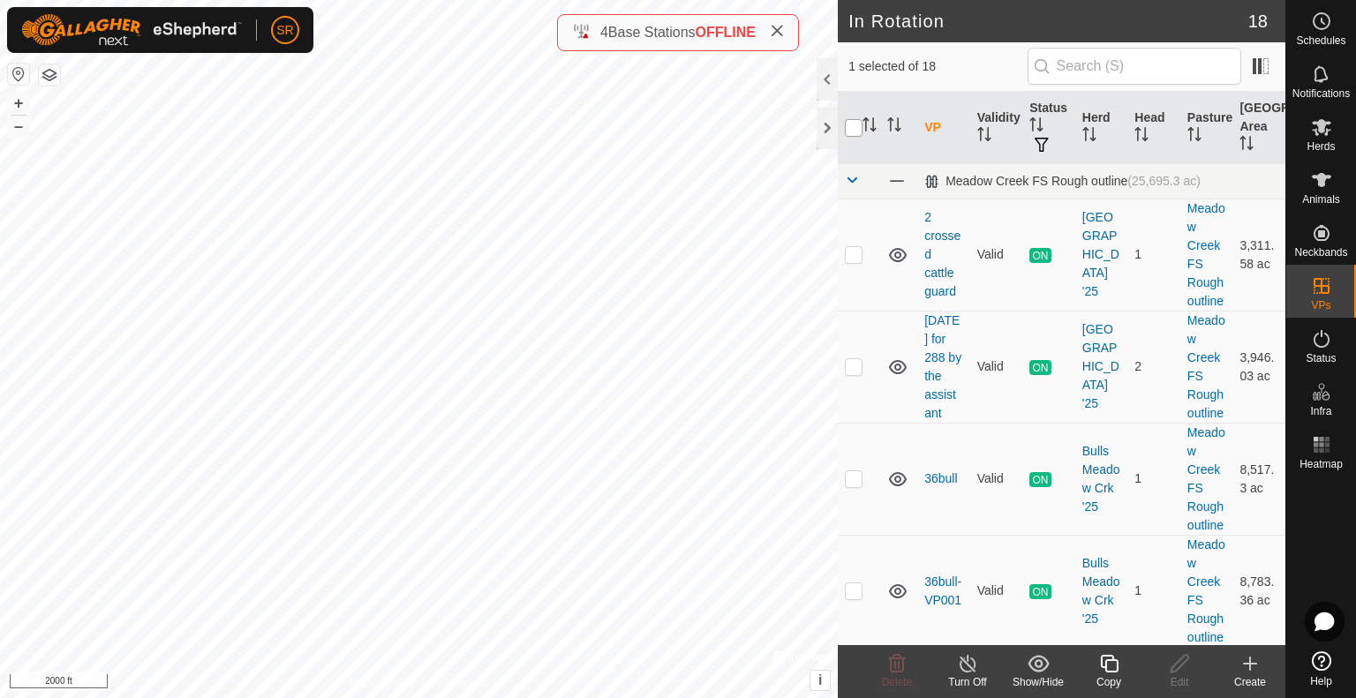
click at [855, 131] on input "checkbox" at bounding box center [854, 128] width 18 height 18
click at [1321, 179] on icon at bounding box center [1321, 180] width 19 height 14
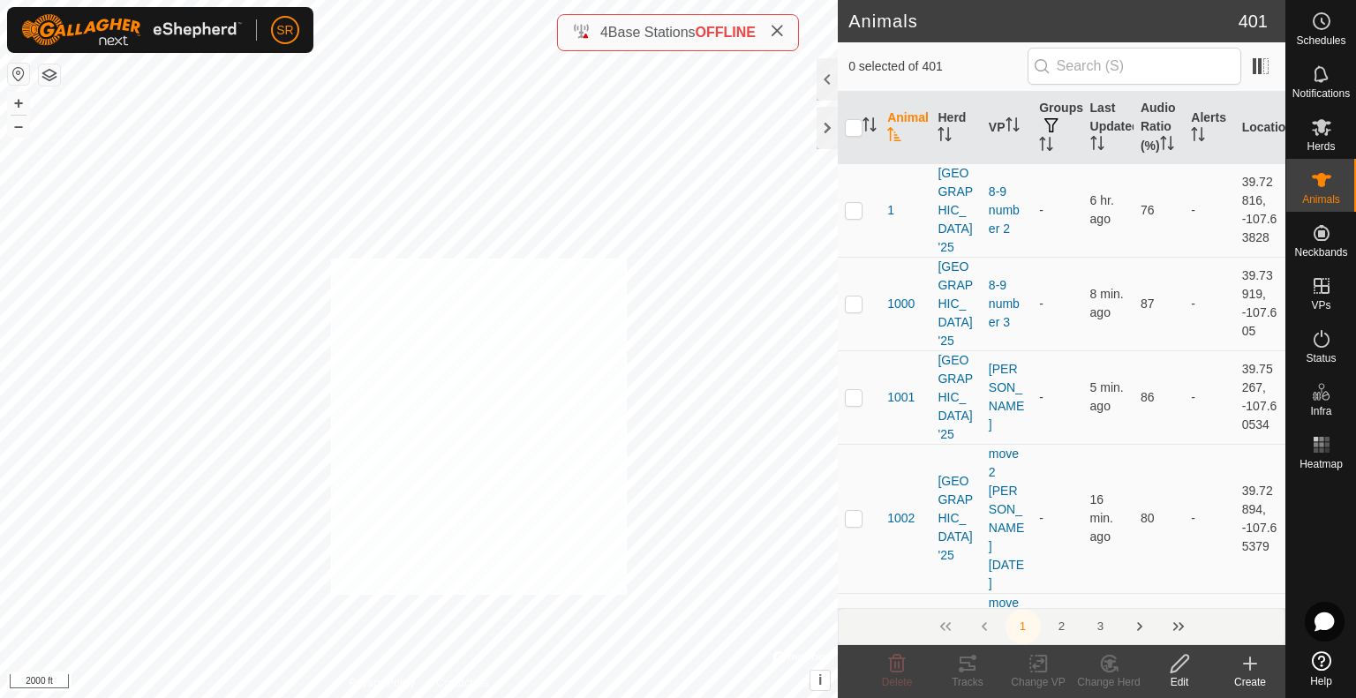
click at [331, 258] on div "2342 1196689787 [GEOGRAPHIC_DATA] '25 [PERSON_NAME] + – ⇧ i © Mapbox , © OpenSt…" at bounding box center [419, 349] width 838 height 698
click at [857, 133] on input "checkbox" at bounding box center [854, 128] width 18 height 18
click at [555, 7] on div "5160 2591159552 [GEOGRAPHIC_DATA] '25 [PERSON_NAME] + – ⇧ i © Mapbox , © OpenSt…" at bounding box center [419, 349] width 838 height 698
click at [402, 147] on div "6276 1338367808 [GEOGRAPHIC_DATA] '25 [PERSON_NAME] + – ⇧ i © Mapbox , © OpenSt…" at bounding box center [419, 349] width 838 height 698
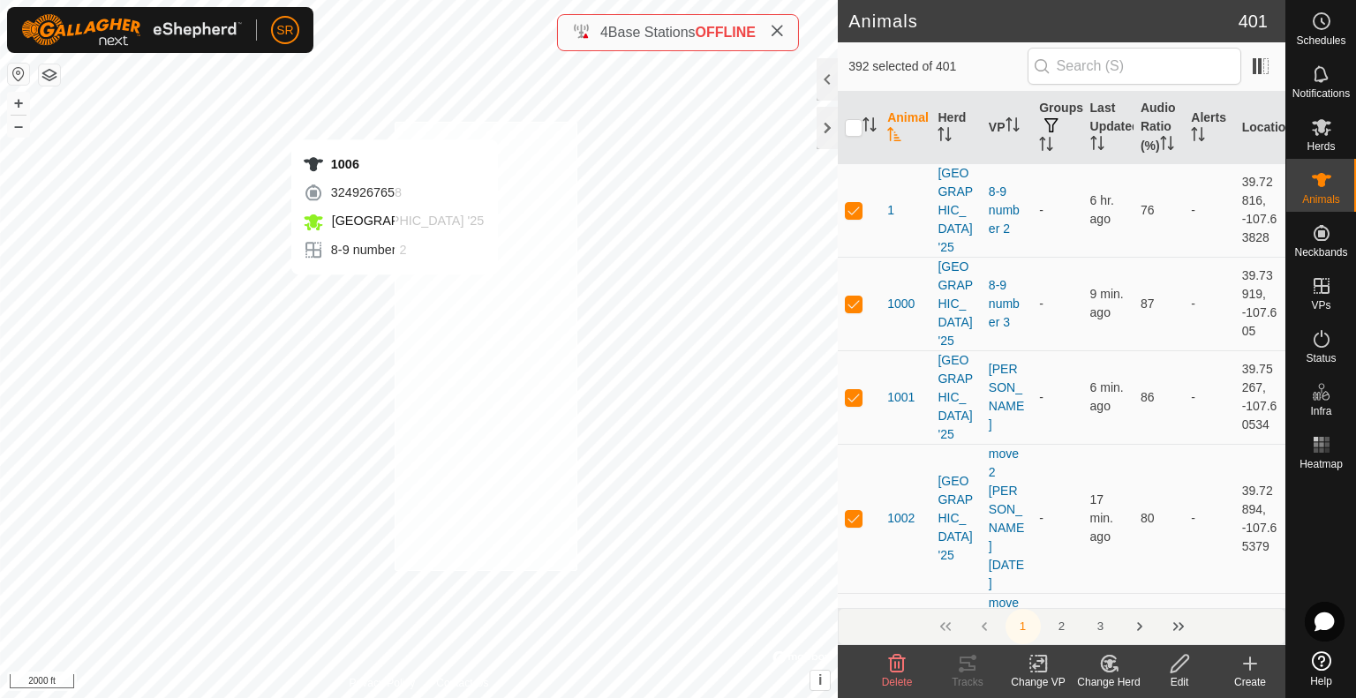
click at [395, 122] on div "1006 3249267658 [GEOGRAPHIC_DATA] '25 8-9 number 2 + – ⇧ i © Mapbox , © OpenStr…" at bounding box center [419, 349] width 838 height 698
click at [855, 133] on input "checkbox" at bounding box center [854, 128] width 18 height 18
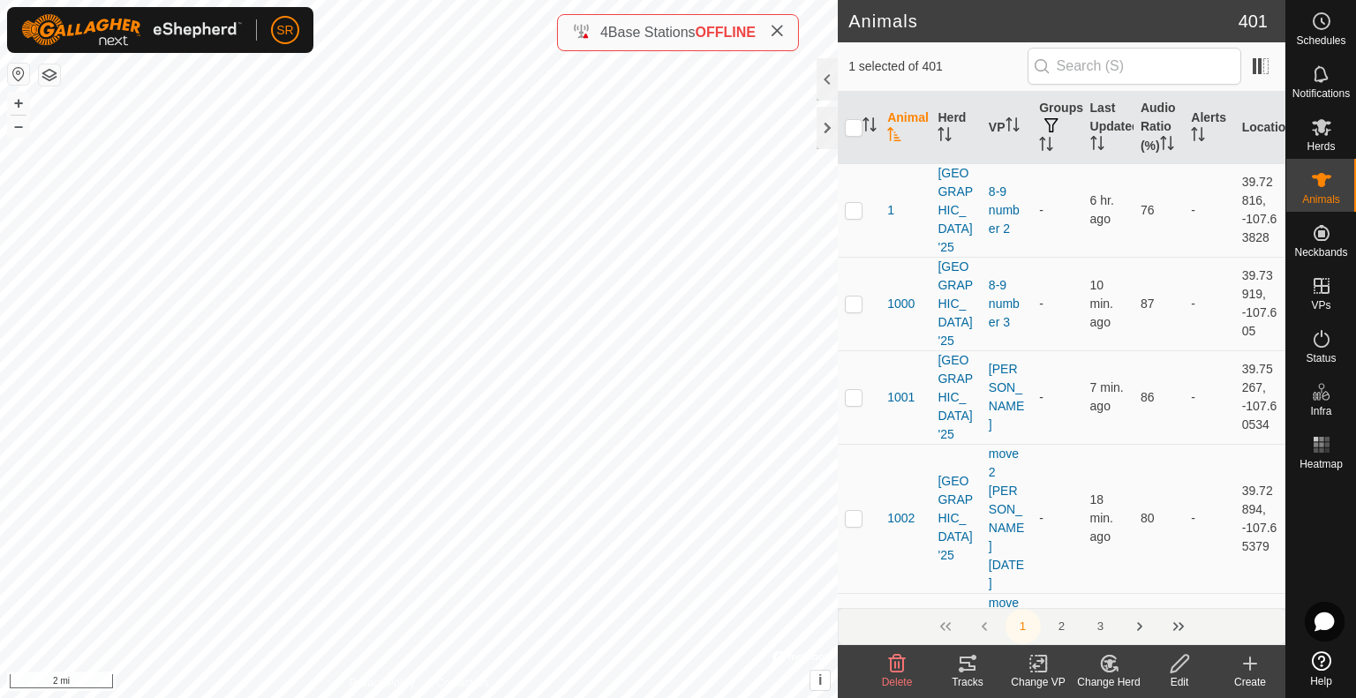
click at [1039, 675] on div "Change VP" at bounding box center [1038, 683] width 71 height 16
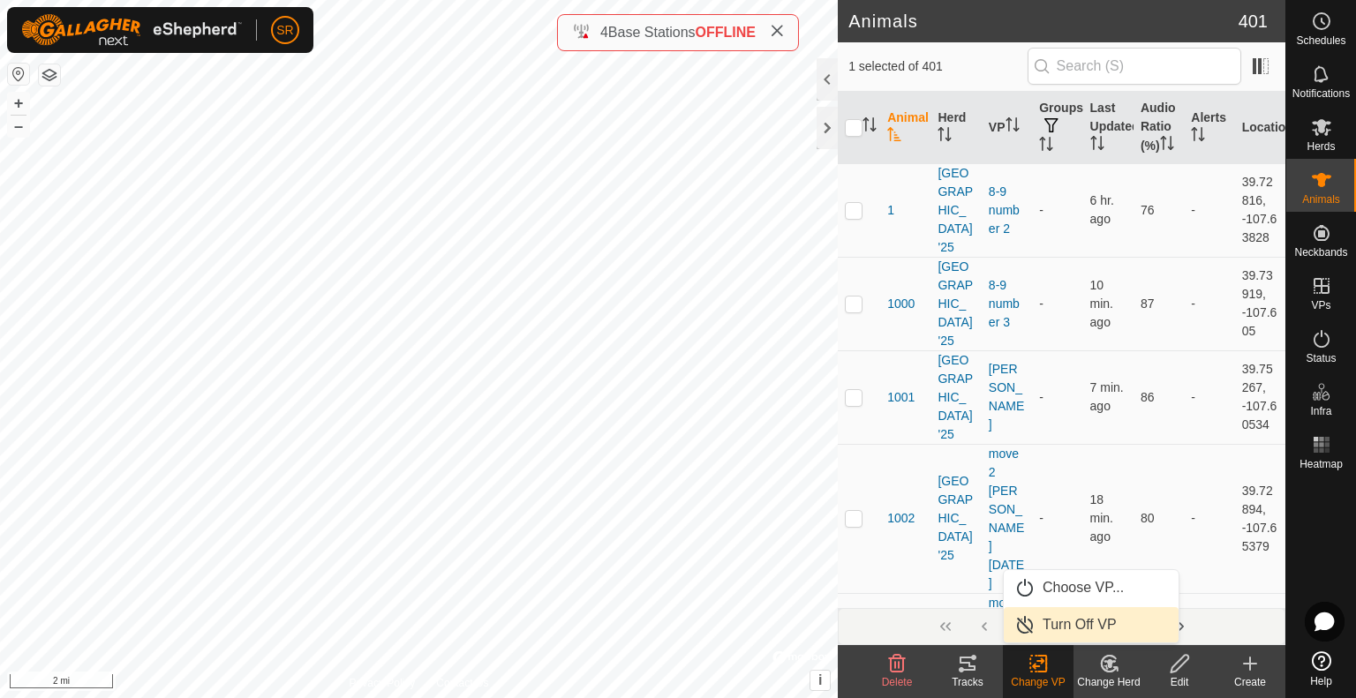
click at [1064, 628] on link "Turn Off VP" at bounding box center [1091, 624] width 175 height 35
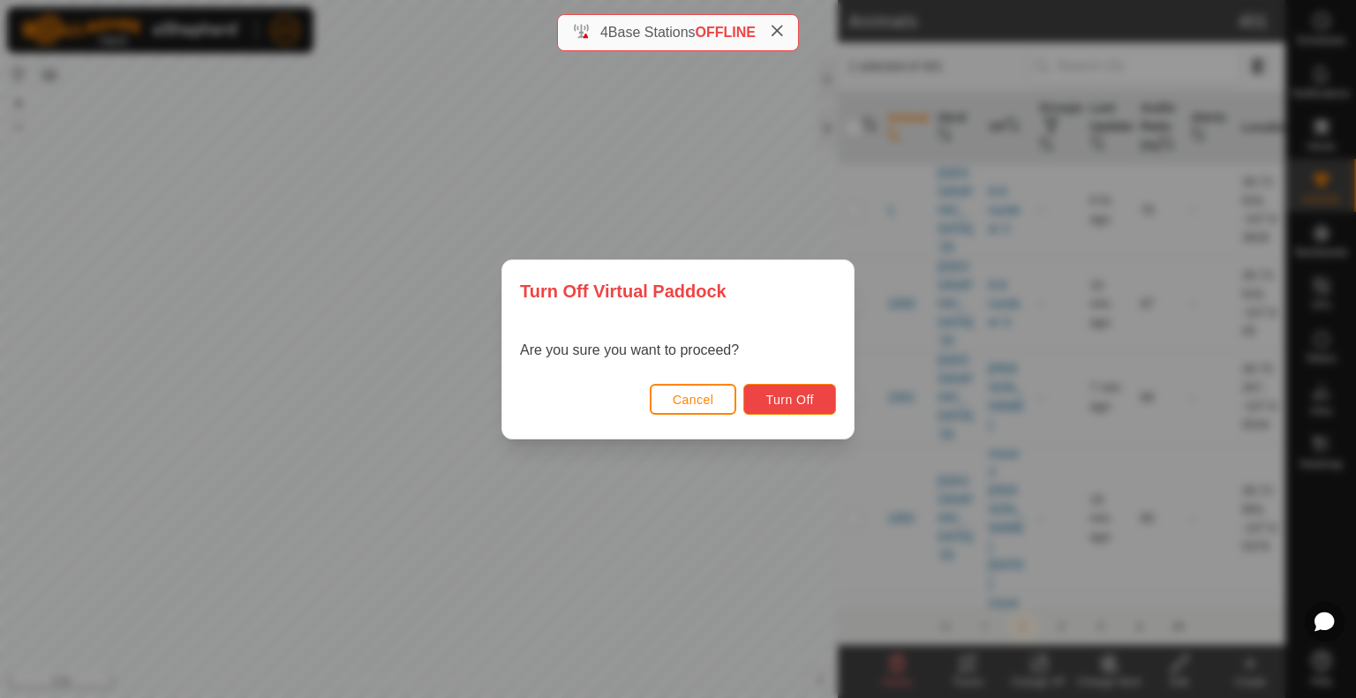
click at [785, 393] on span "Turn Off" at bounding box center [790, 400] width 49 height 14
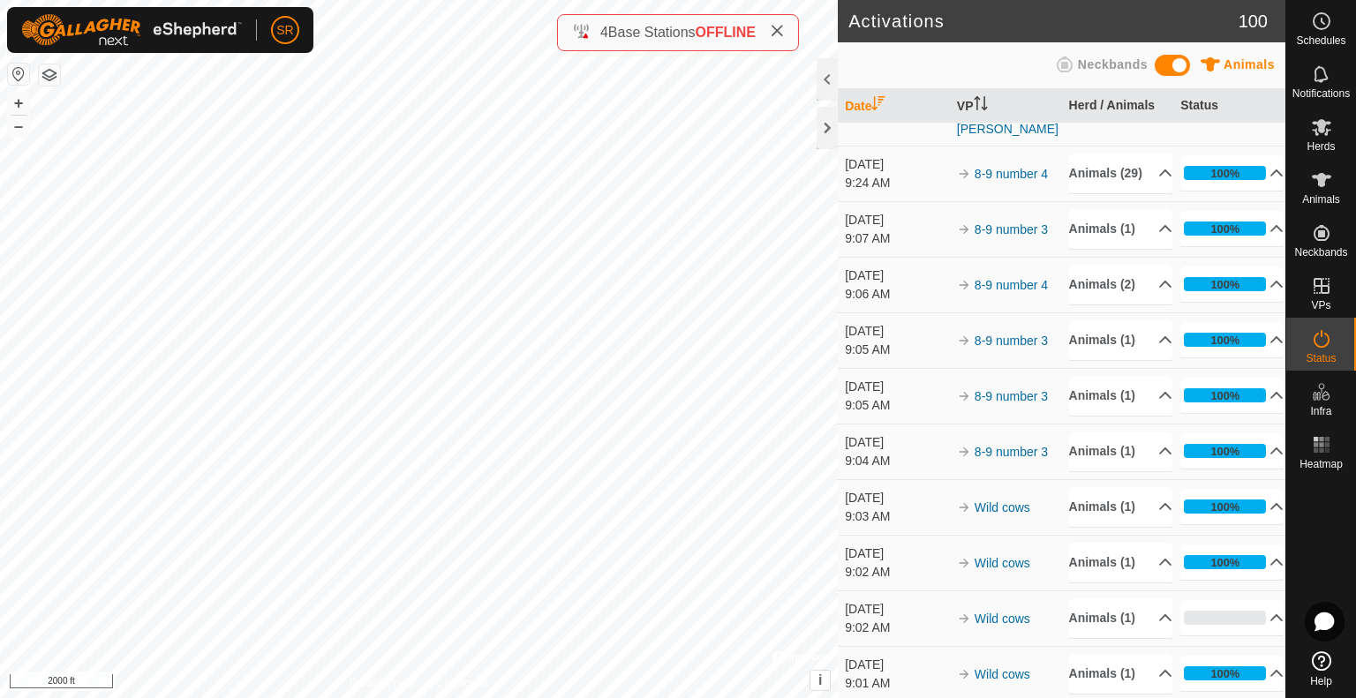
scroll to position [842, 0]
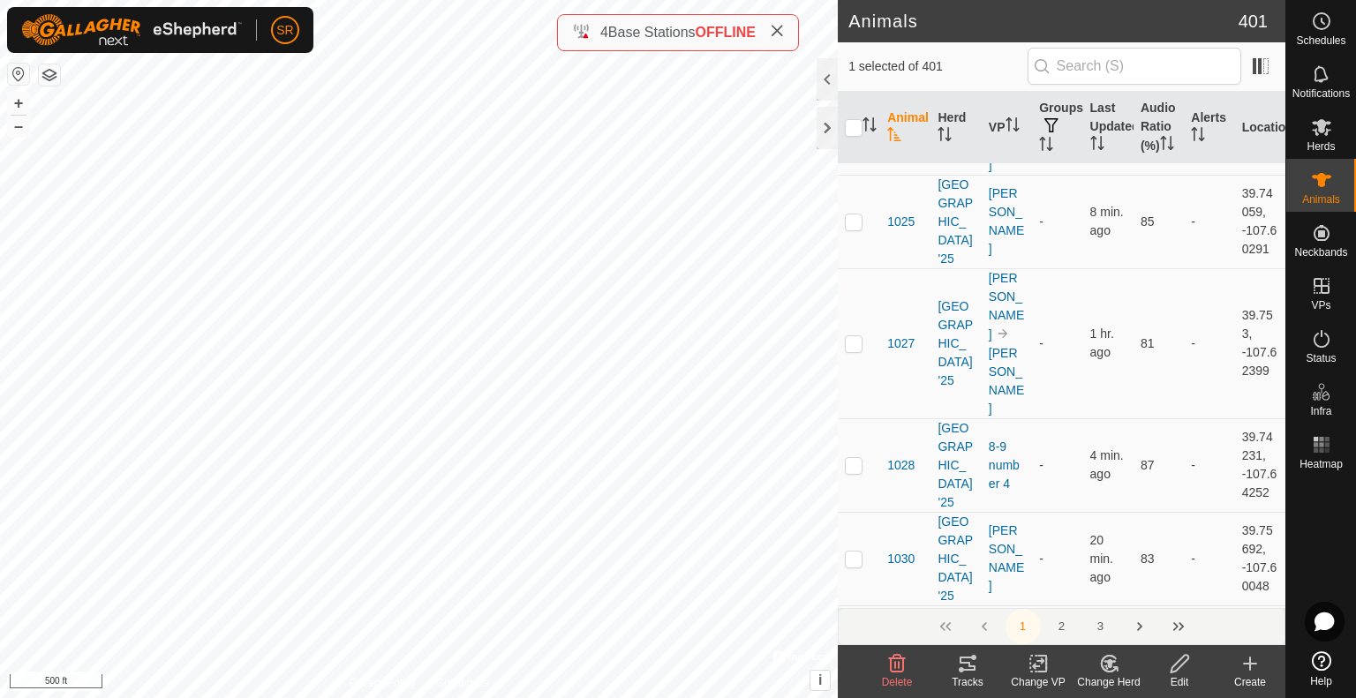
scroll to position [3143, 0]
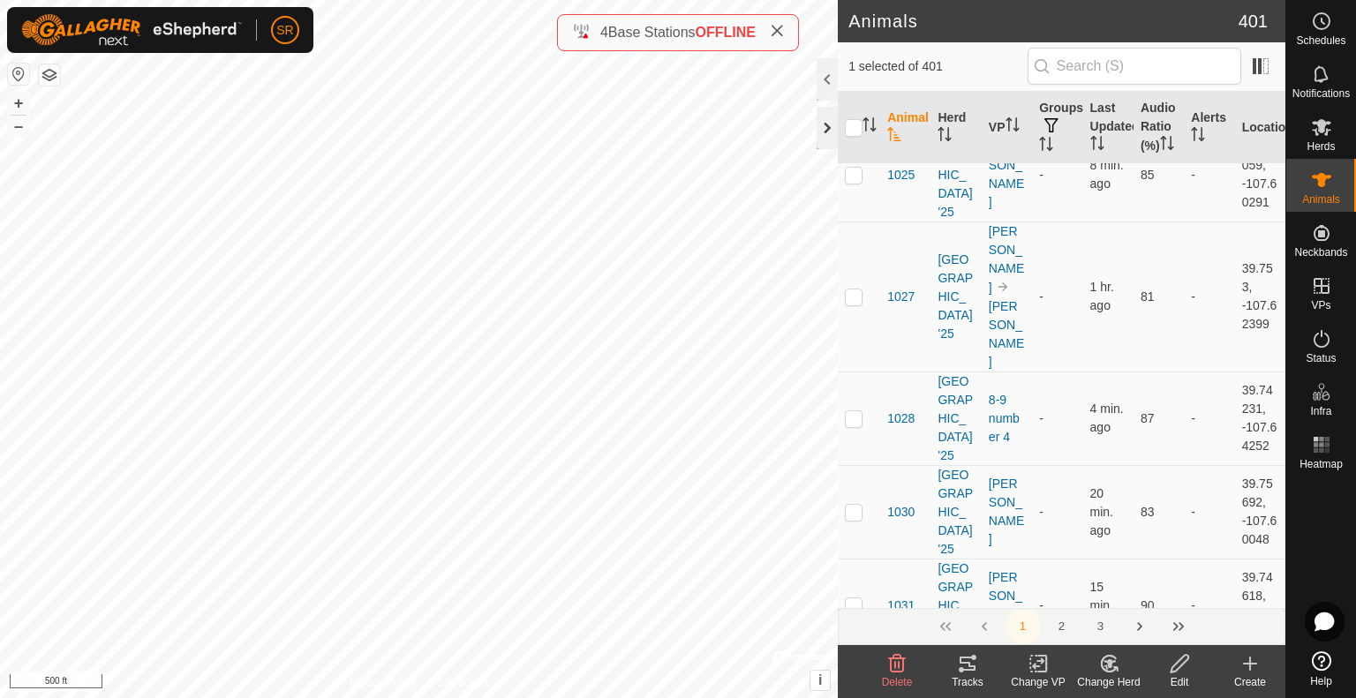
click at [824, 130] on div at bounding box center [827, 128] width 21 height 42
